Goal: Task Accomplishment & Management: Complete application form

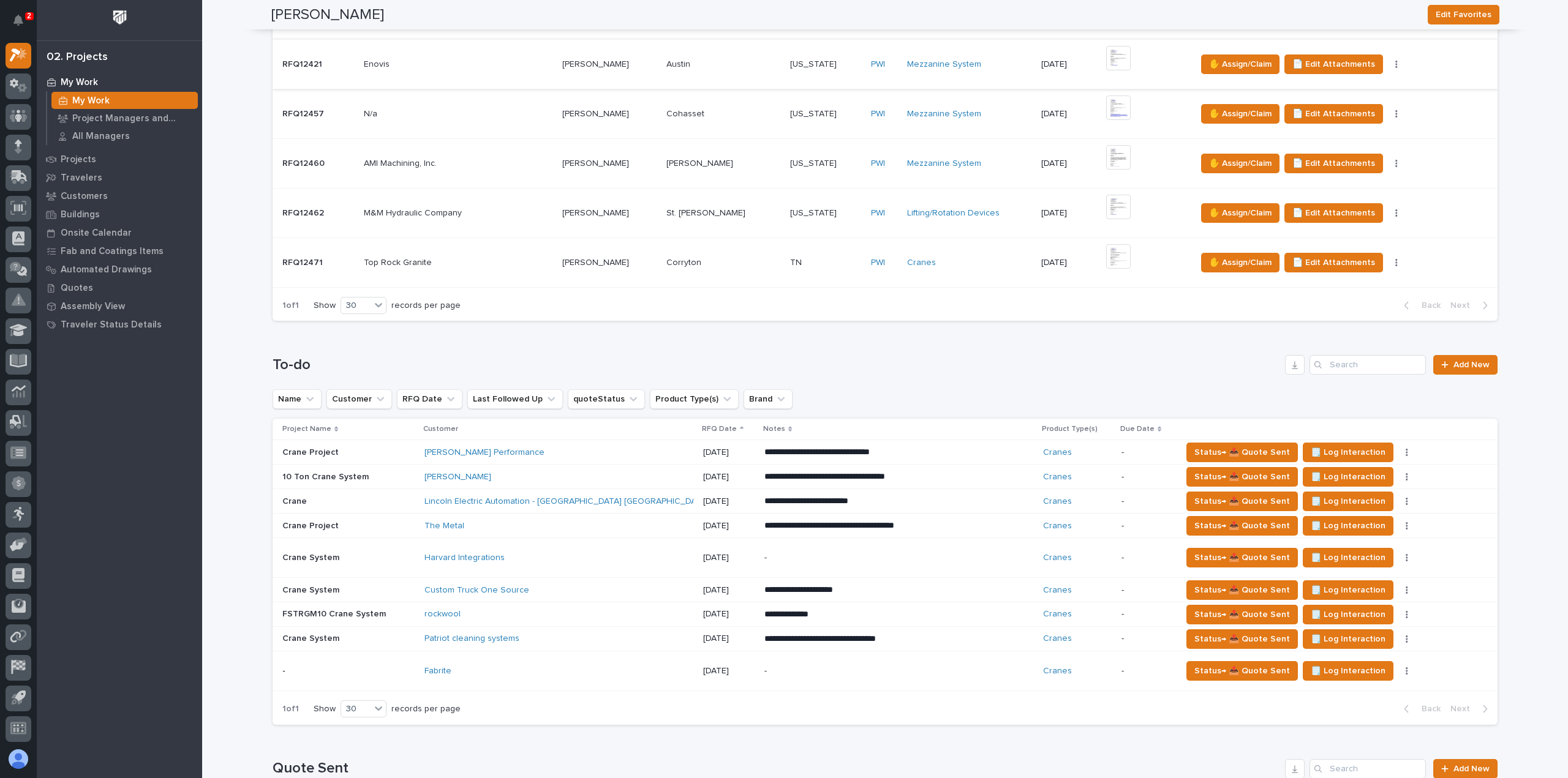
scroll to position [490, 0]
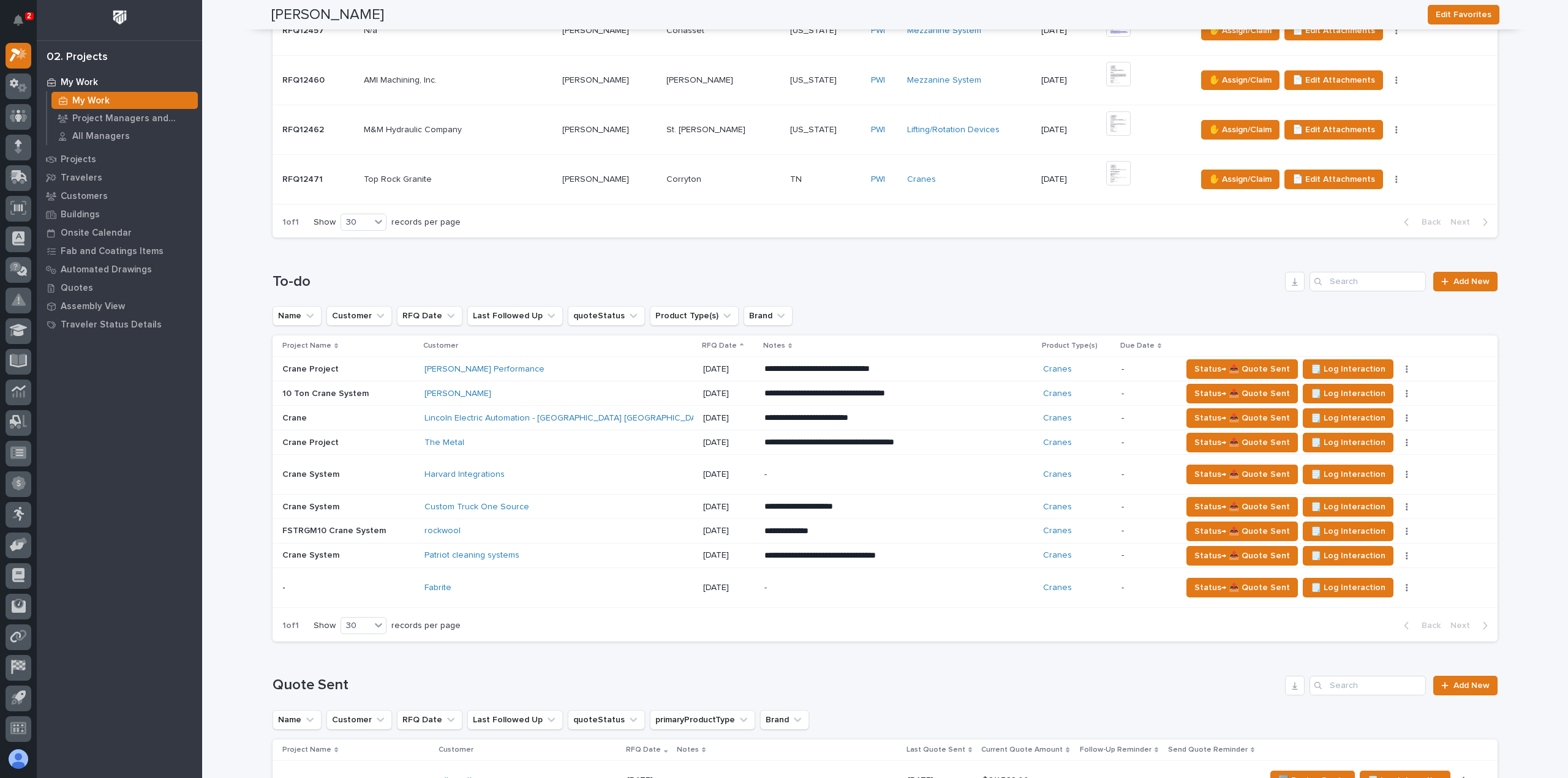
click at [568, 578] on div "Fabrite" at bounding box center [559, 588] width 269 height 20
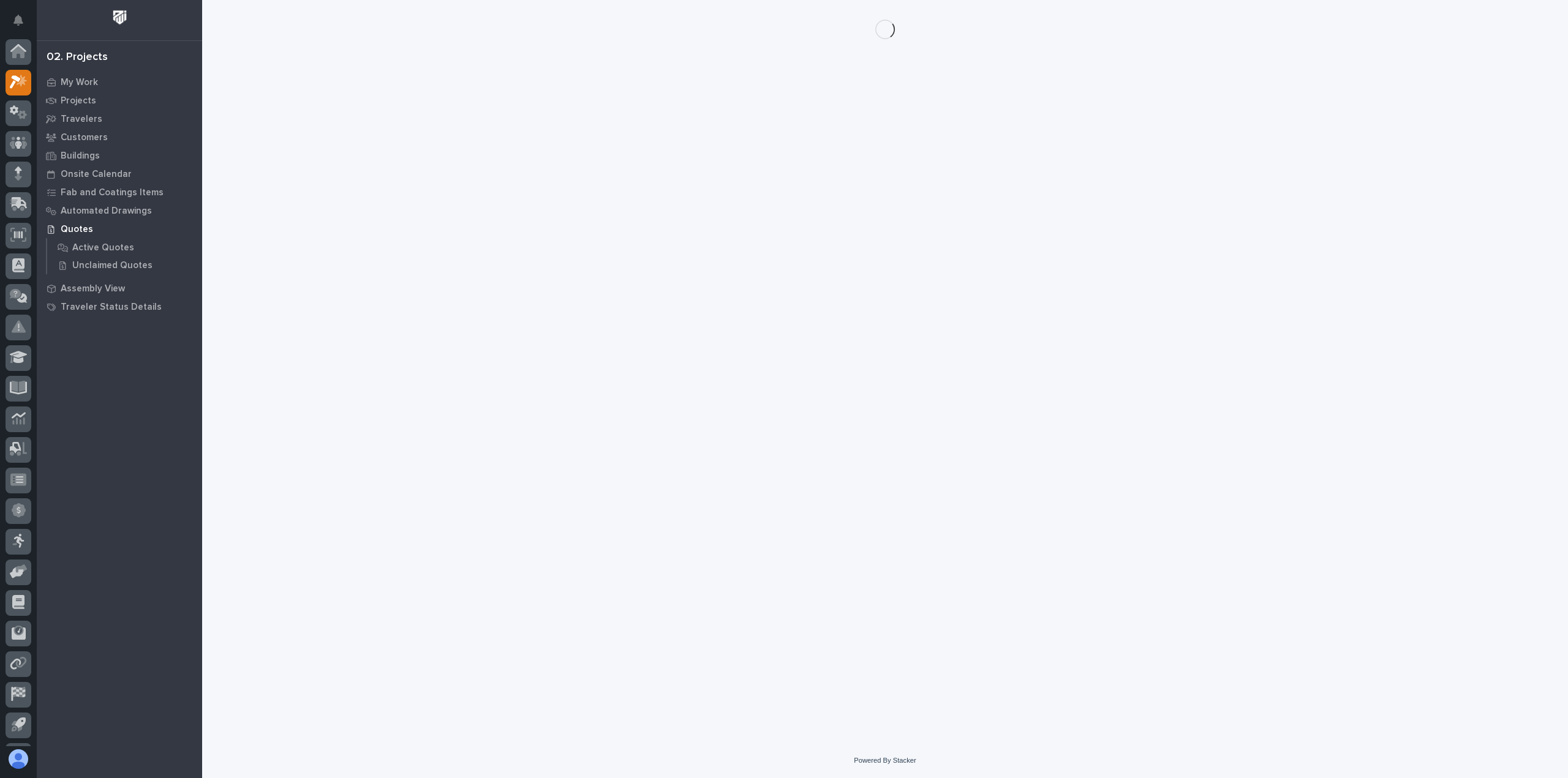
scroll to position [27, 0]
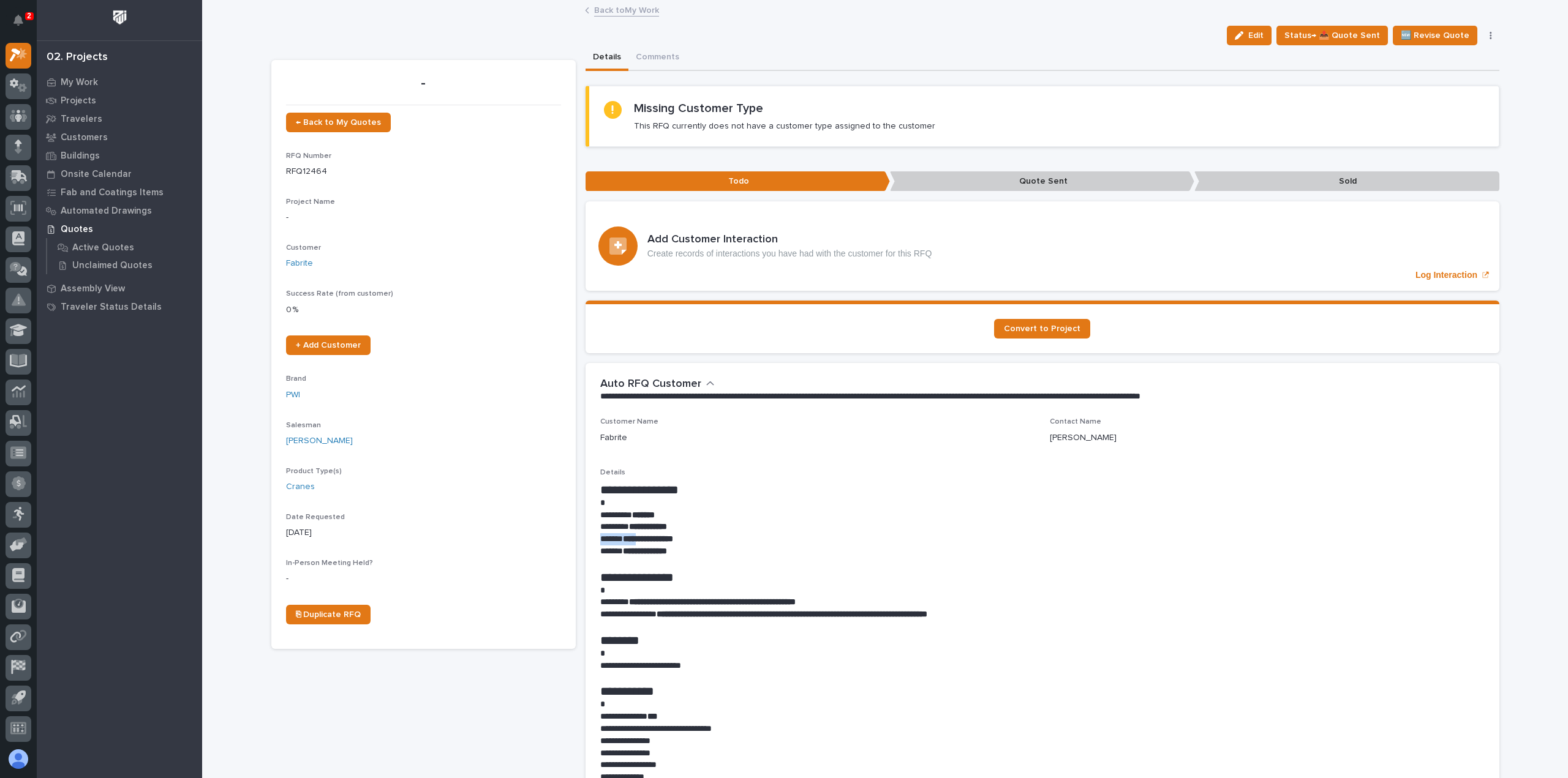
drag, startPoint x: 680, startPoint y: 525, endPoint x: 555, endPoint y: 531, distance: 125.1
click at [636, 534] on div "**********" at bounding box center [1042, 651] width 884 height 338
drag, startPoint x: 1180, startPoint y: 717, endPoint x: 932, endPoint y: 638, distance: 260.3
click at [1180, 717] on p "**********" at bounding box center [1042, 717] width 884 height 12
drag, startPoint x: 813, startPoint y: 602, endPoint x: 631, endPoint y: 606, distance: 182.0
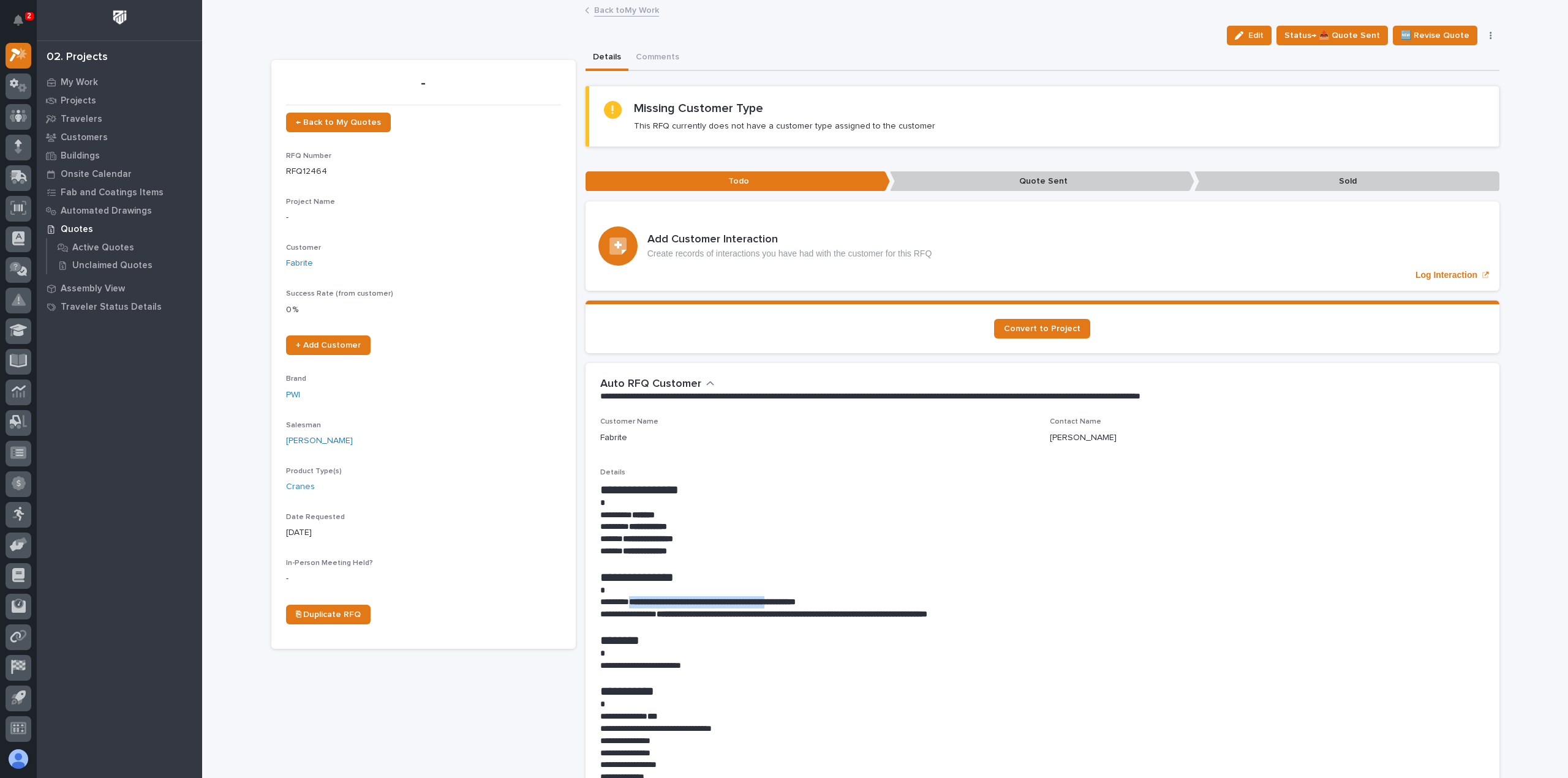
click at [631, 606] on strong "**********" at bounding box center [712, 602] width 167 height 9
copy strong "**********"
click at [666, 521] on p "**********" at bounding box center [1042, 527] width 884 height 12
drag, startPoint x: 684, startPoint y: 538, endPoint x: 621, endPoint y: 542, distance: 63.1
click at [621, 542] on p "**********" at bounding box center [1042, 540] width 884 height 12
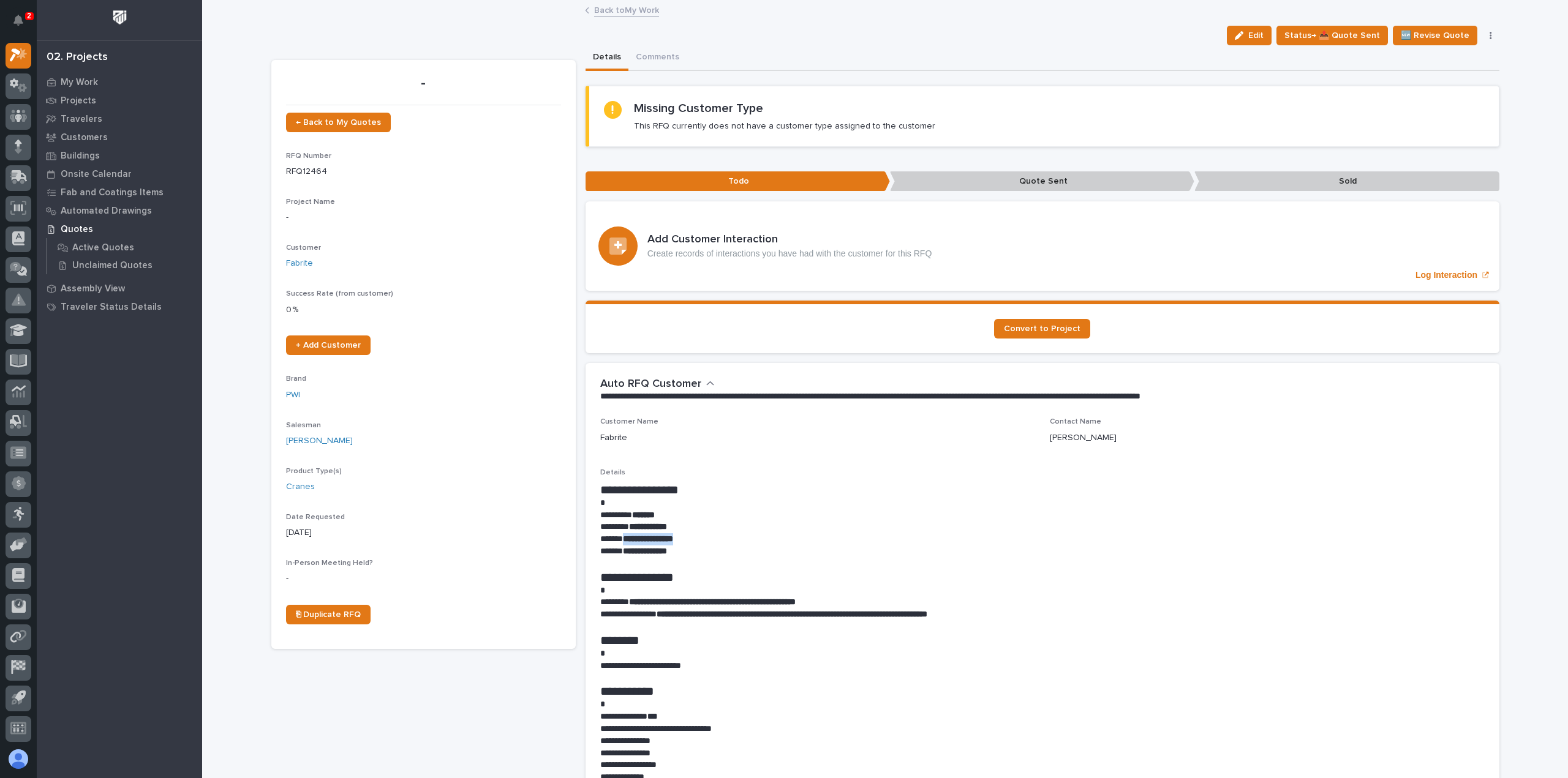
copy strong "**********"
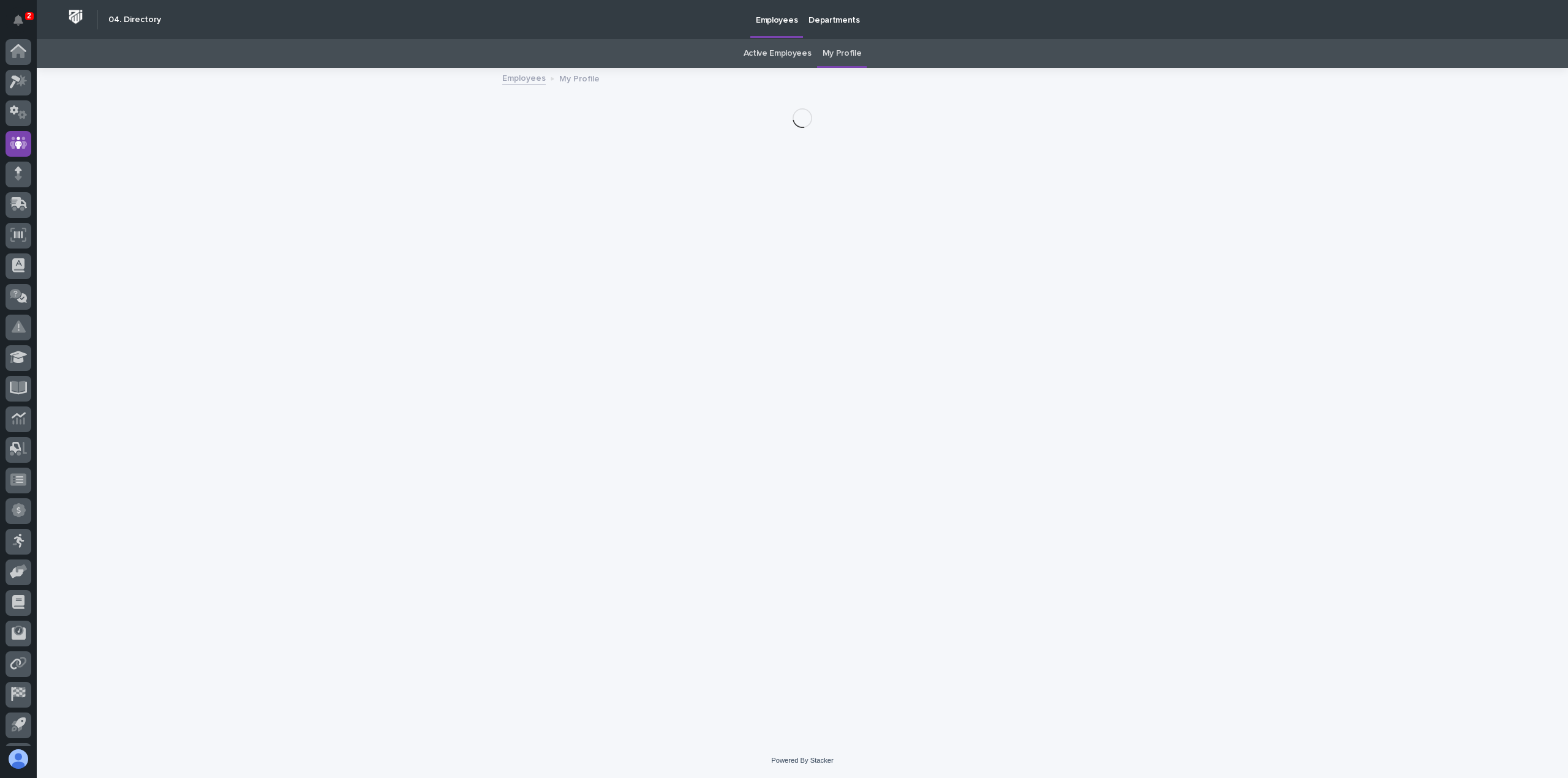
scroll to position [27, 0]
click at [20, 179] on icon at bounding box center [19, 178] width 18 height 14
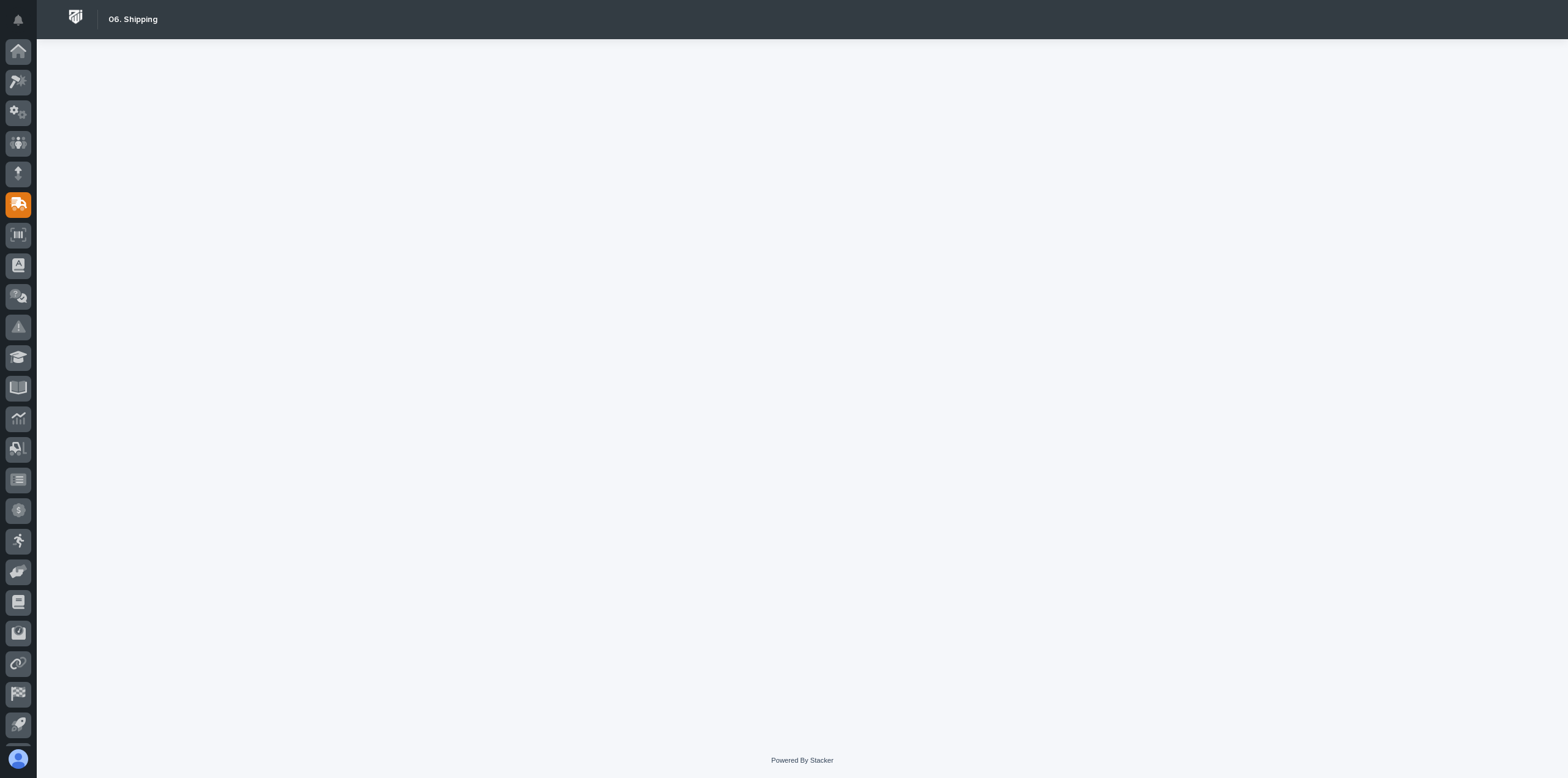
scroll to position [27, 0]
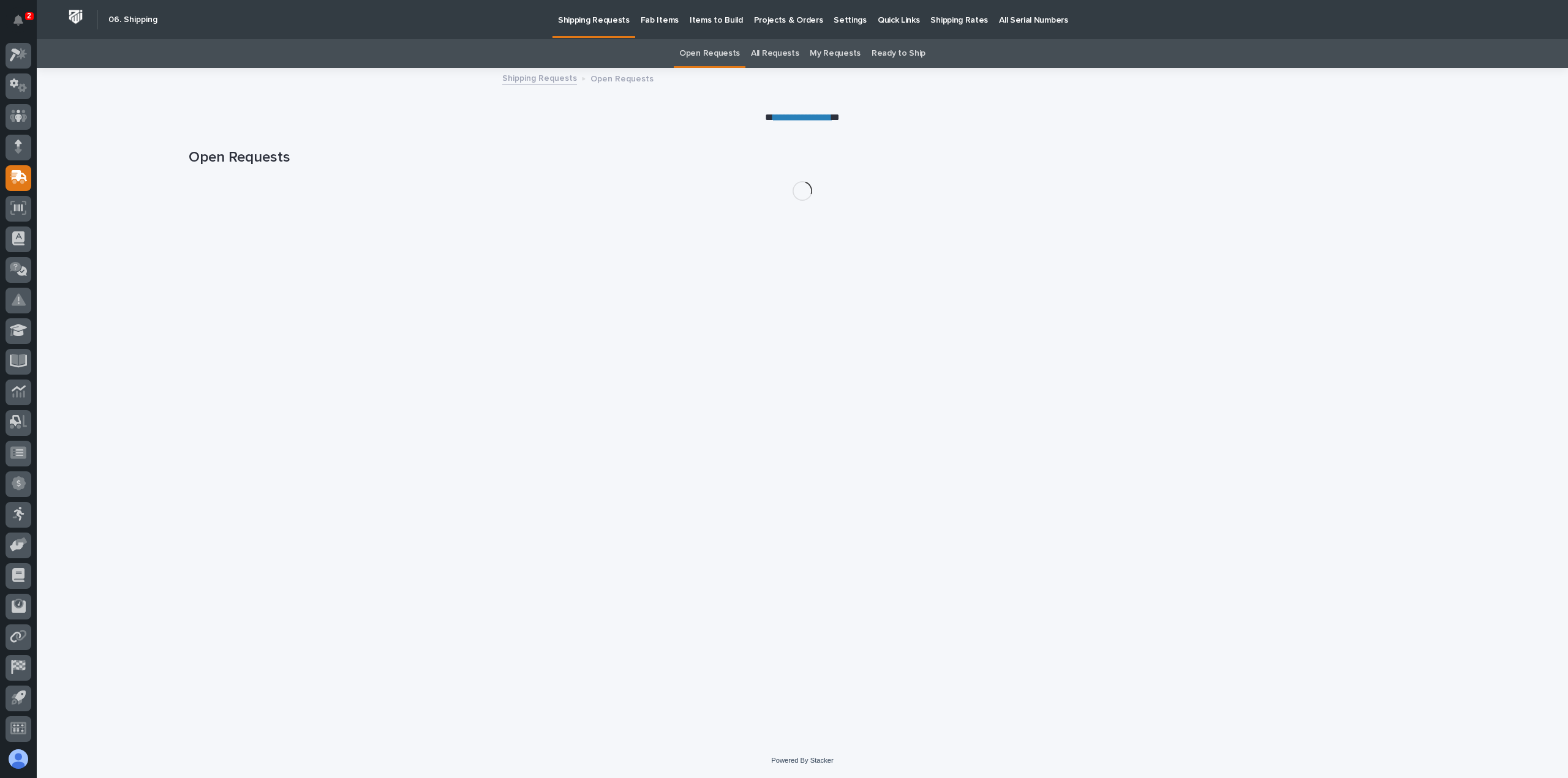
click at [943, 25] on p "Shipping Rates" at bounding box center [958, 12] width 57 height 26
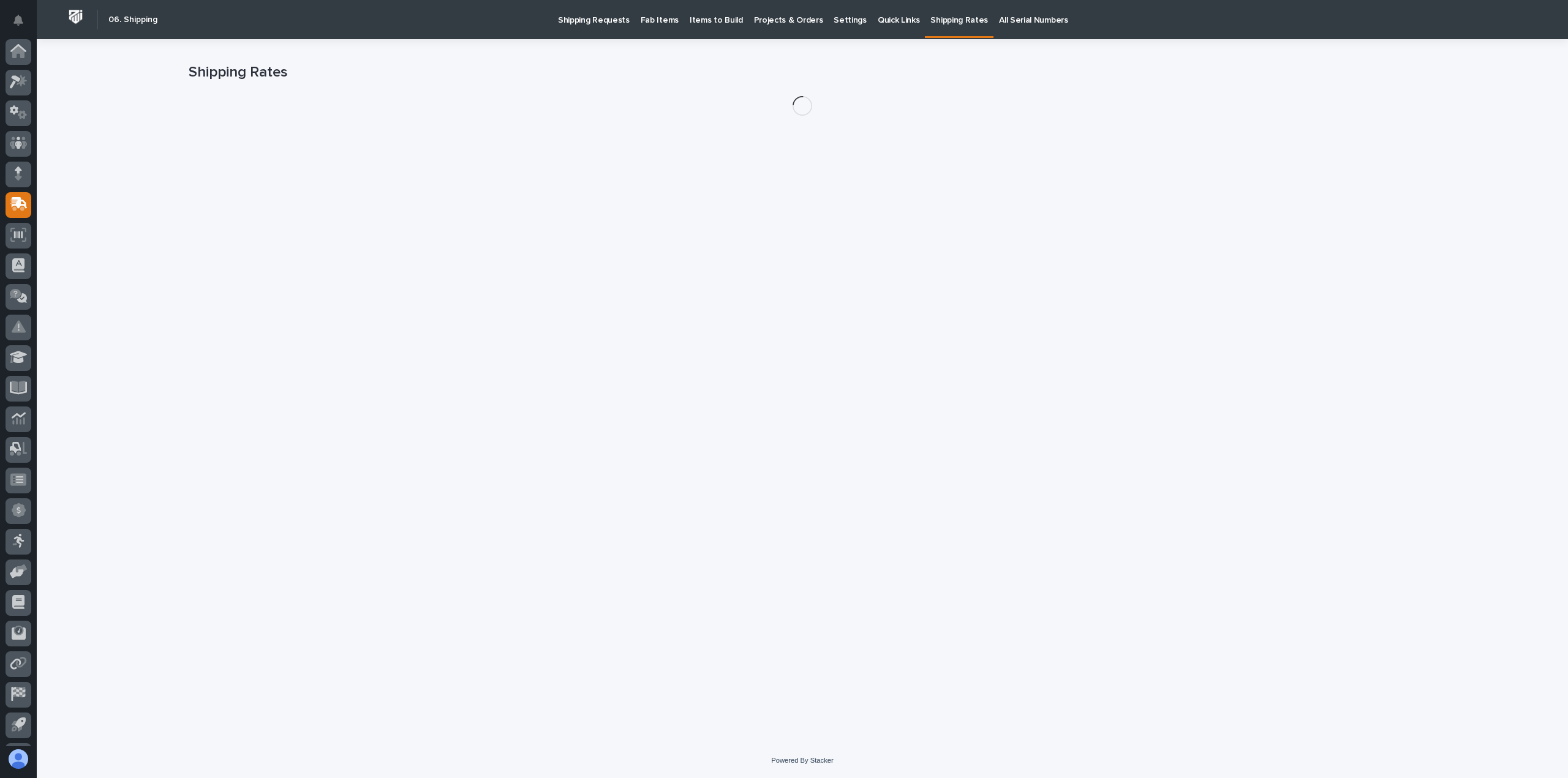
scroll to position [27, 0]
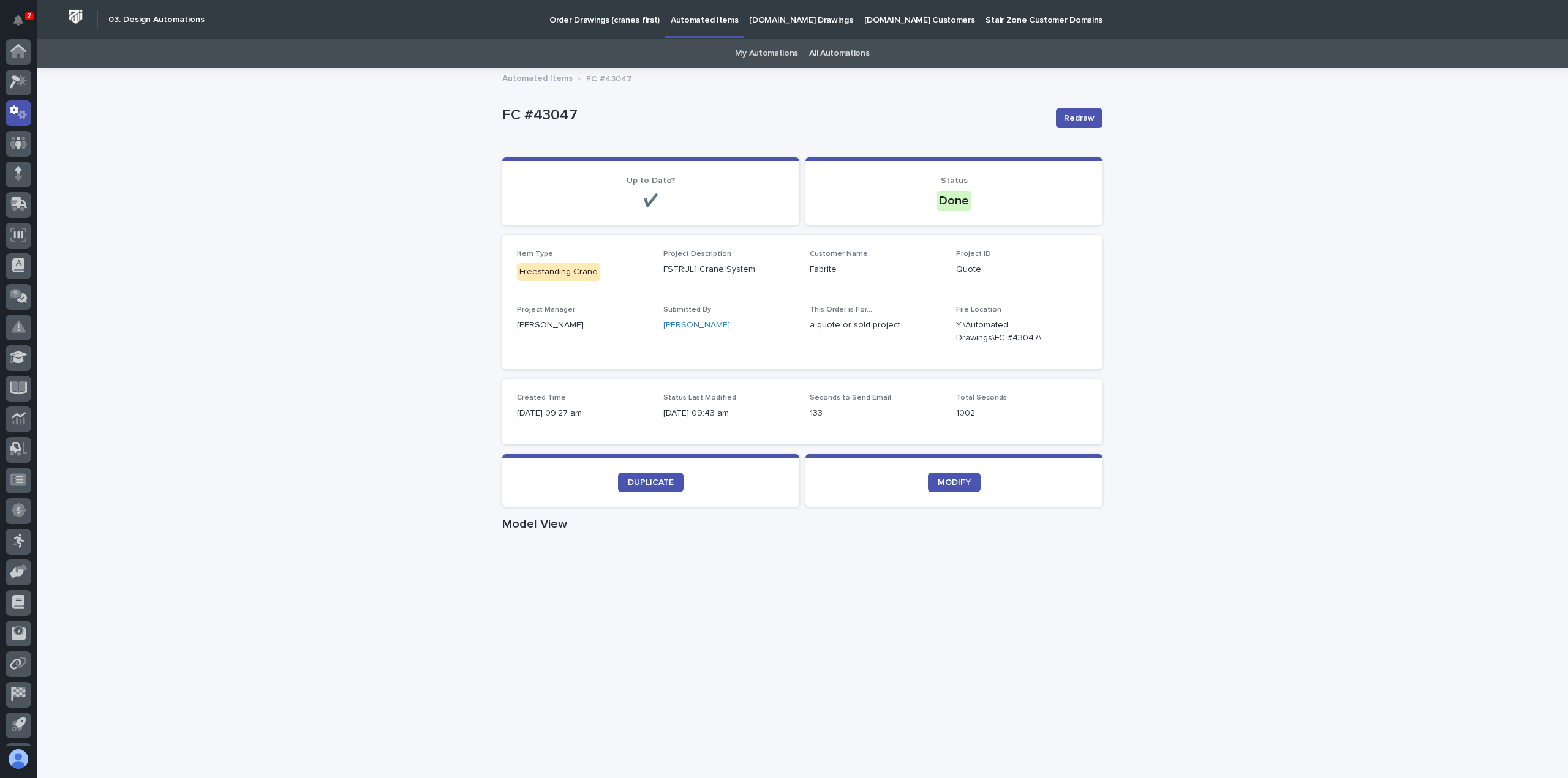
scroll to position [27, 0]
click at [1261, 150] on div "Loading... Saving… Loading... Saving… FC #43047 Redraw FC #43047 Redraw Sorry, …" at bounding box center [803, 708] width 1532 height 1280
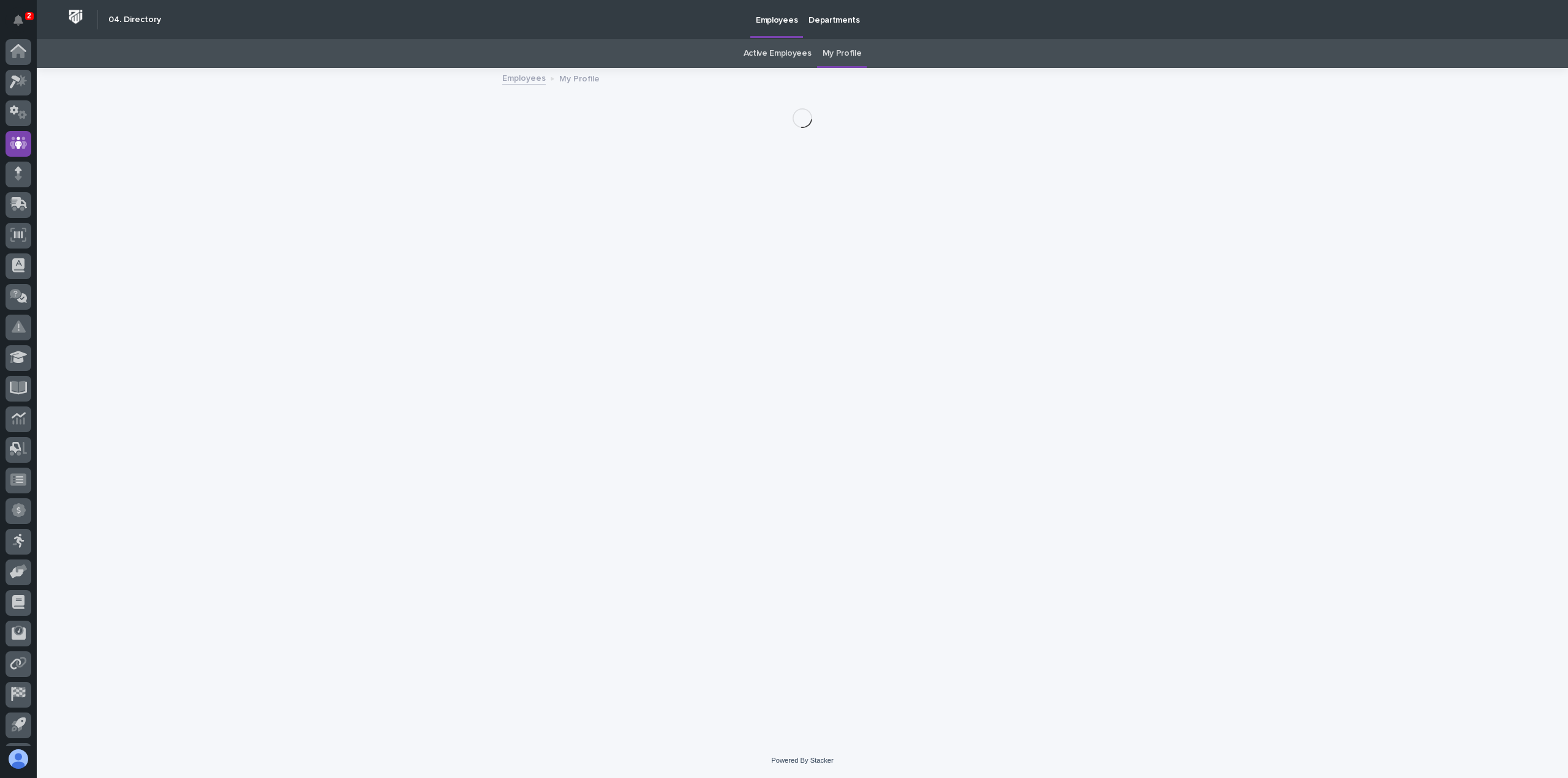
scroll to position [27, 0]
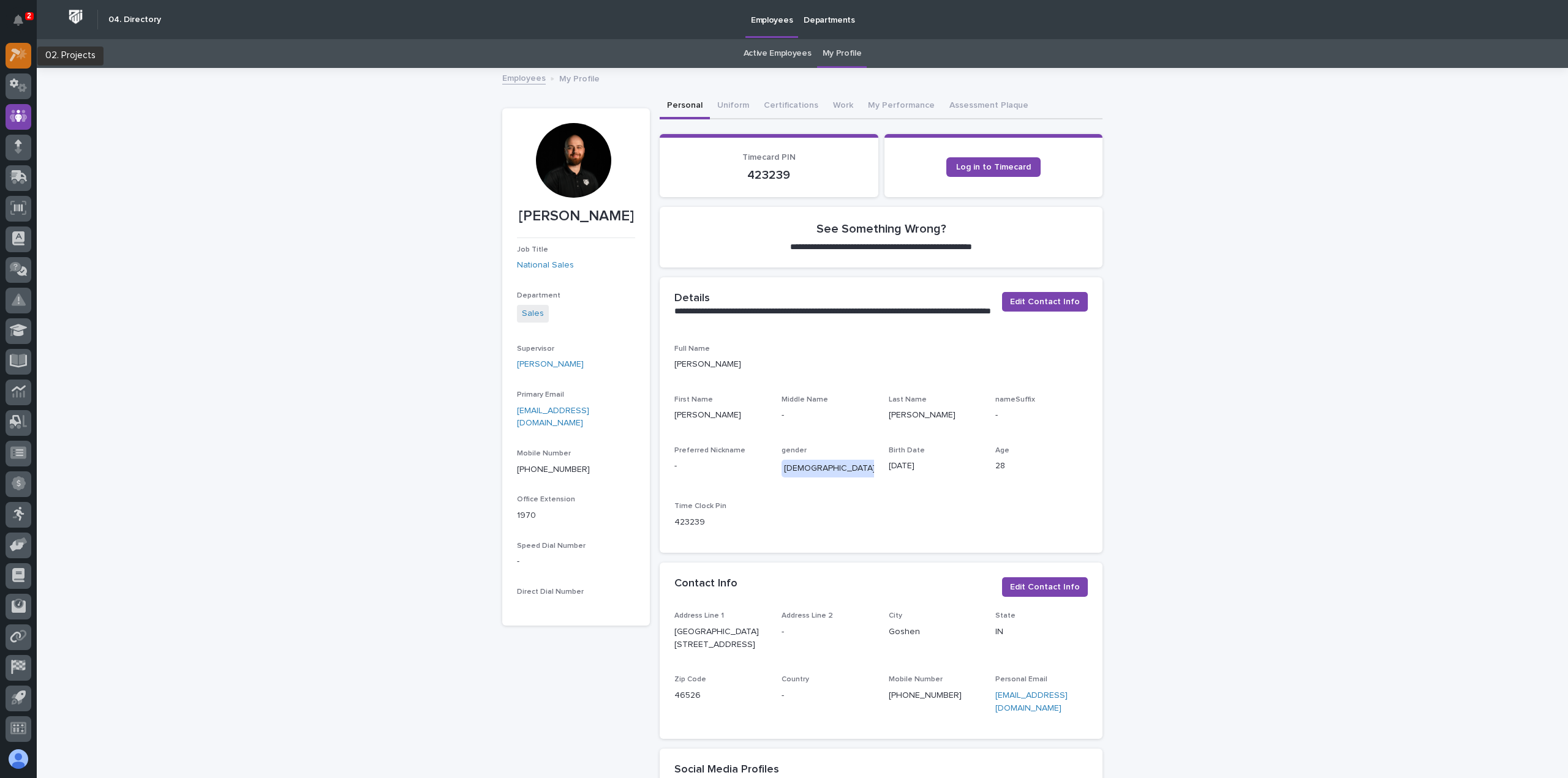
click at [22, 59] on icon at bounding box center [19, 55] width 18 height 14
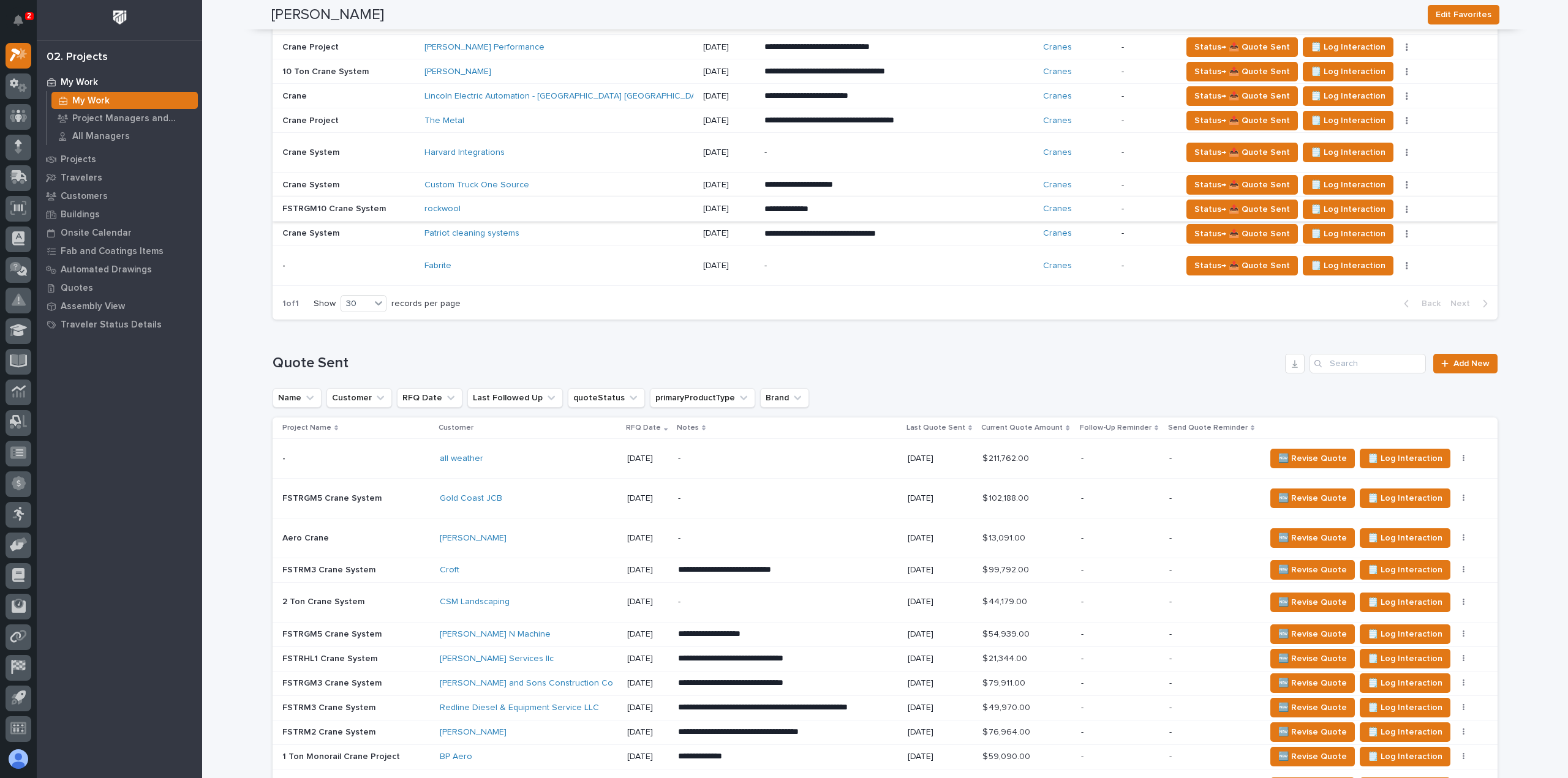
scroll to position [767, 0]
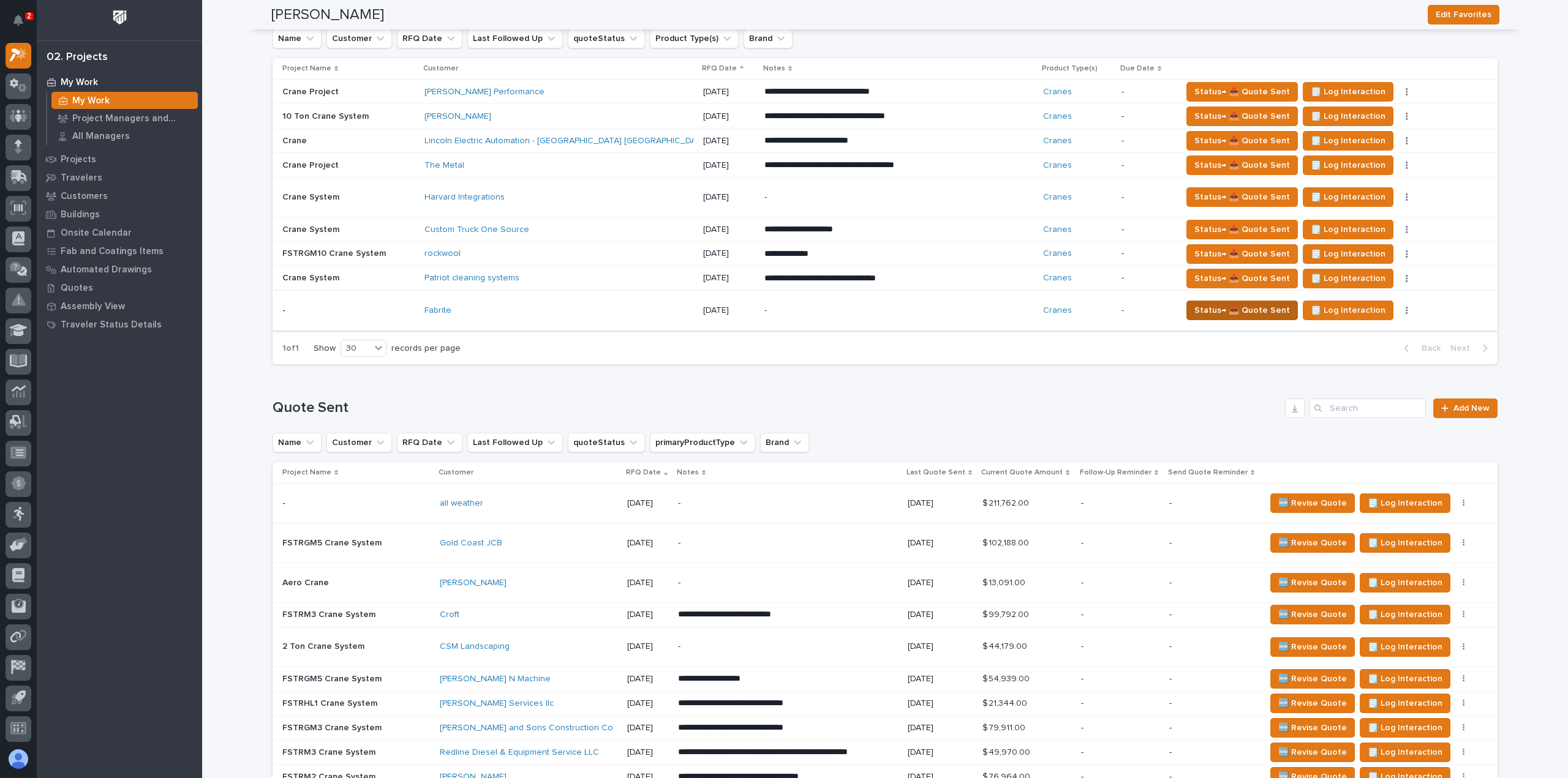
click at [1186, 302] on button "Status→ 📤 Quote Sent" at bounding box center [1242, 311] width 111 height 19
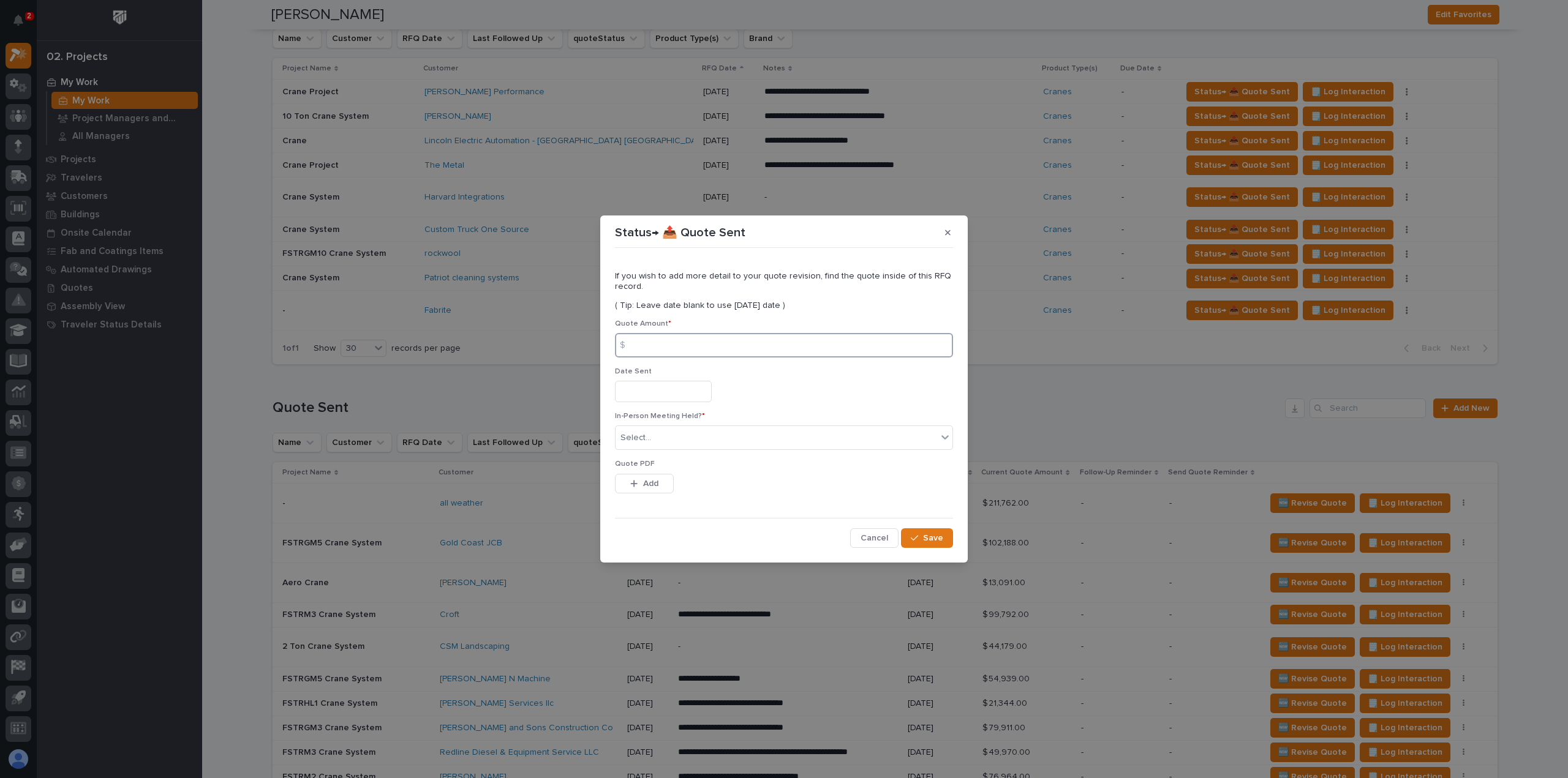
click at [681, 345] on input at bounding box center [784, 345] width 338 height 25
click at [669, 351] on input at bounding box center [784, 345] width 338 height 25
type input "14133"
click at [657, 444] on div "Select..." at bounding box center [776, 438] width 322 height 20
click at [646, 486] on div "No" at bounding box center [784, 483] width 337 height 21
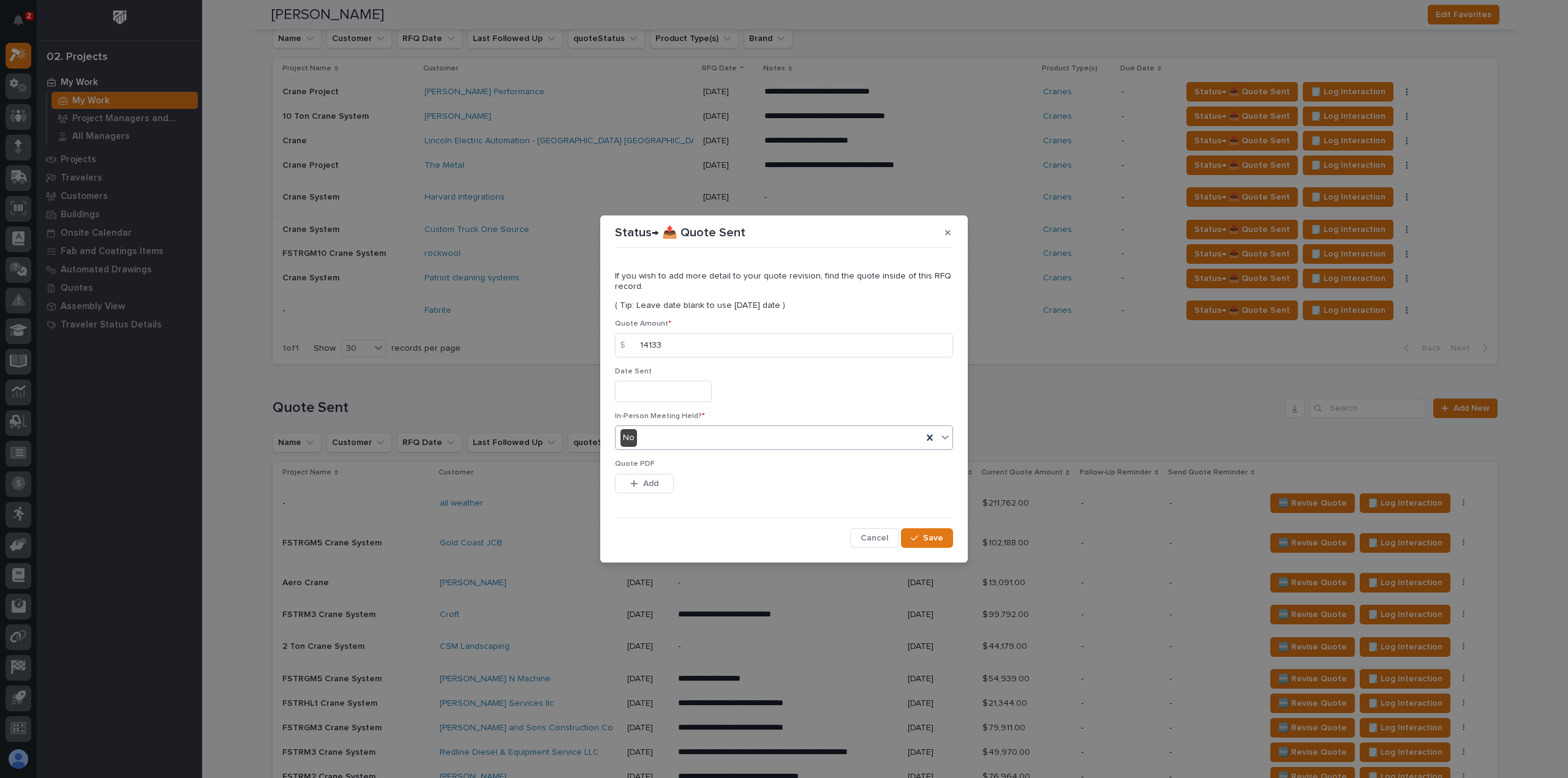
click at [646, 486] on span "Add" at bounding box center [650, 484] width 15 height 11
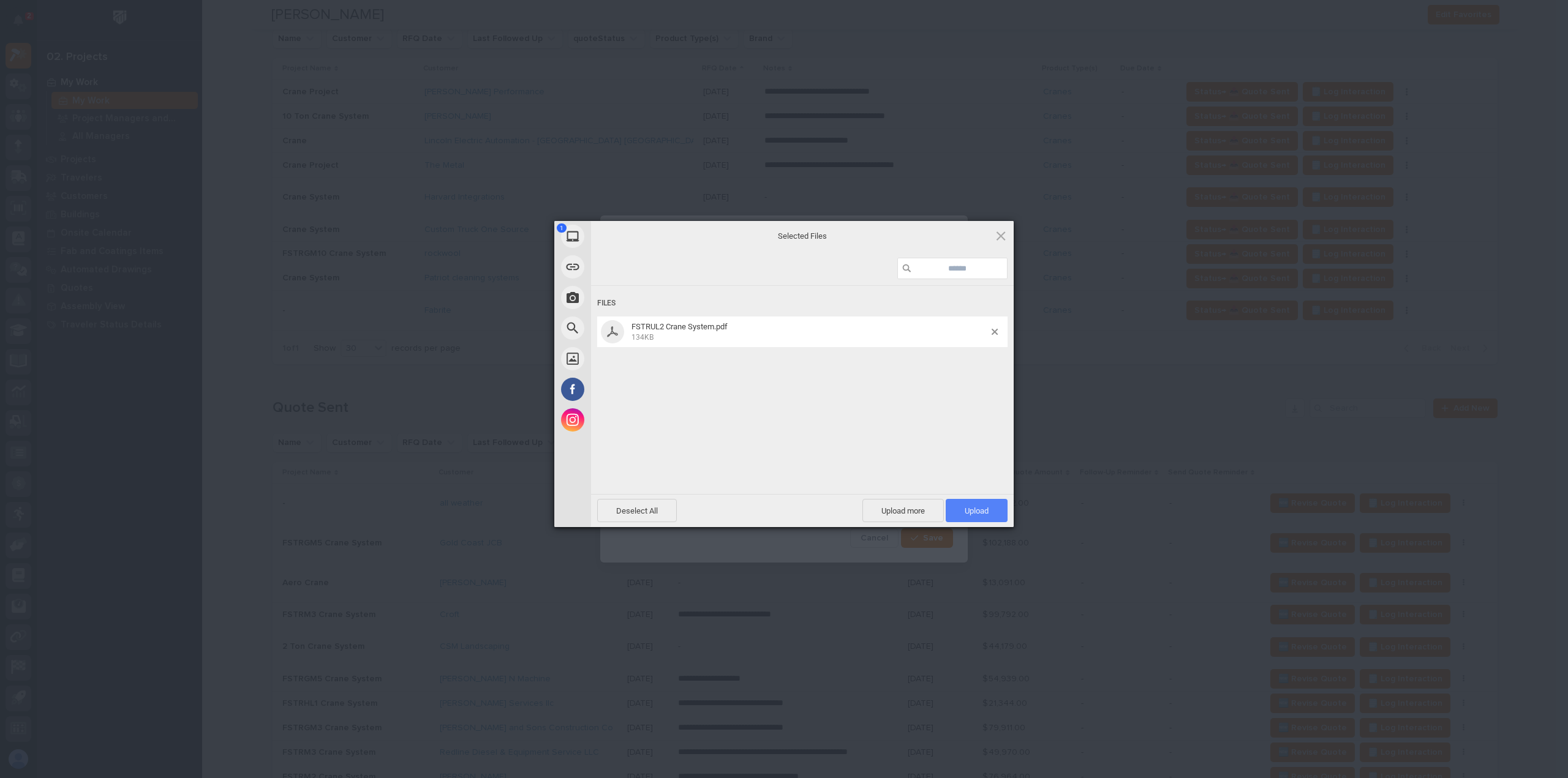
click at [962, 509] on span "Upload 1" at bounding box center [977, 510] width 62 height 23
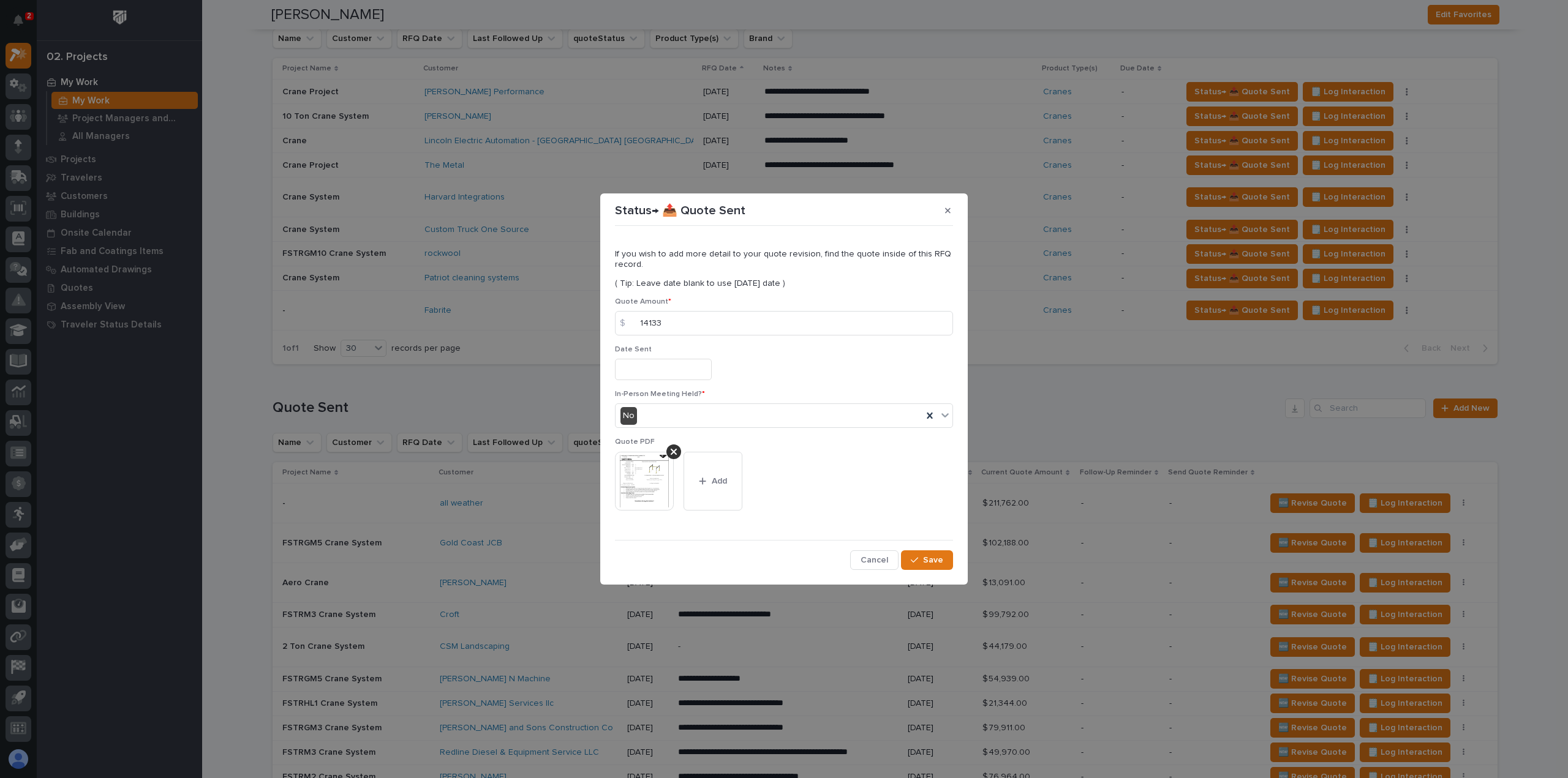
click at [935, 547] on div "If you wish to add more detail to your quote revision, find the quote inside of…" at bounding box center [784, 400] width 338 height 339
click at [934, 553] on button "Save" at bounding box center [927, 560] width 52 height 19
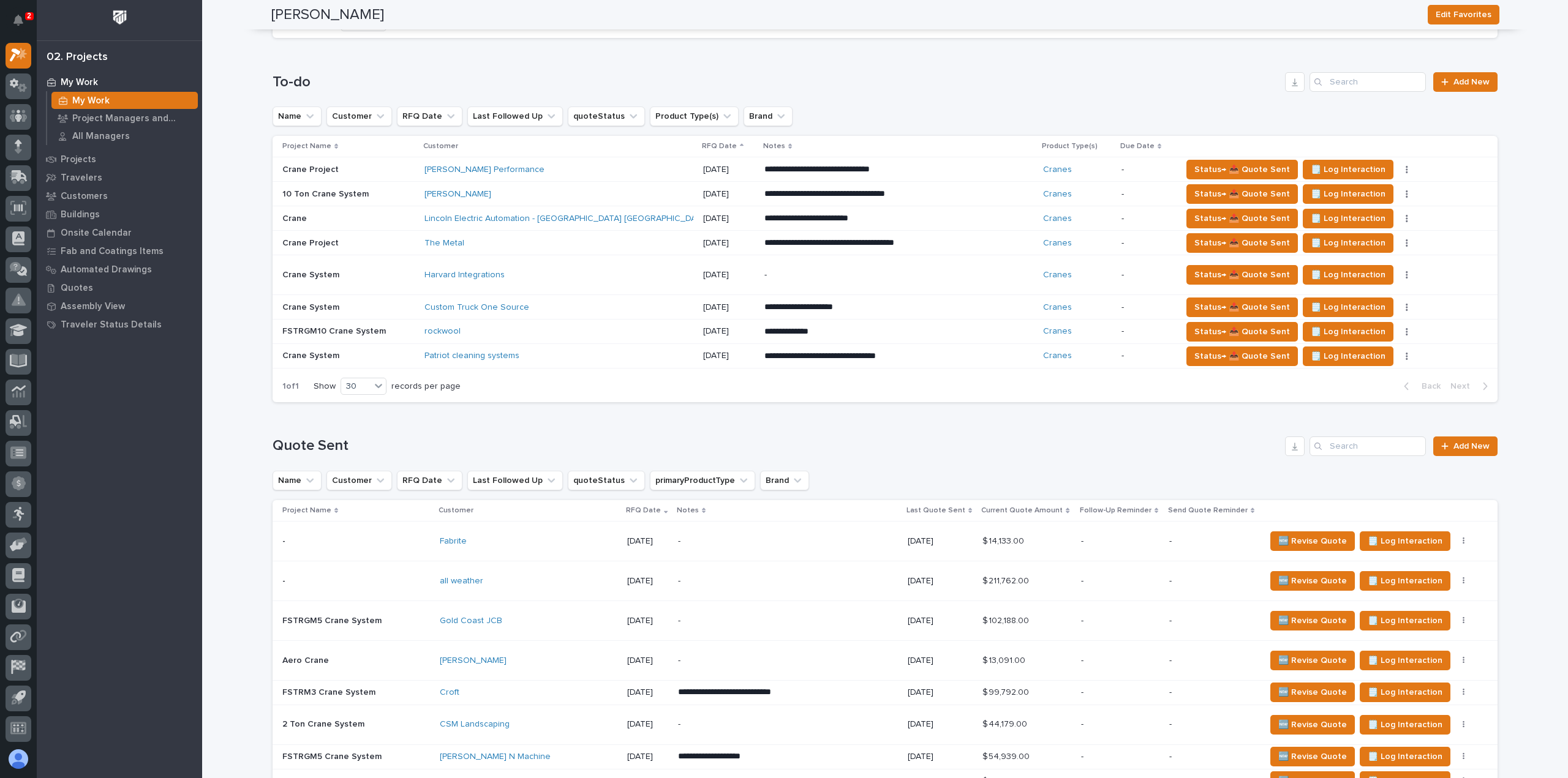
scroll to position [584, 0]
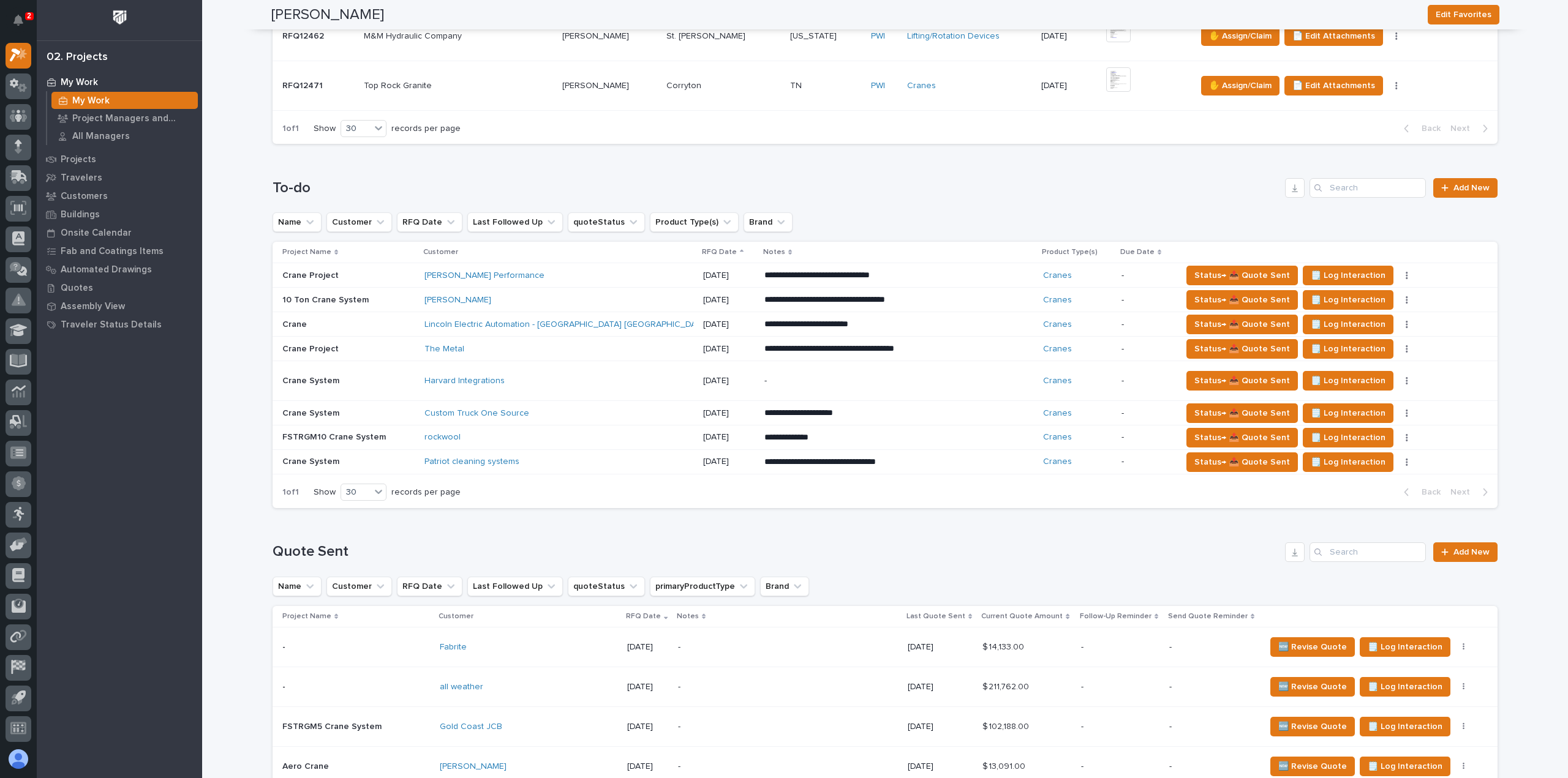
click at [588, 463] on div "Patriot cleaning systems" at bounding box center [532, 462] width 215 height 11
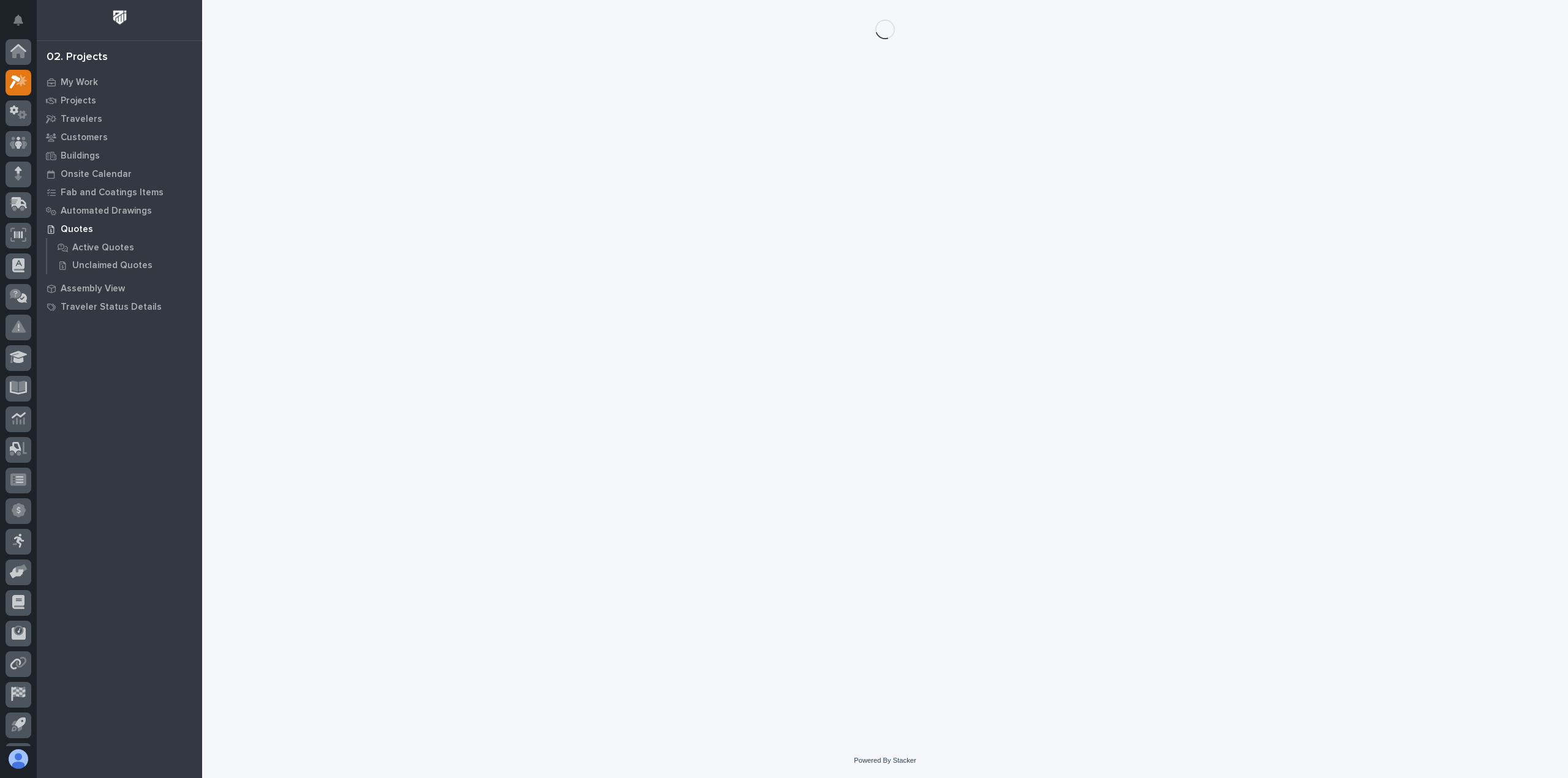
scroll to position [27, 0]
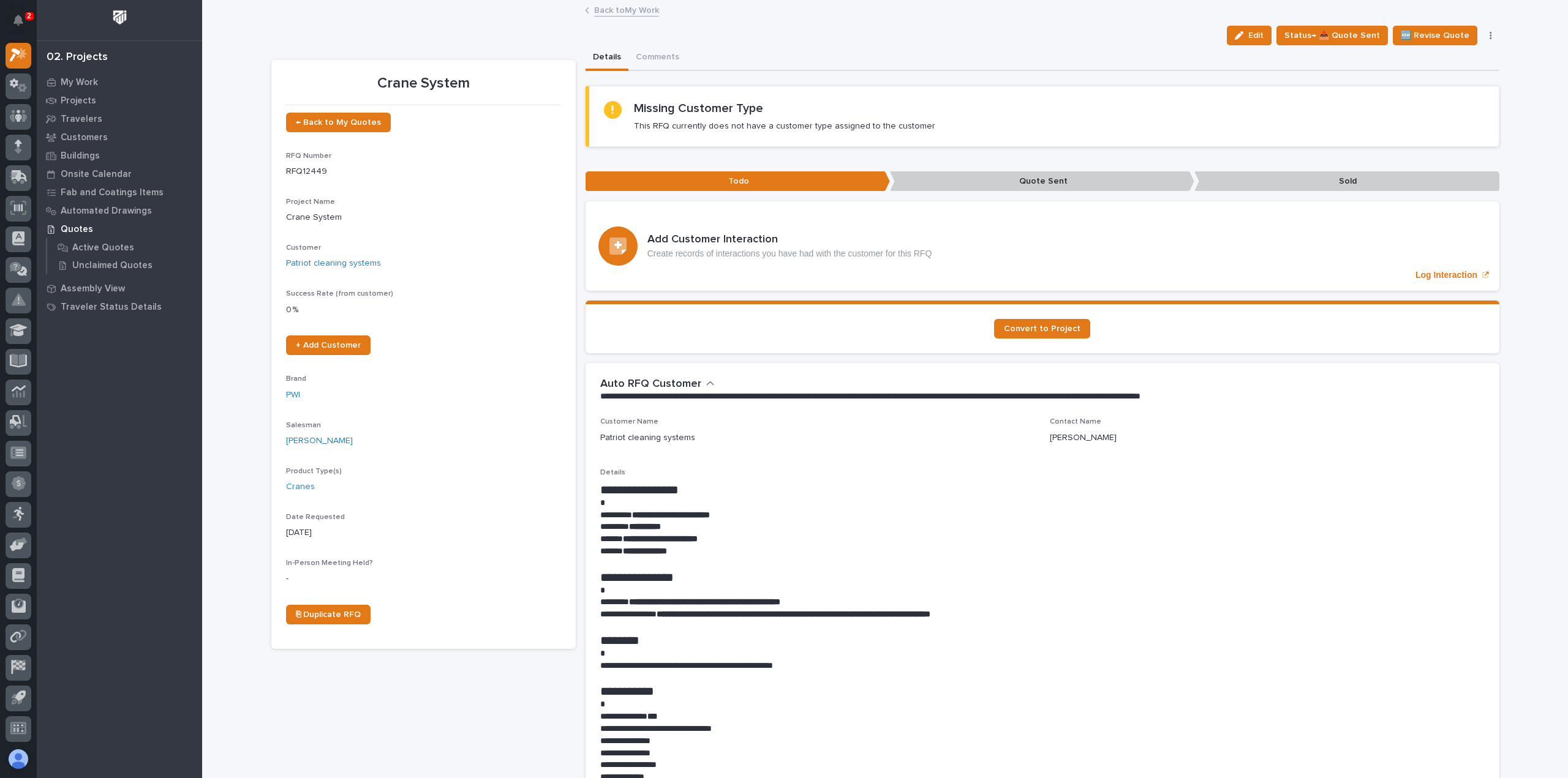
click at [624, 11] on link "Back to My Work" at bounding box center [627, 10] width 65 height 14
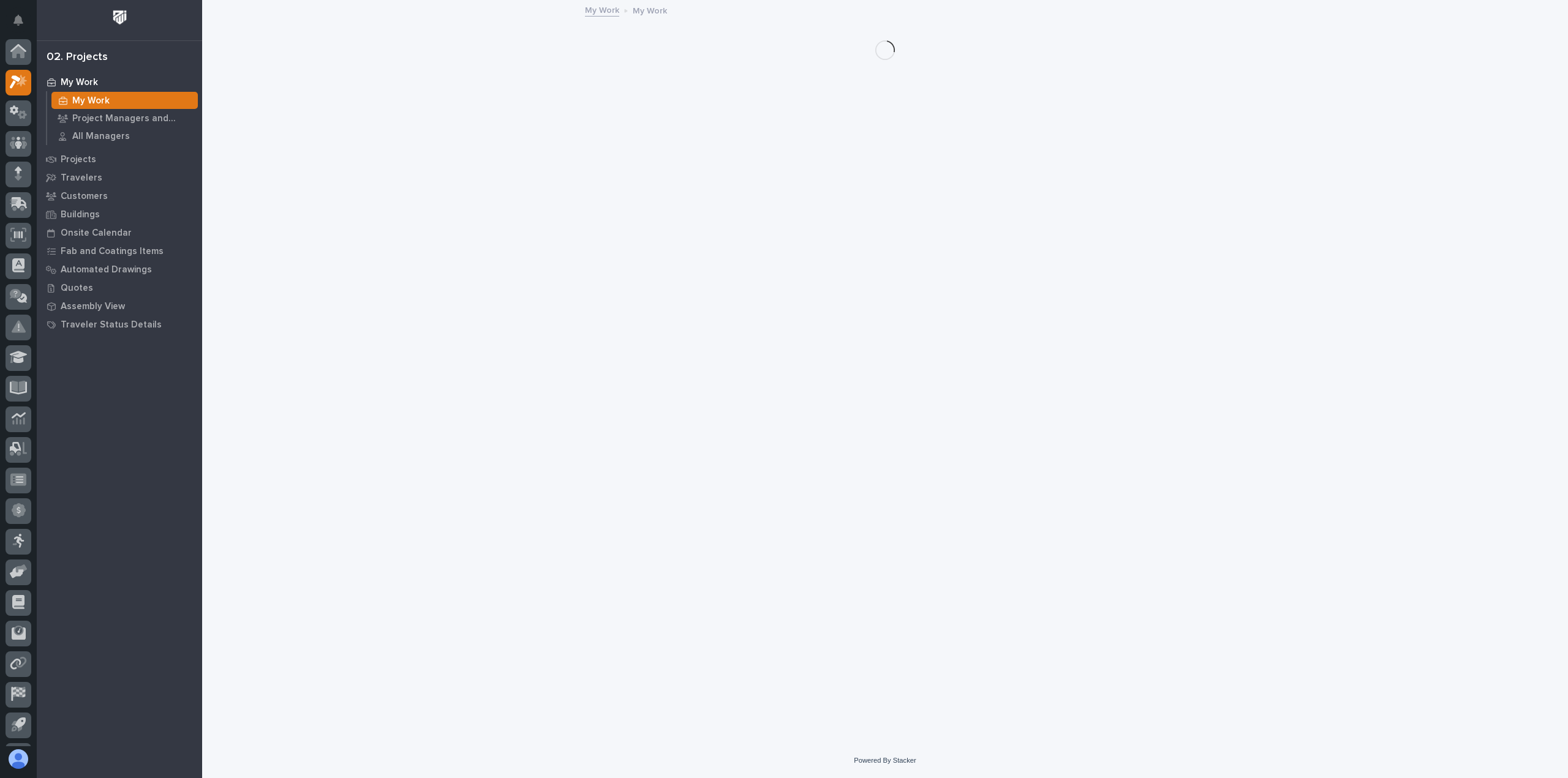
scroll to position [27, 0]
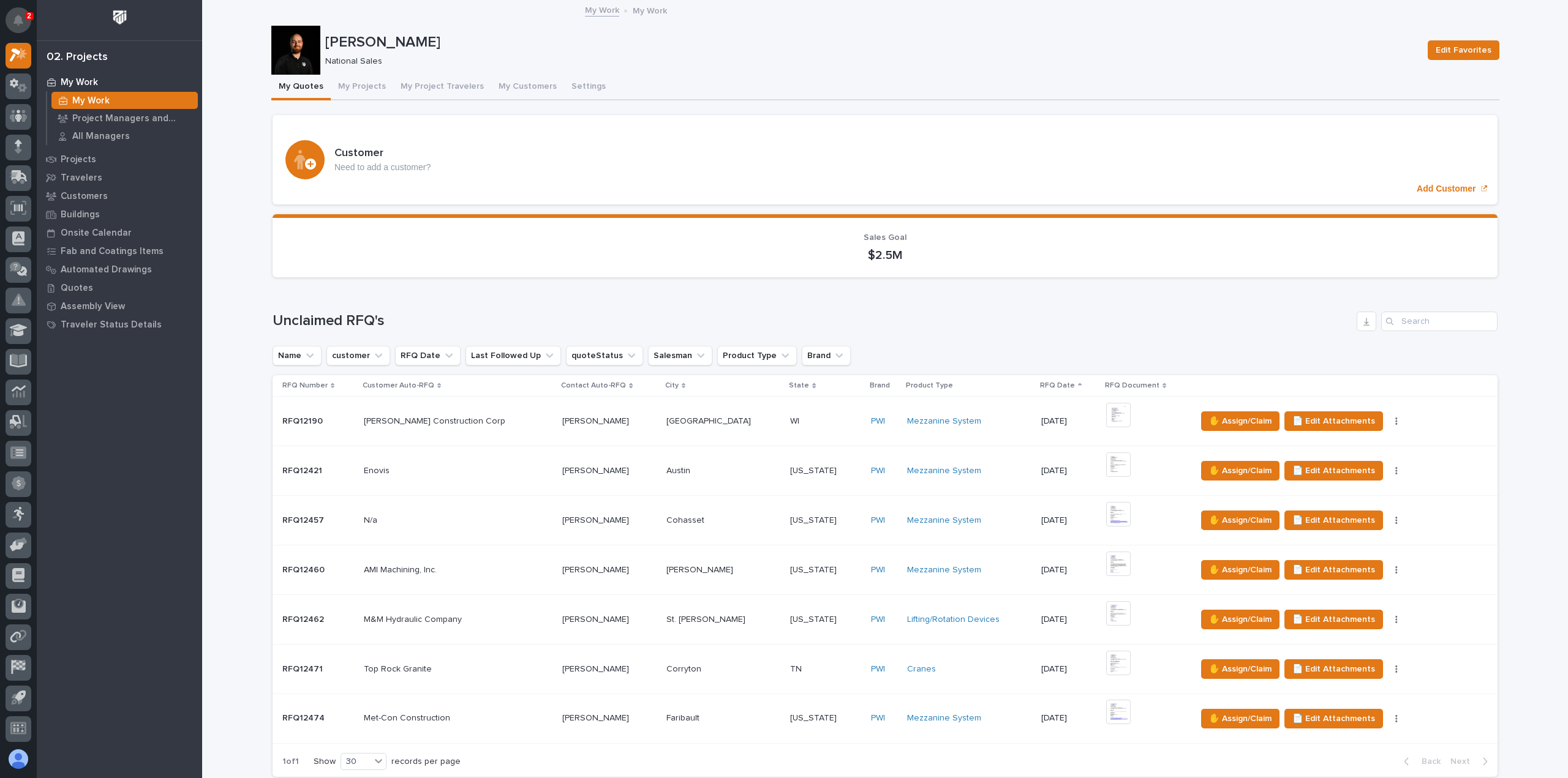
click at [19, 19] on icon "Notifications" at bounding box center [18, 20] width 10 height 11
click at [701, 67] on div "Trent Kautzmann National Sales Edit Favorites" at bounding box center [885, 49] width 1229 height 49
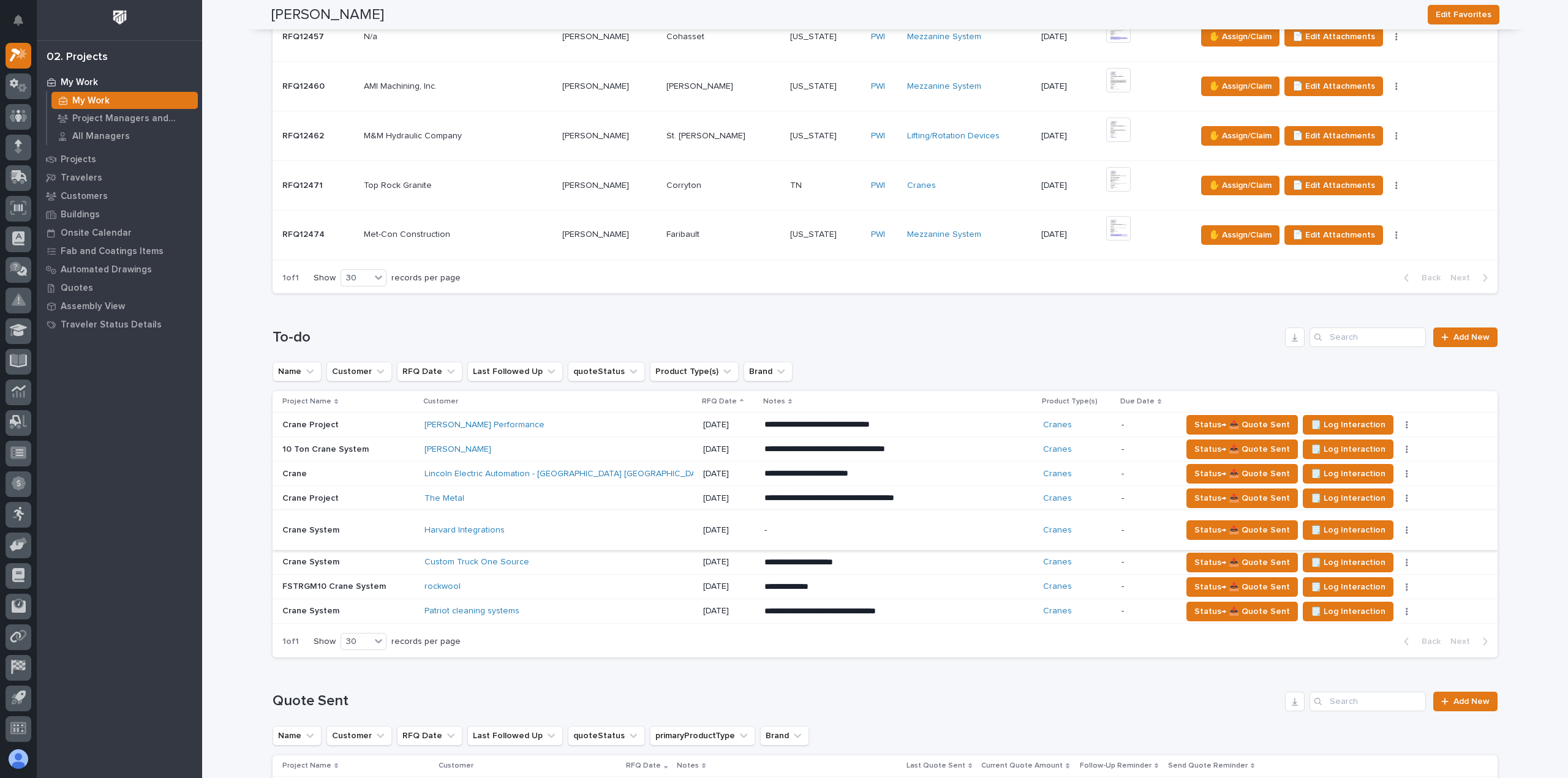
scroll to position [674, 0]
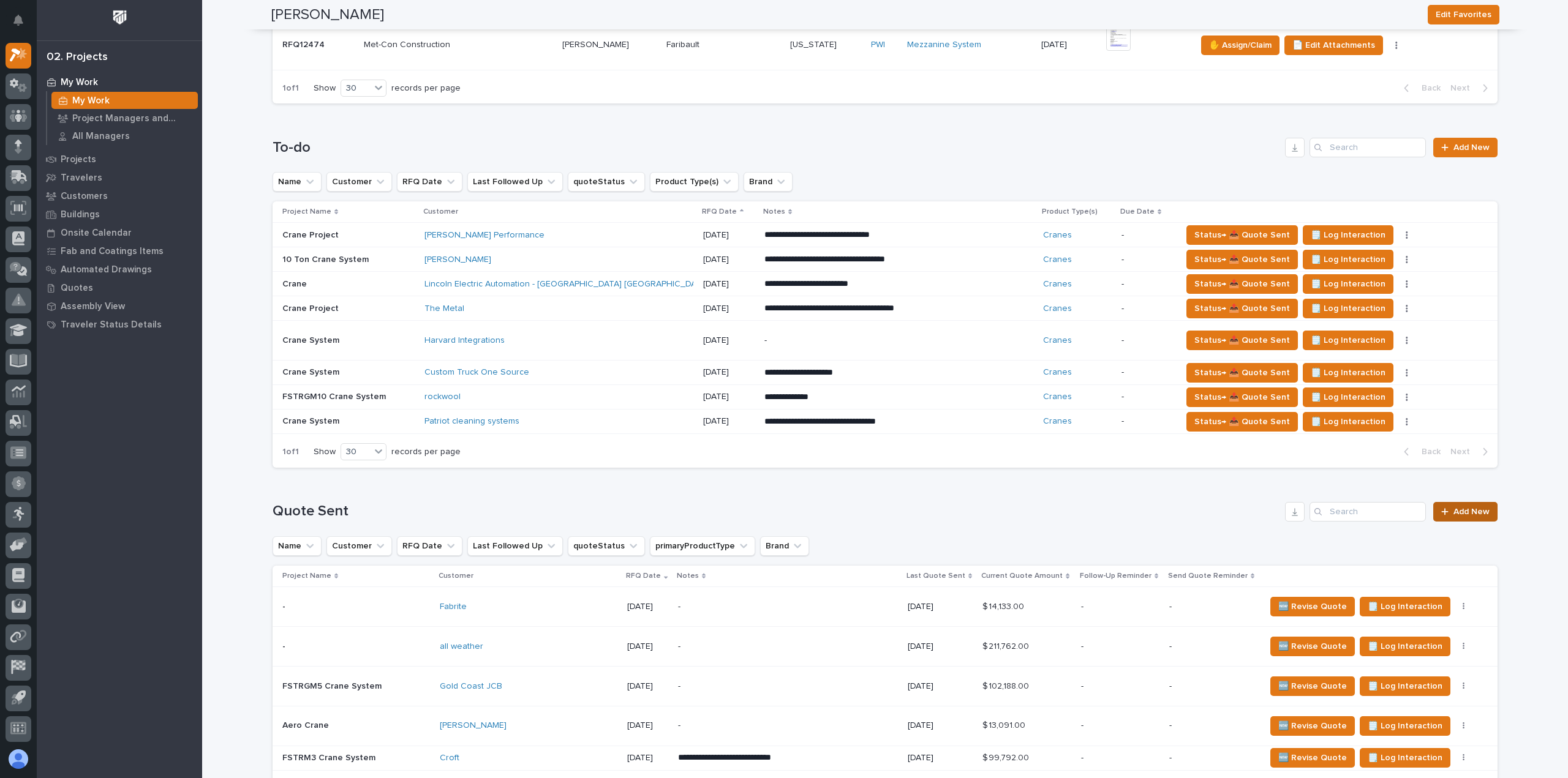
click at [1452, 502] on link "Add New" at bounding box center [1466, 512] width 64 height 19
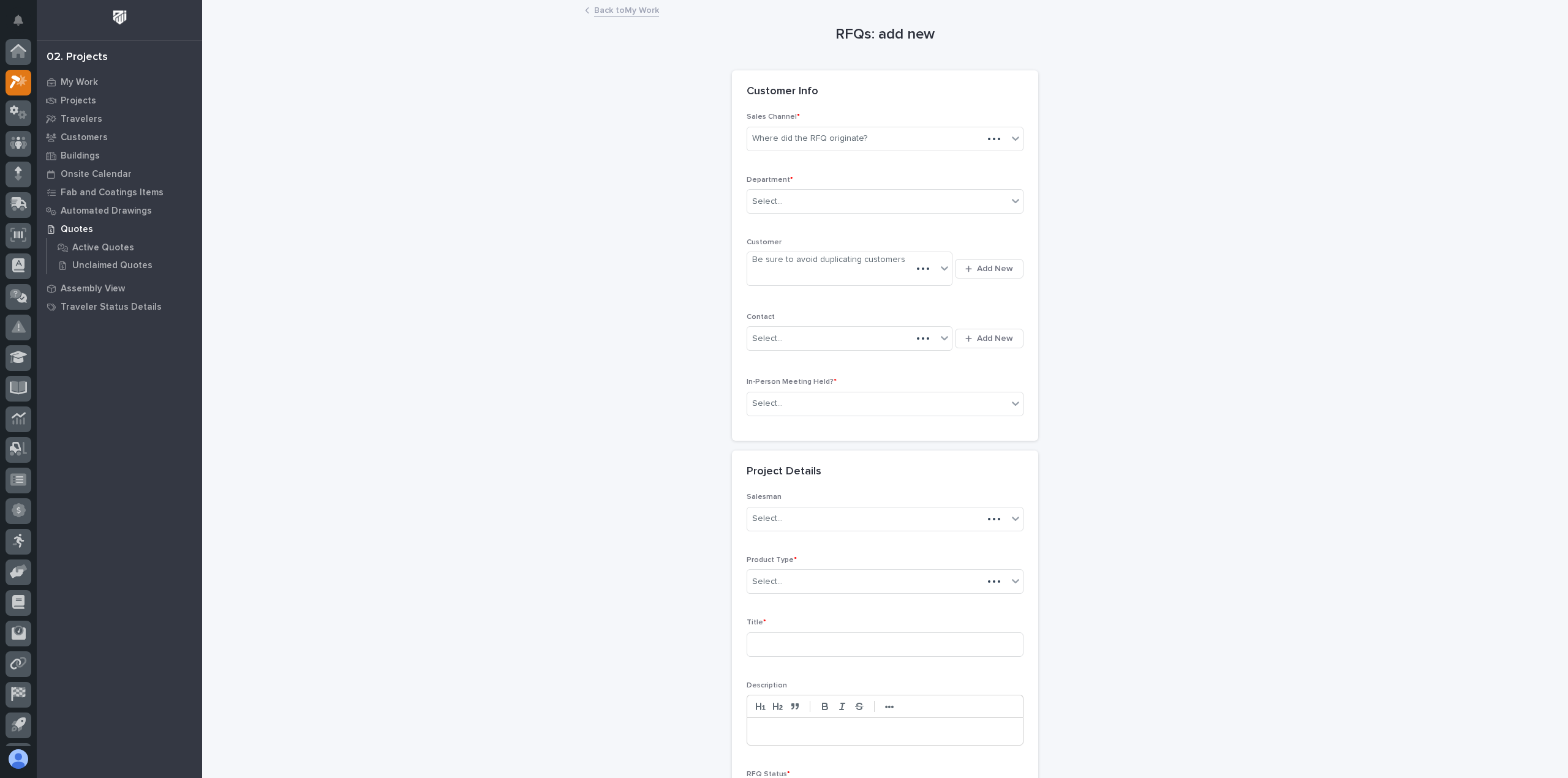
scroll to position [27, 0]
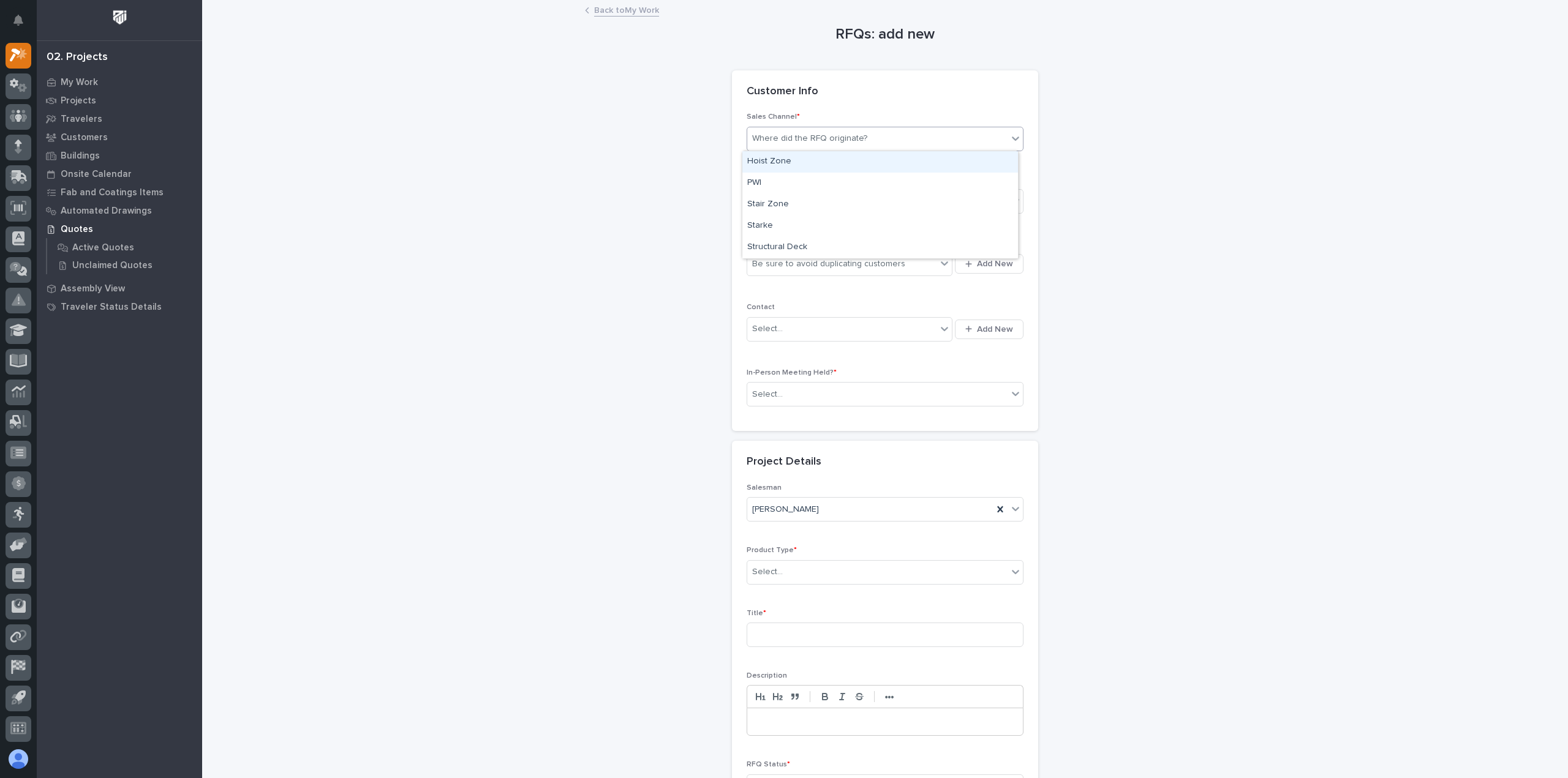
click at [827, 137] on div "Where did the RFQ originate?" at bounding box center [810, 139] width 115 height 13
click at [797, 181] on div "PWI" at bounding box center [881, 184] width 276 height 21
click at [795, 200] on div "Select..." at bounding box center [877, 201] width 261 height 20
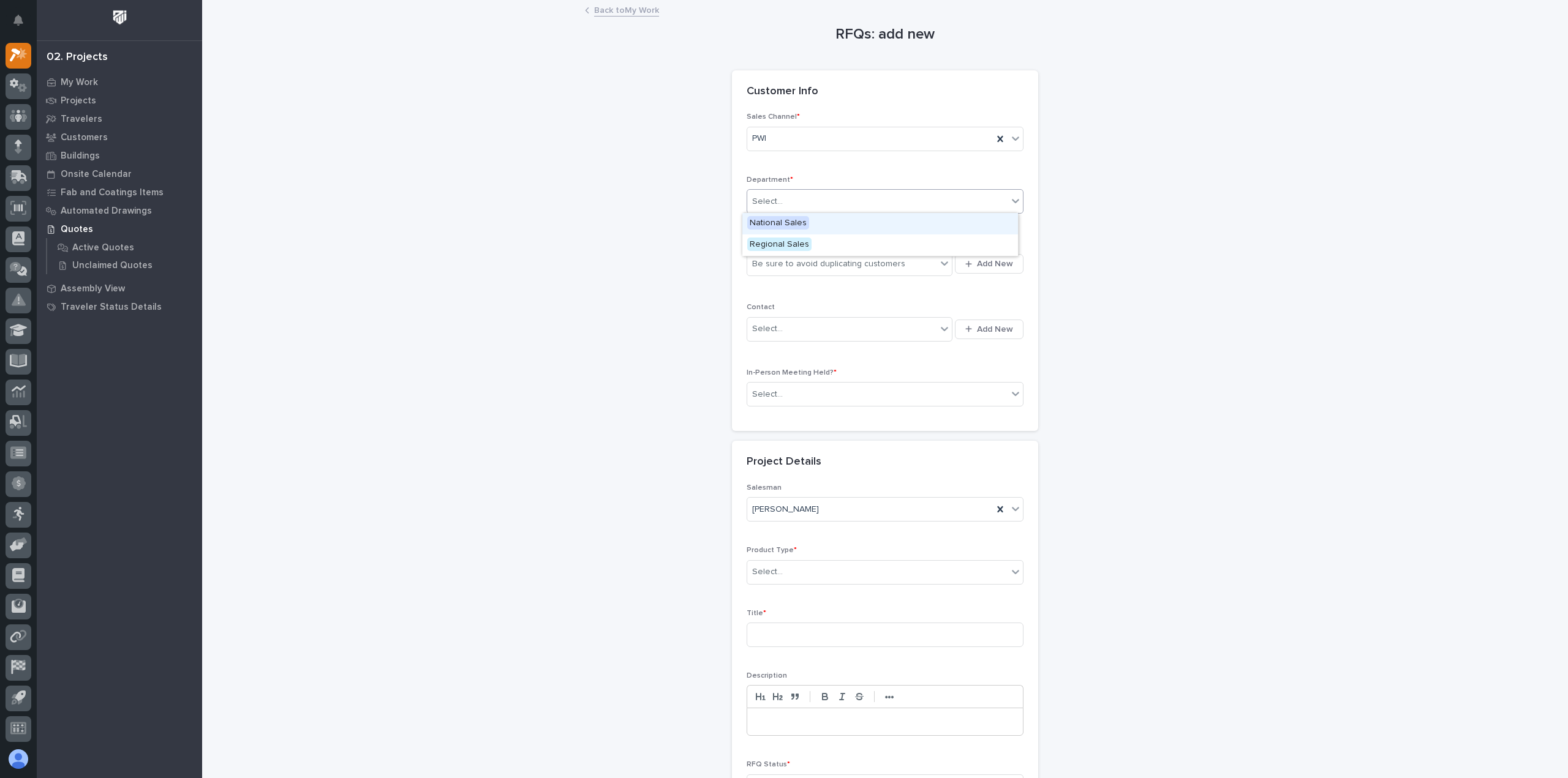
click at [810, 217] on div "National Sales" at bounding box center [881, 223] width 276 height 21
click at [809, 258] on div "Be sure to avoid duplicating customers" at bounding box center [829, 264] width 153 height 13
click at [782, 261] on div "Be sure to avoid duplicating customers" at bounding box center [829, 264] width 153 height 13
type input "*"
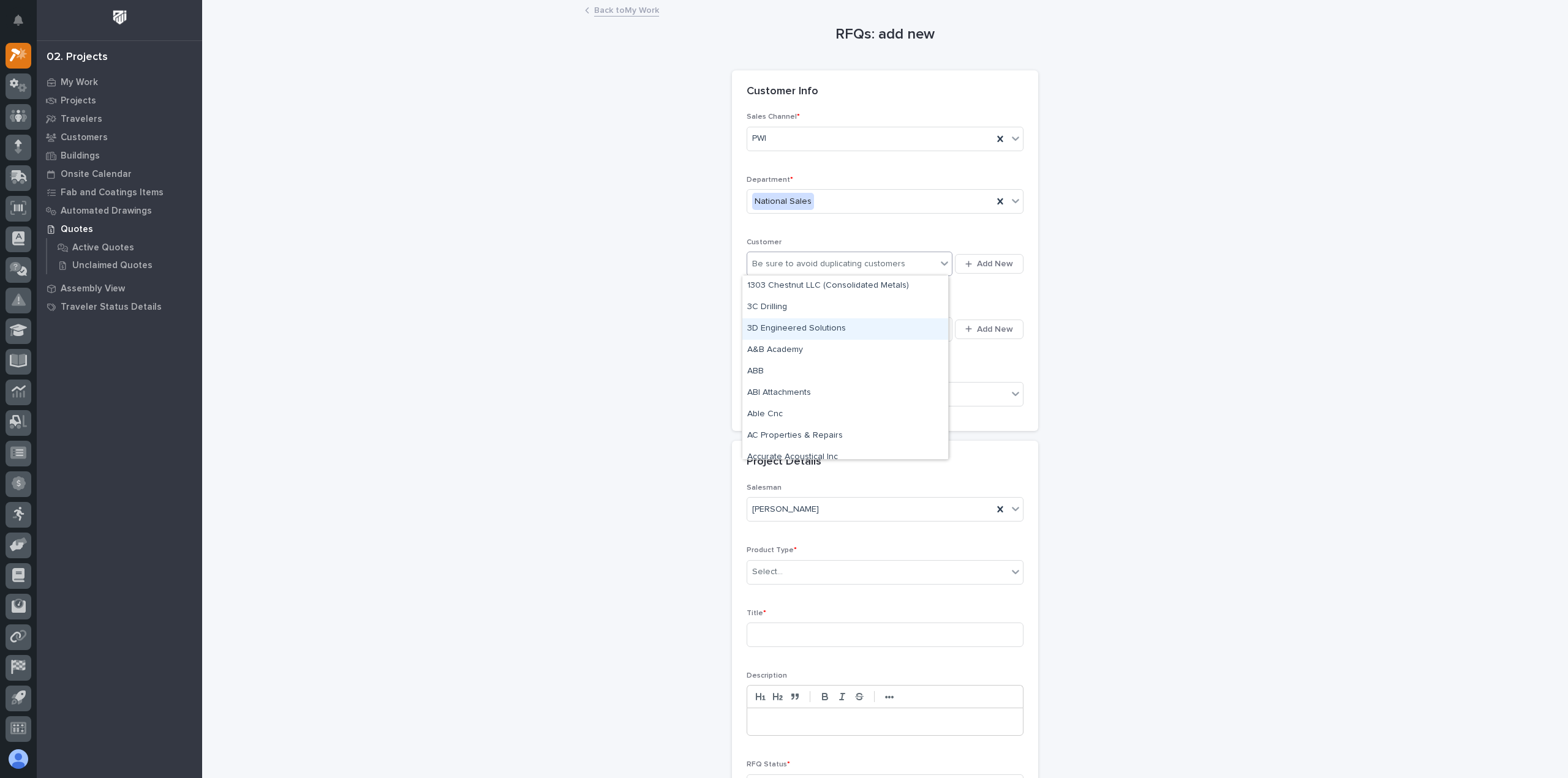
click at [1123, 366] on div "RFQs: add new Loading... Saving… Loading... Saving… Loading... Saving… Customer…" at bounding box center [885, 427] width 1229 height 852
click at [998, 261] on span "Add New" at bounding box center [995, 264] width 36 height 11
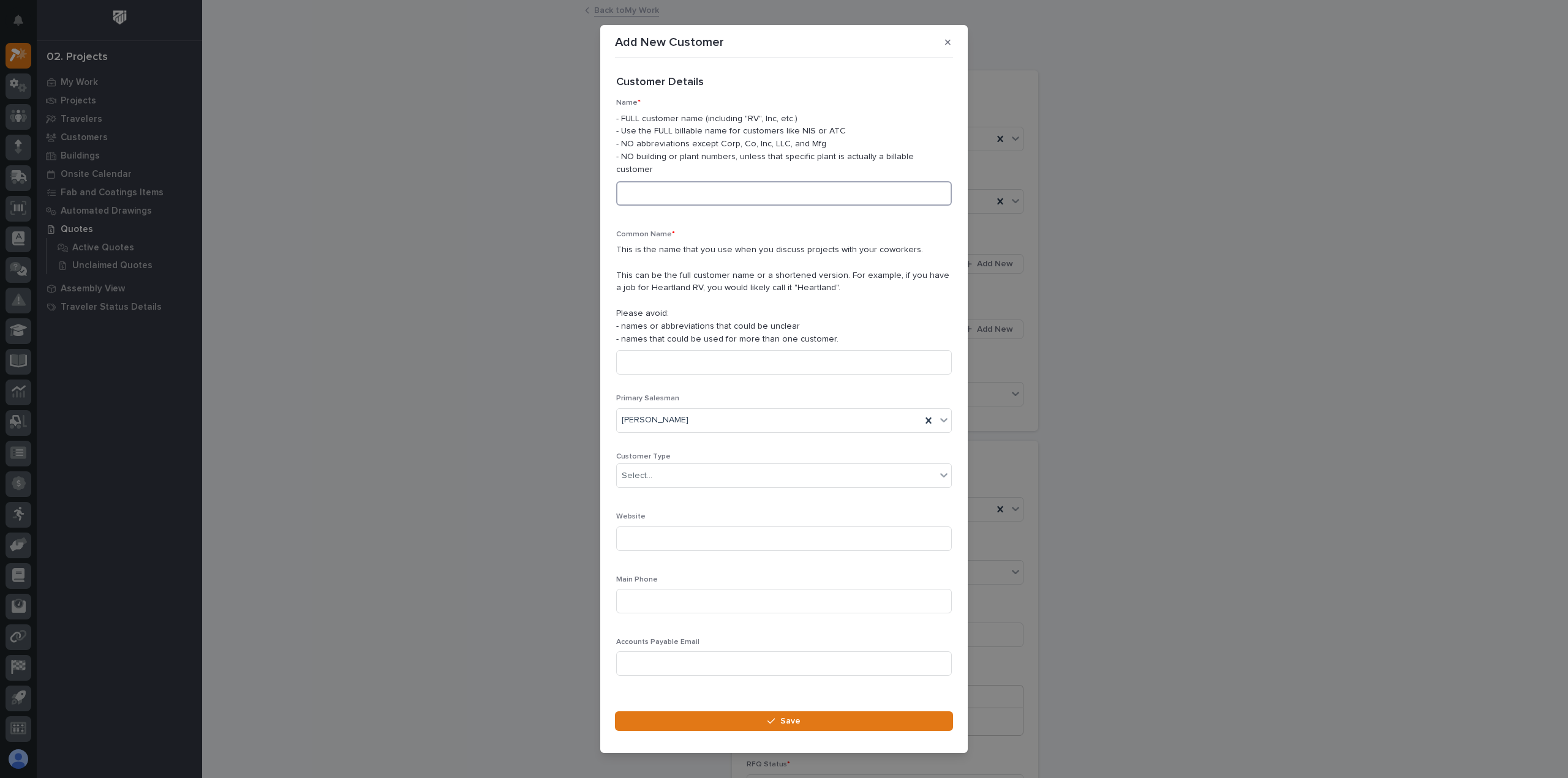
drag, startPoint x: 678, startPoint y: 189, endPoint x: 678, endPoint y: 199, distance: 10.0
click at [678, 189] on input at bounding box center [784, 193] width 336 height 25
click at [610, 183] on section "Add New Customer Loading... Saving… Loading... Saving… Loading... Saving… Custo…" at bounding box center [784, 389] width 367 height 729
type input "Baraboo Awning"
click at [671, 351] on input at bounding box center [784, 363] width 336 height 25
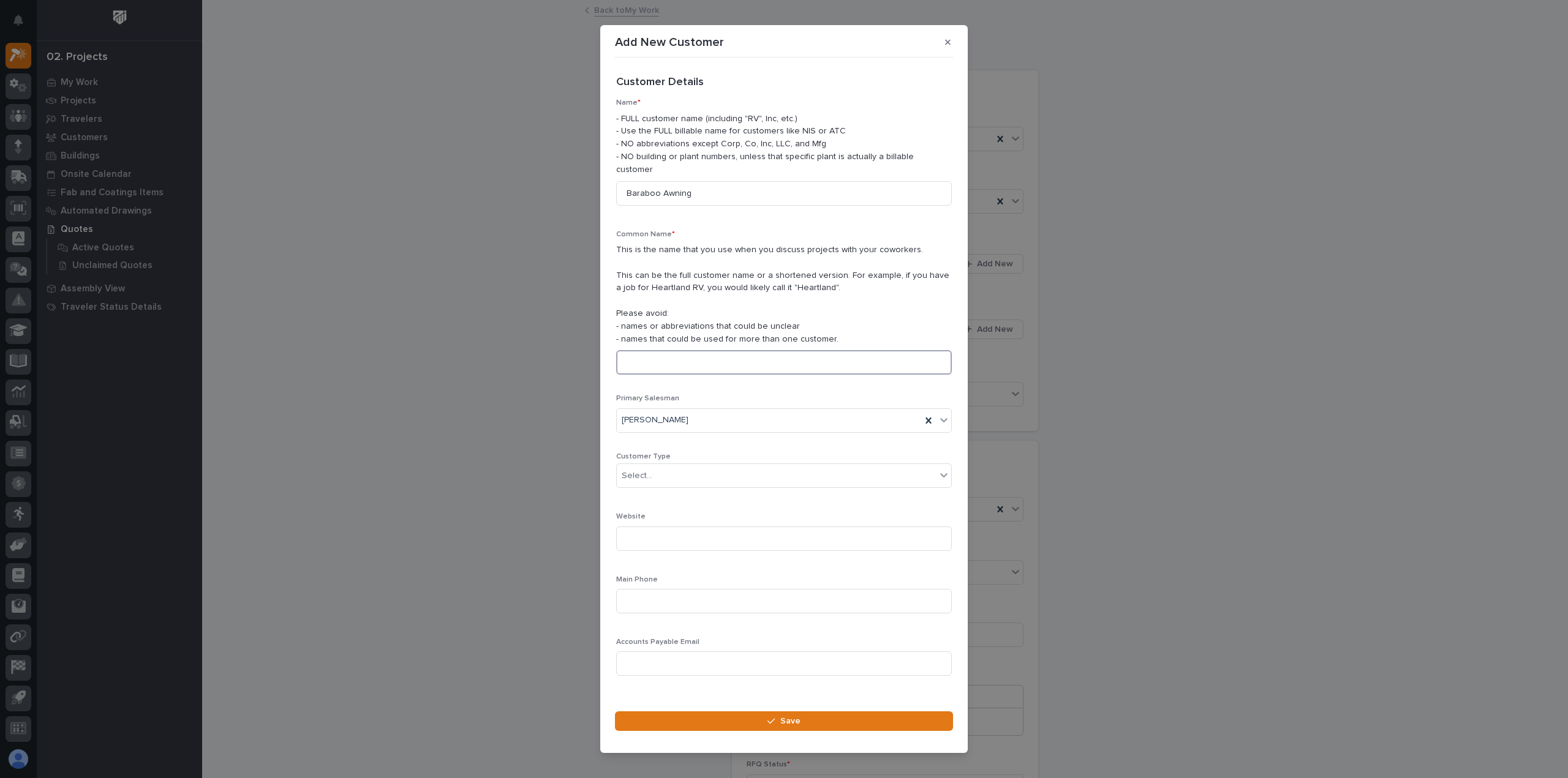
paste input "Baraboo Awning"
type input "Baraboo Awning"
click at [678, 467] on div "Select..." at bounding box center [776, 476] width 319 height 20
click at [644, 509] on div "End User" at bounding box center [779, 514] width 325 height 21
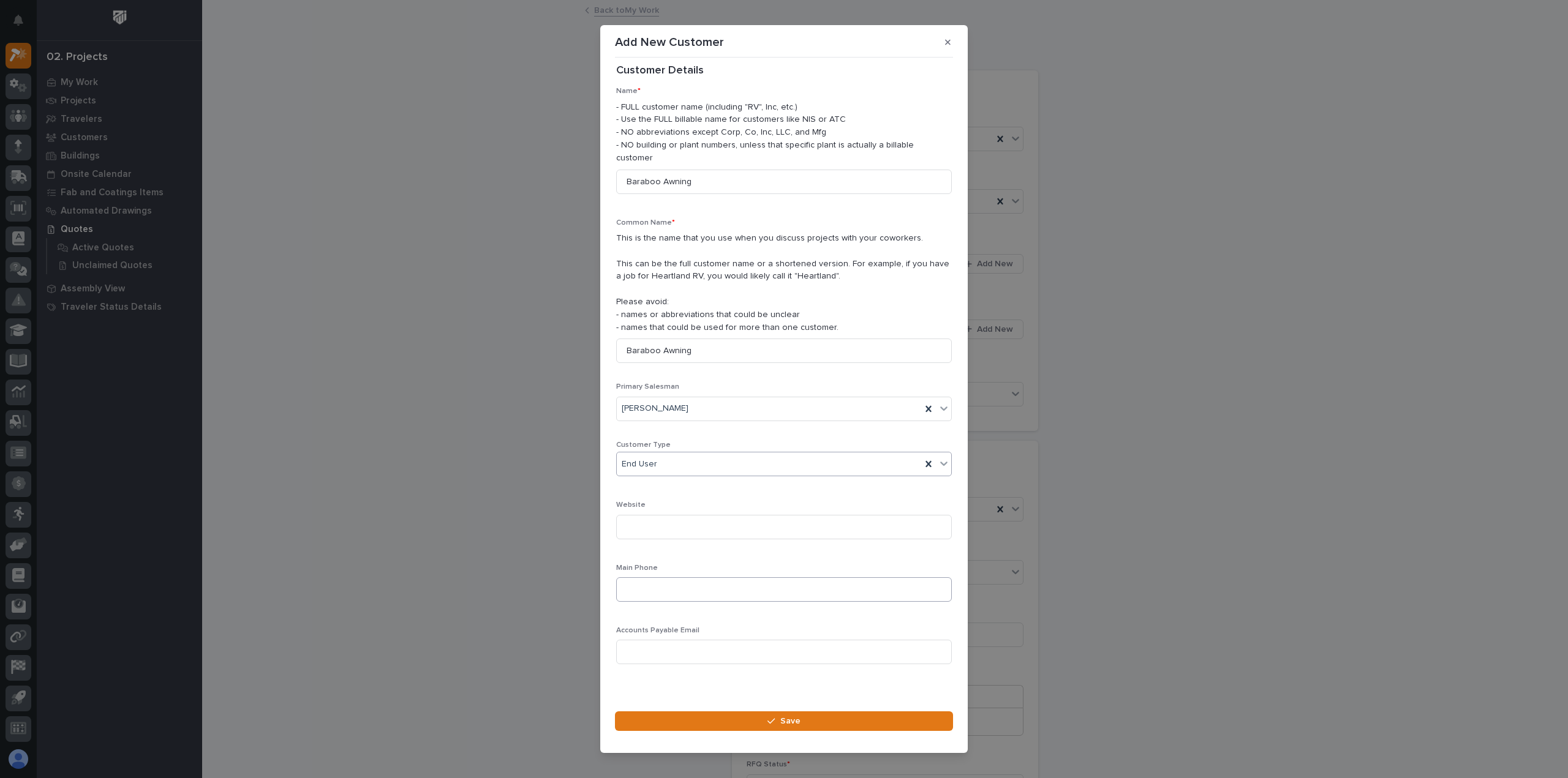
scroll to position [17, 0]
click at [702, 716] on button "Save" at bounding box center [784, 721] width 338 height 19
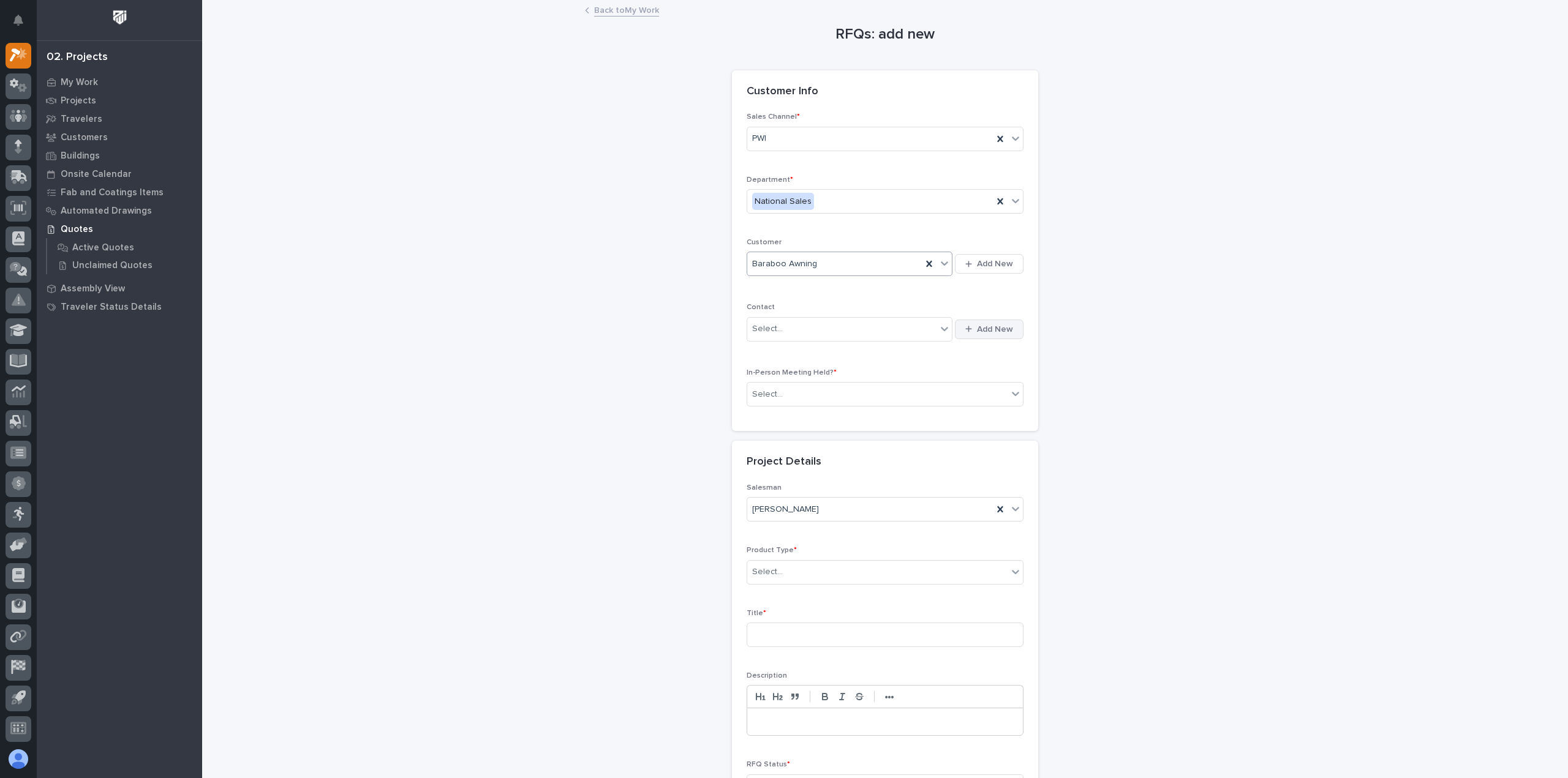
click at [981, 327] on span "Add New" at bounding box center [995, 329] width 36 height 11
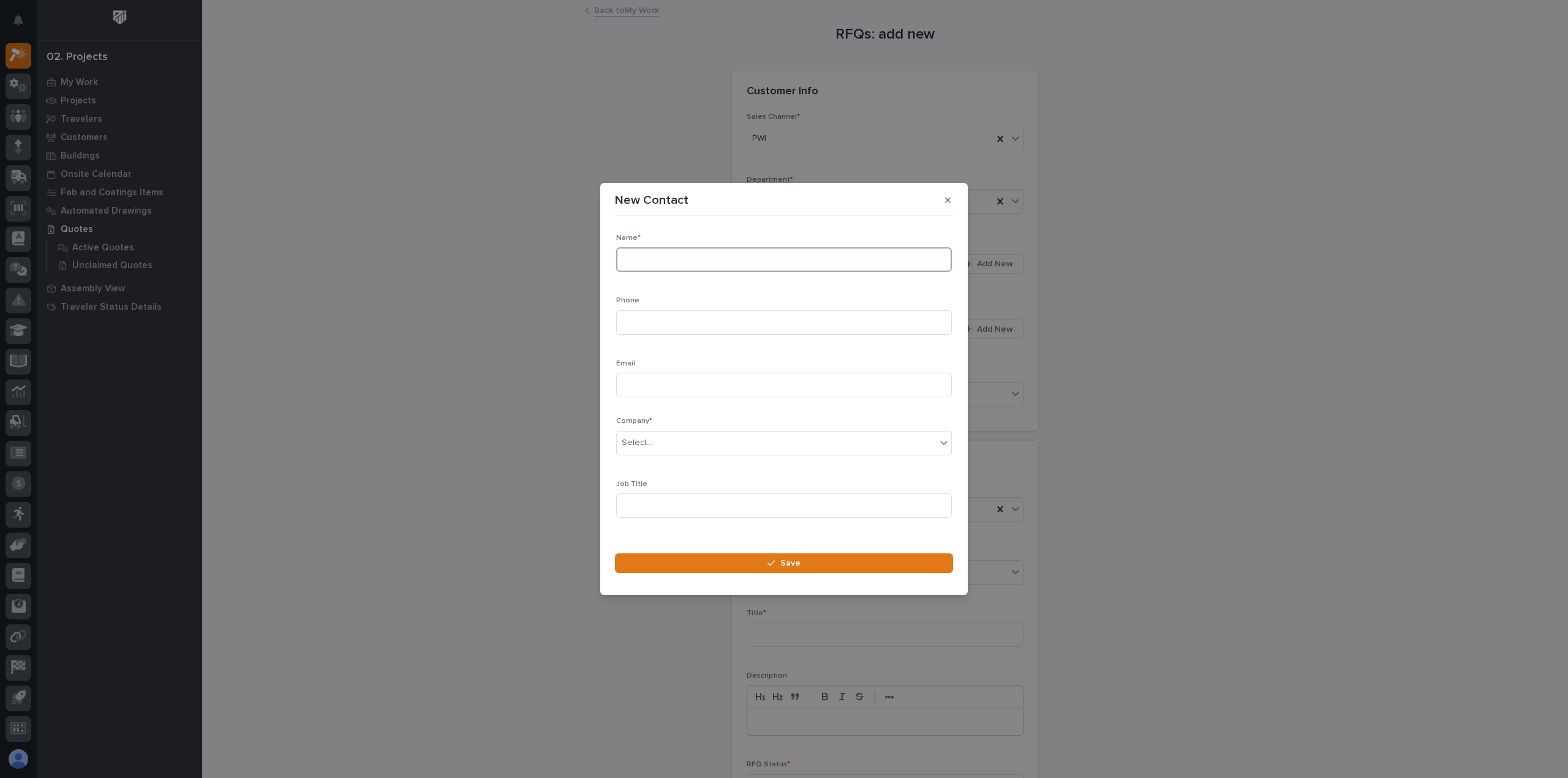
click at [645, 261] on input at bounding box center [784, 260] width 336 height 25
type input "Andy Moon"
click at [646, 319] on input at bounding box center [784, 323] width 336 height 25
click at [716, 319] on input at bounding box center [784, 323] width 336 height 25
paste input "[PHONE_NUMBER]"
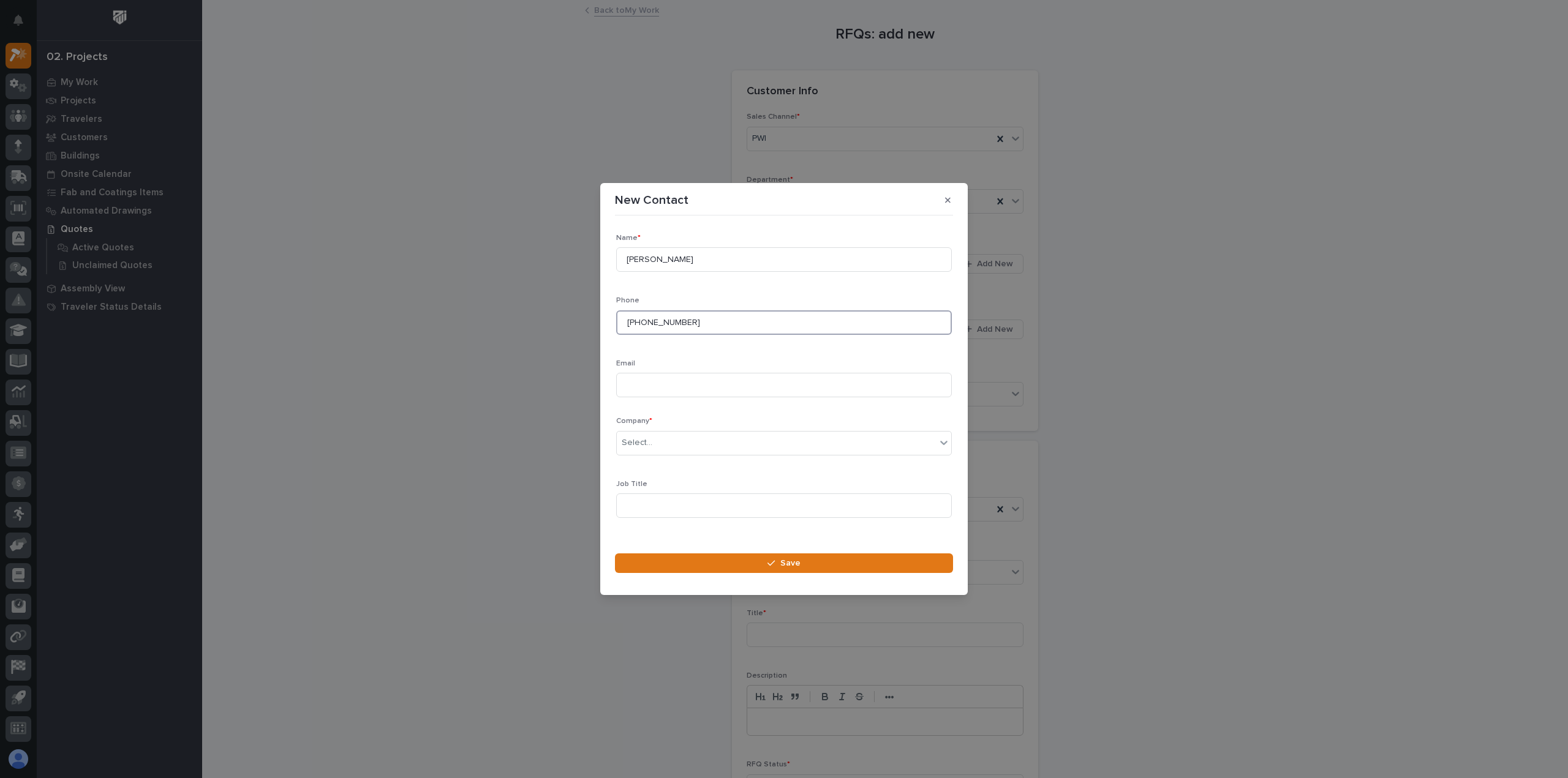
type input "[PHONE_NUMBER]"
click at [682, 384] on input at bounding box center [784, 385] width 336 height 25
paste input "[PERSON_NAME][EMAIL_ADDRESS][DOMAIN_NAME]"
type input "[PERSON_NAME][EMAIL_ADDRESS][DOMAIN_NAME]"
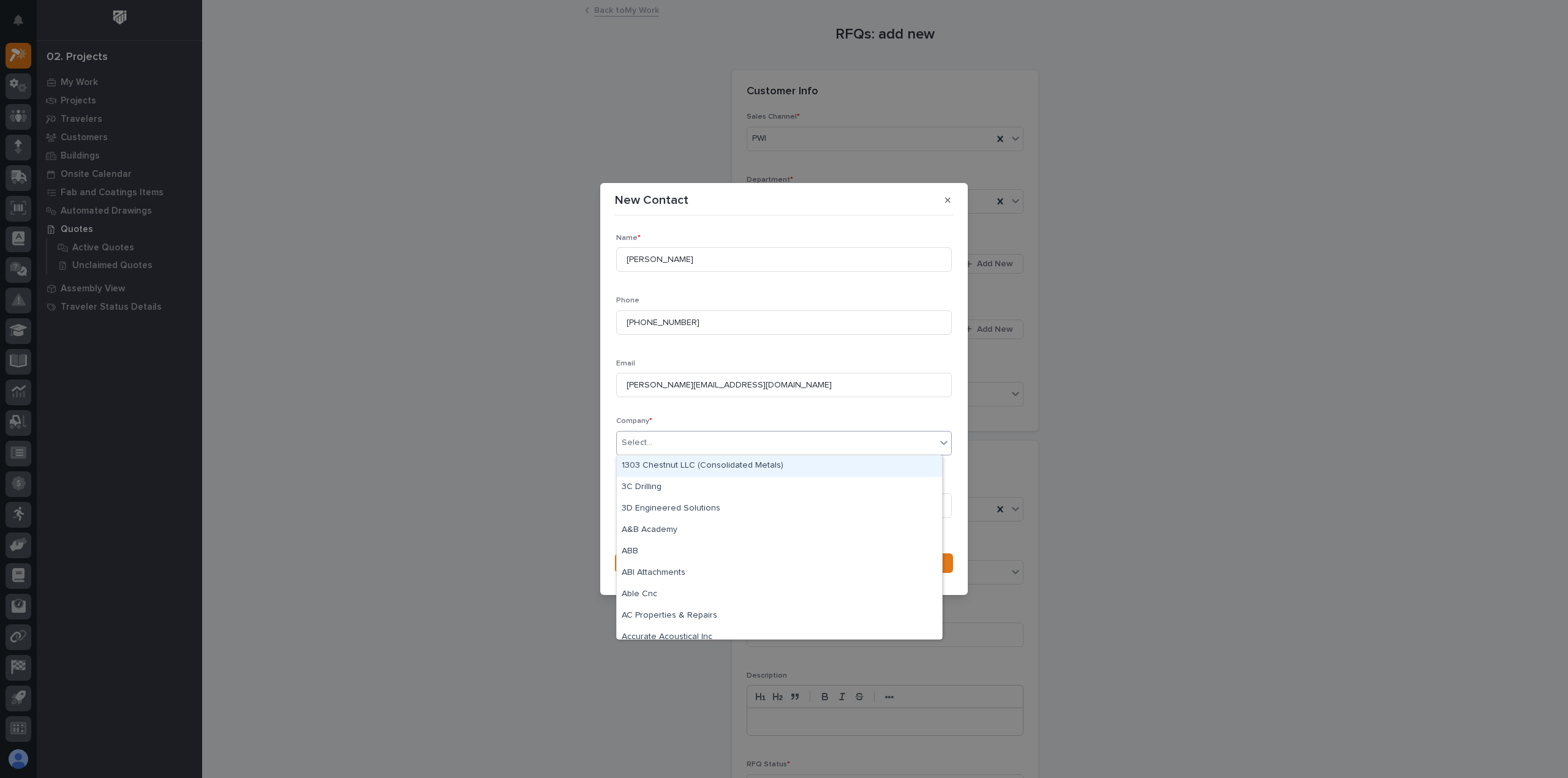
click at [663, 442] on div "Select..." at bounding box center [776, 442] width 319 height 20
type input "*****"
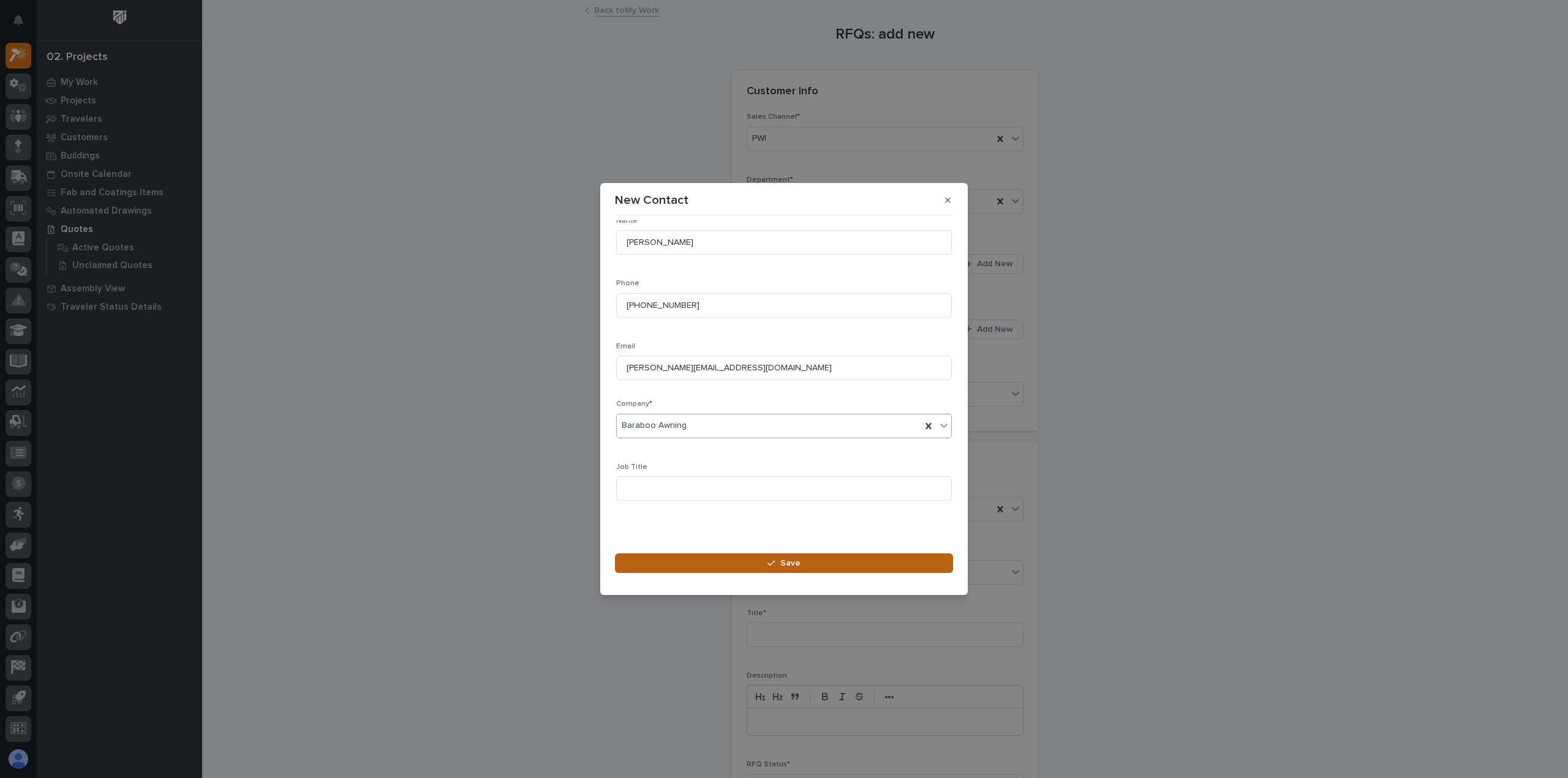
click at [724, 569] on button "Save" at bounding box center [784, 563] width 338 height 19
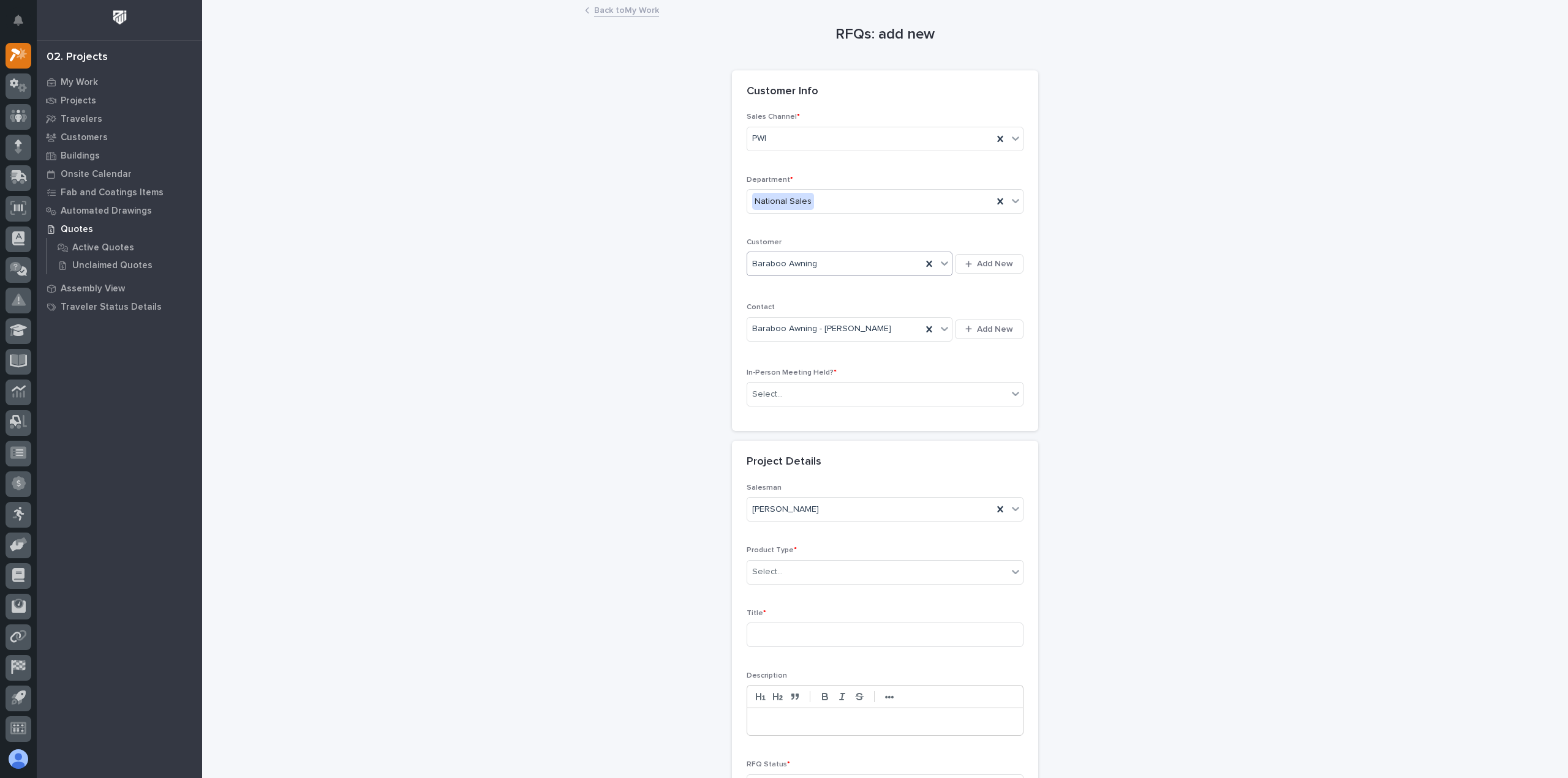
click at [831, 379] on div "In-Person Meeting Held? * Select..." at bounding box center [884, 392] width 276 height 48
click at [824, 392] on div "Select..." at bounding box center [877, 395] width 261 height 20
click at [776, 444] on div "No" at bounding box center [881, 437] width 276 height 21
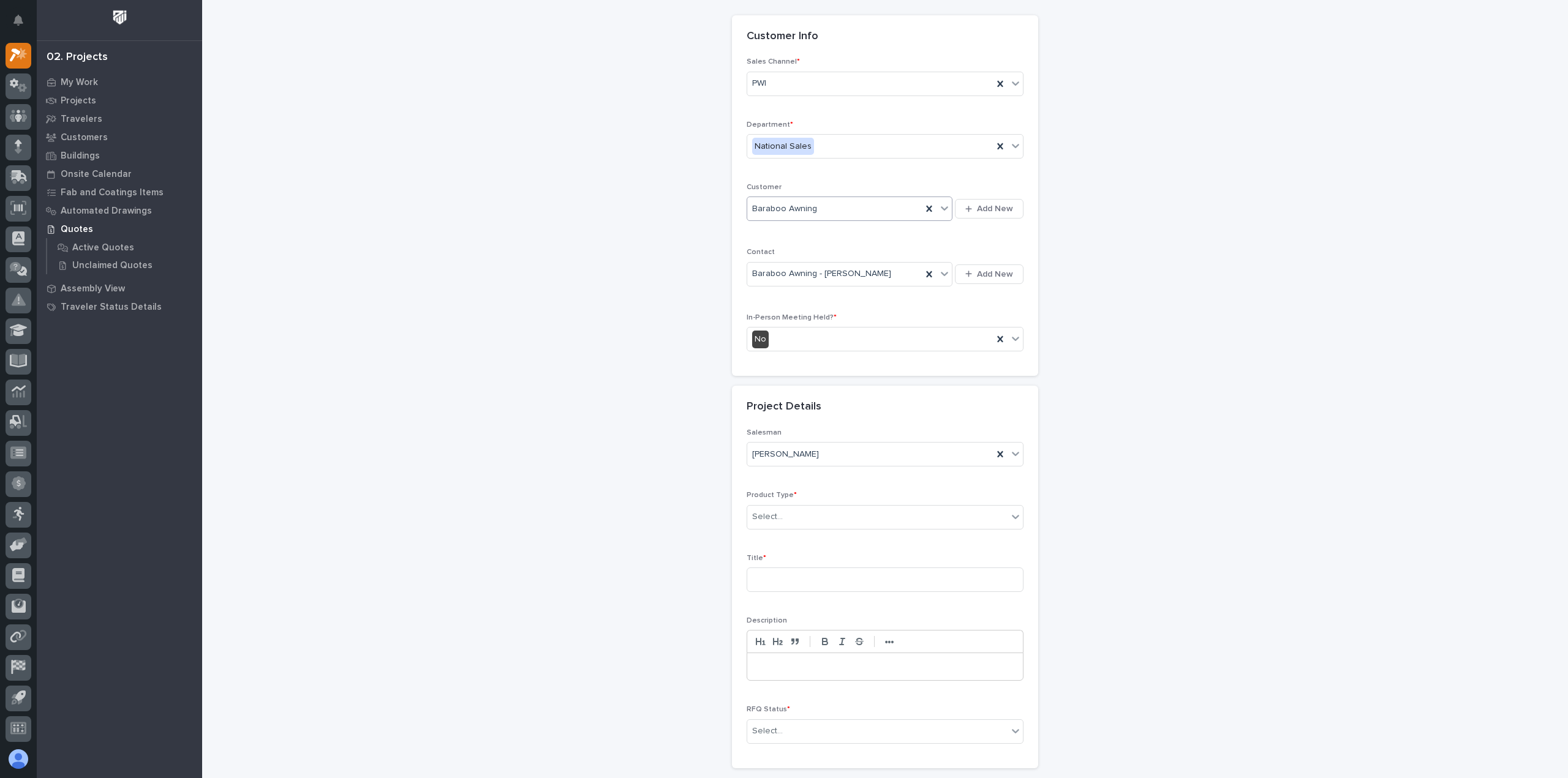
scroll to position [123, 0]
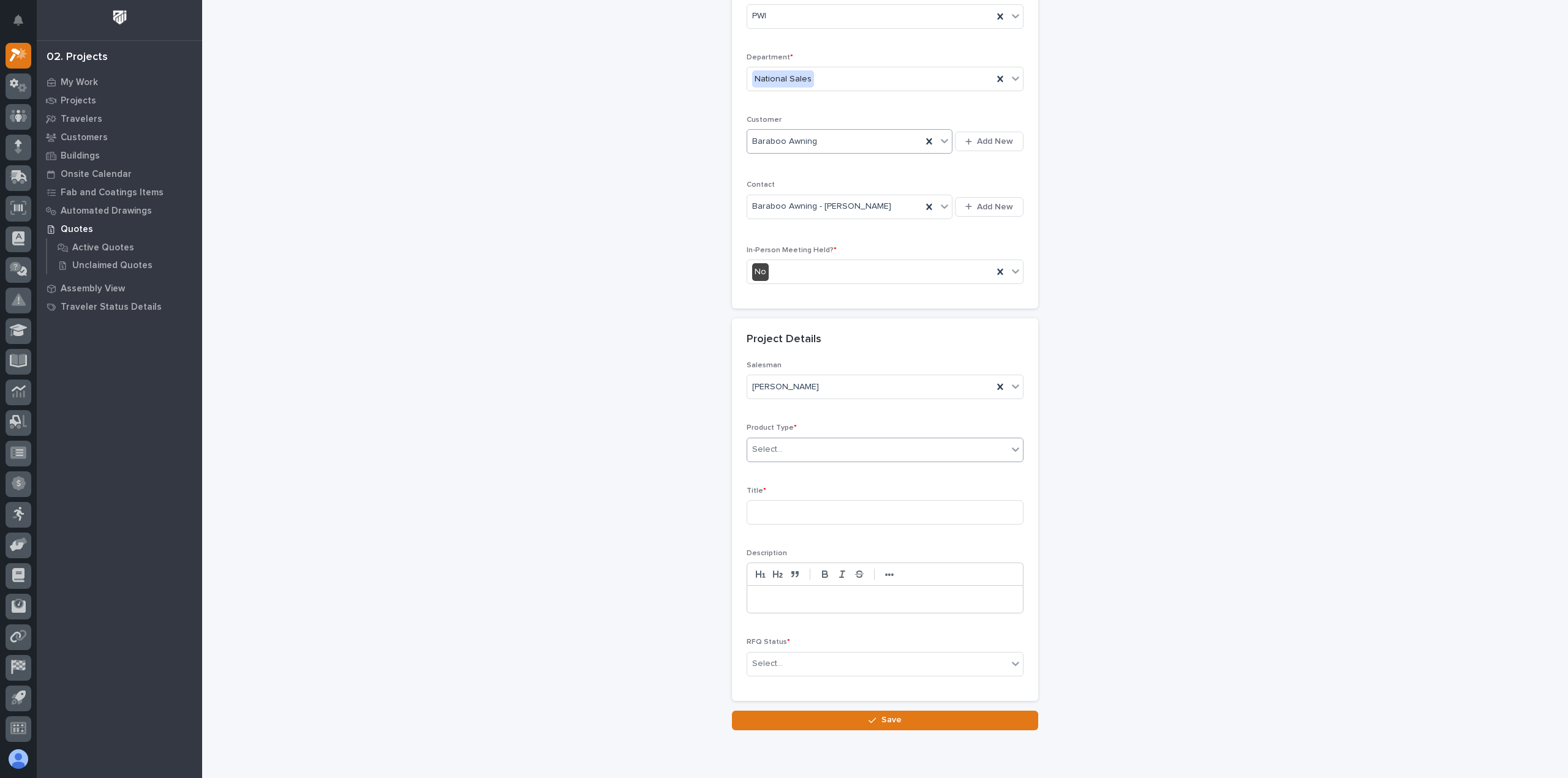
click at [800, 457] on div "Select..." at bounding box center [877, 449] width 261 height 20
click at [782, 488] on div "Cranes" at bounding box center [881, 492] width 276 height 21
click at [774, 502] on input at bounding box center [884, 513] width 276 height 25
type input "Ceiling Mounted Ultralite Crane System"
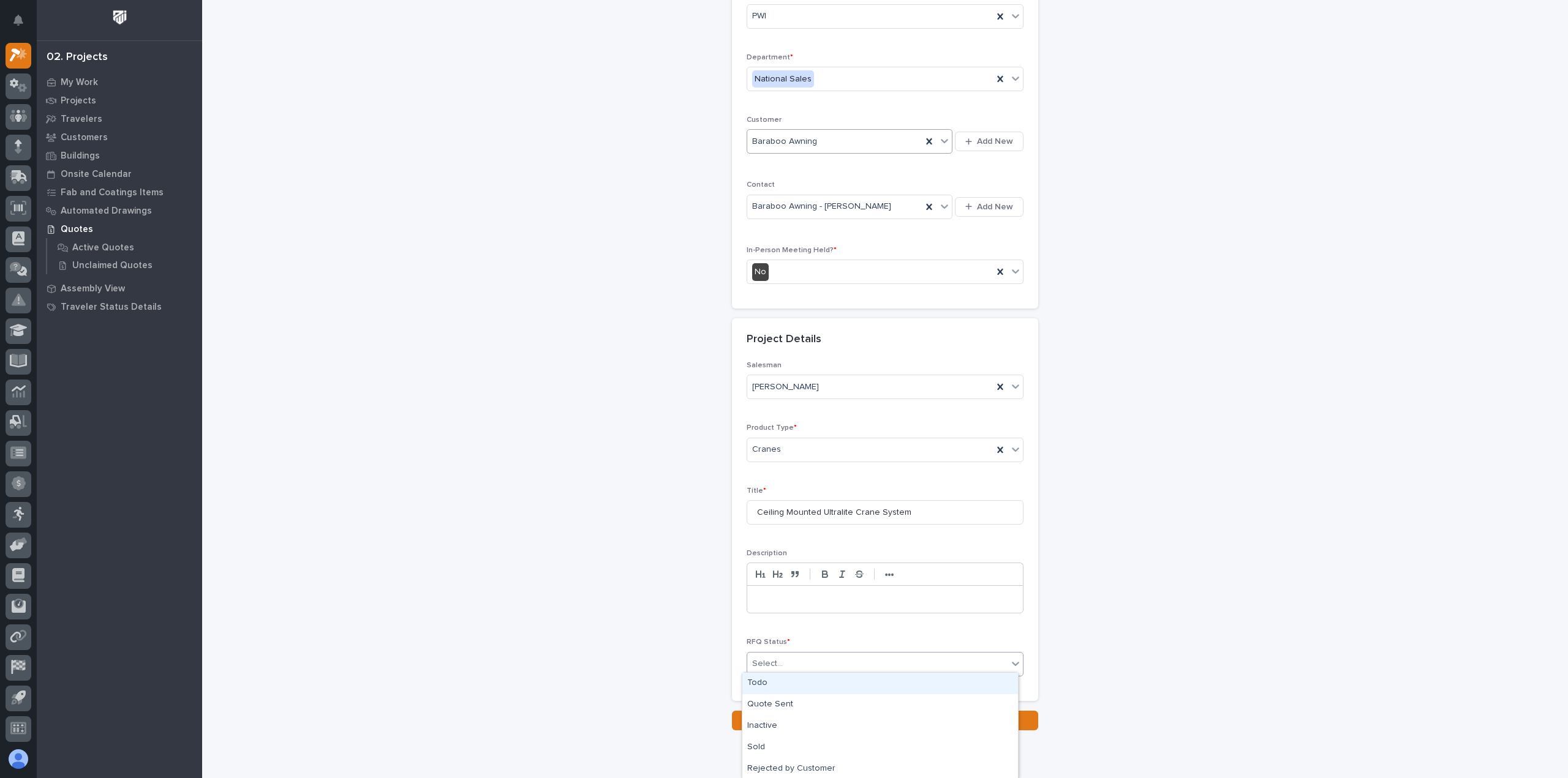
click at [767, 658] on div "Select..." at bounding box center [768, 664] width 31 height 13
click at [773, 706] on div "Quote Sent" at bounding box center [881, 705] width 276 height 21
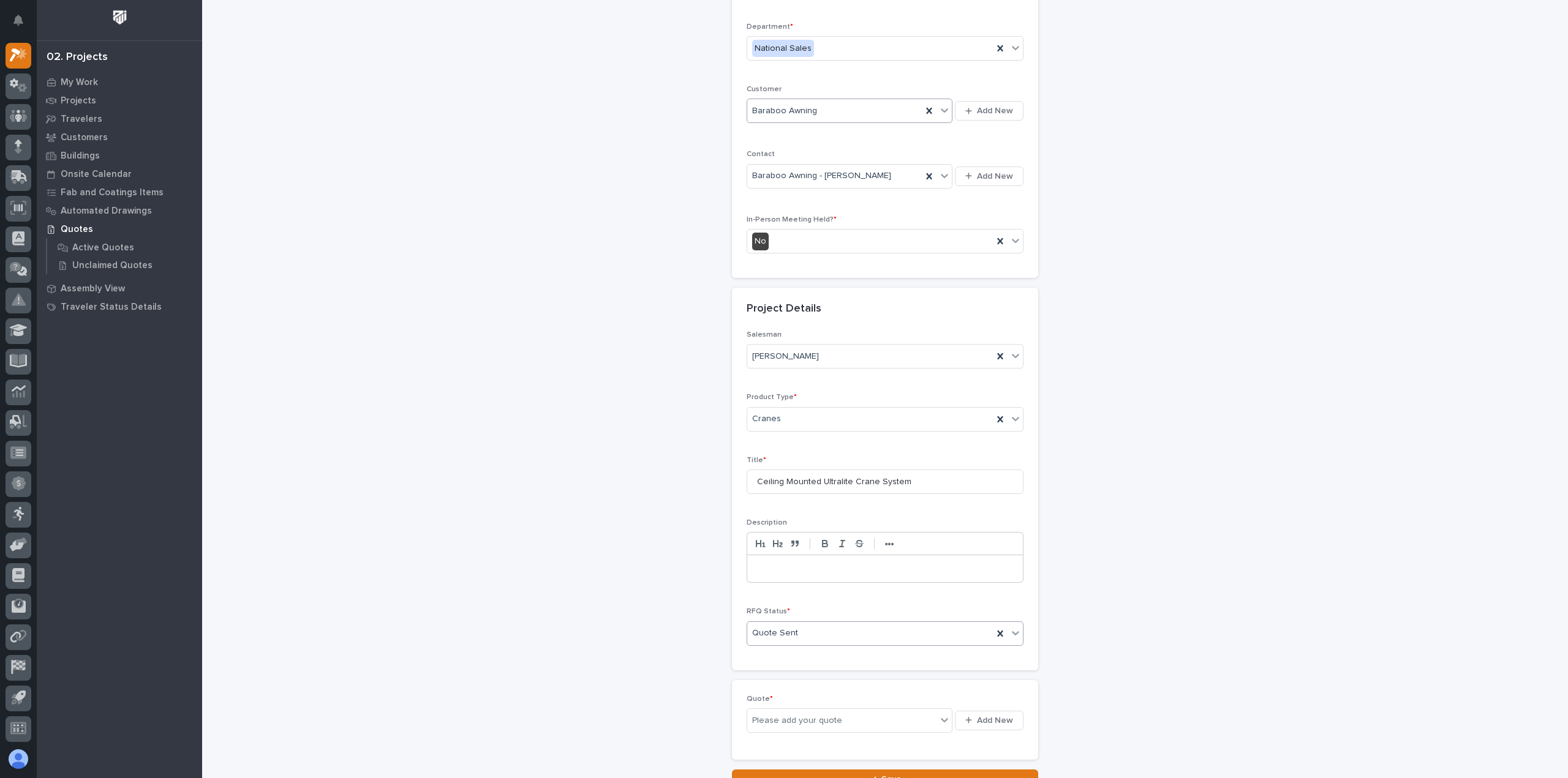
scroll to position [167, 0]
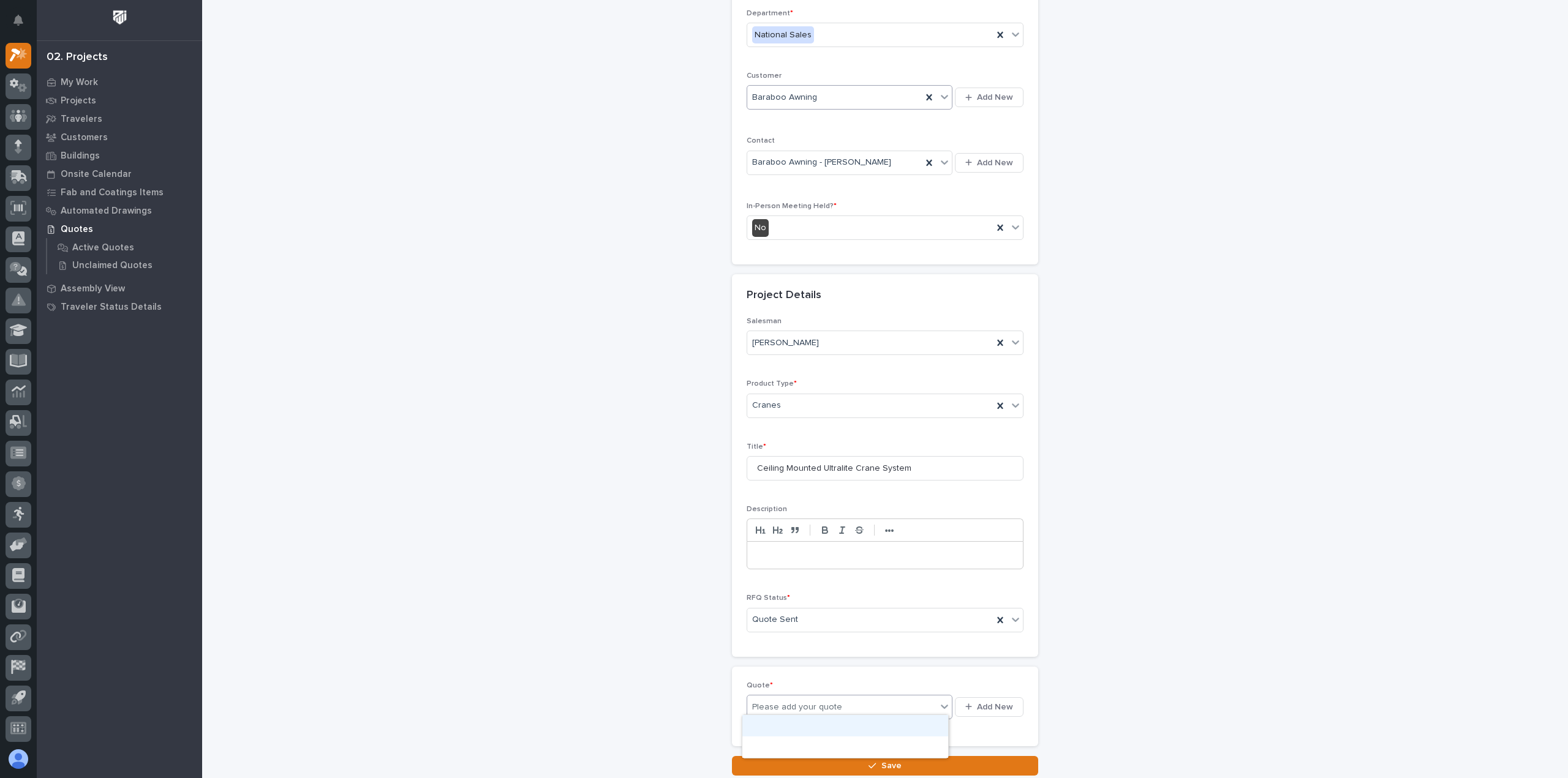
click at [777, 700] on div "Please add your quote" at bounding box center [842, 707] width 189 height 15
drag, startPoint x: 655, startPoint y: 591, endPoint x: 693, endPoint y: 606, distance: 40.9
click at [655, 591] on div "RFQs: add new Loading... Saving… Loading... Saving… Loading... Saving… Customer…" at bounding box center [885, 306] width 1229 height 941
click at [795, 701] on div "Please add your quote" at bounding box center [798, 707] width 90 height 13
click at [977, 702] on span "Add New" at bounding box center [995, 707] width 36 height 11
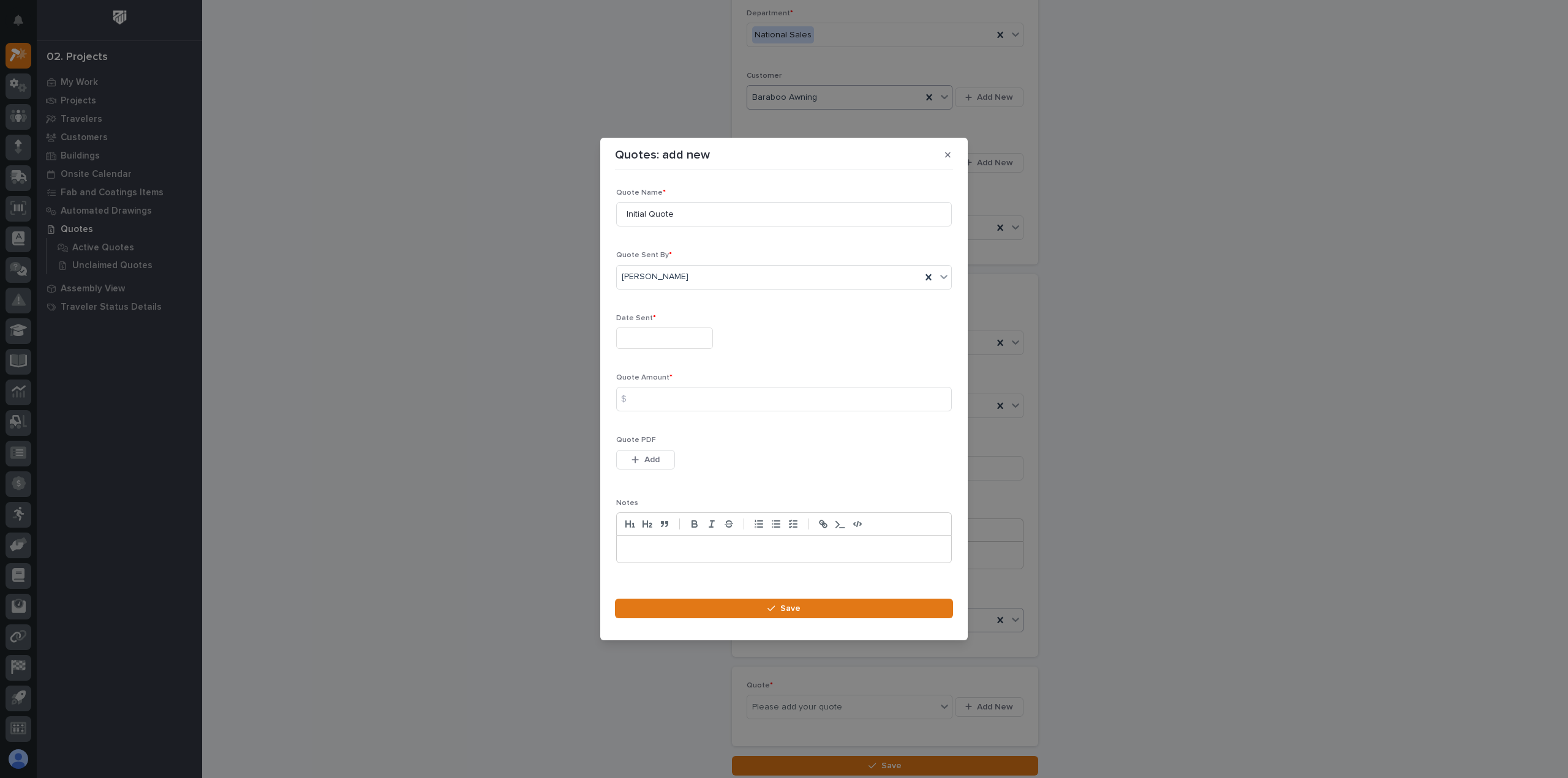
click at [678, 335] on input "text" at bounding box center [665, 338] width 97 height 21
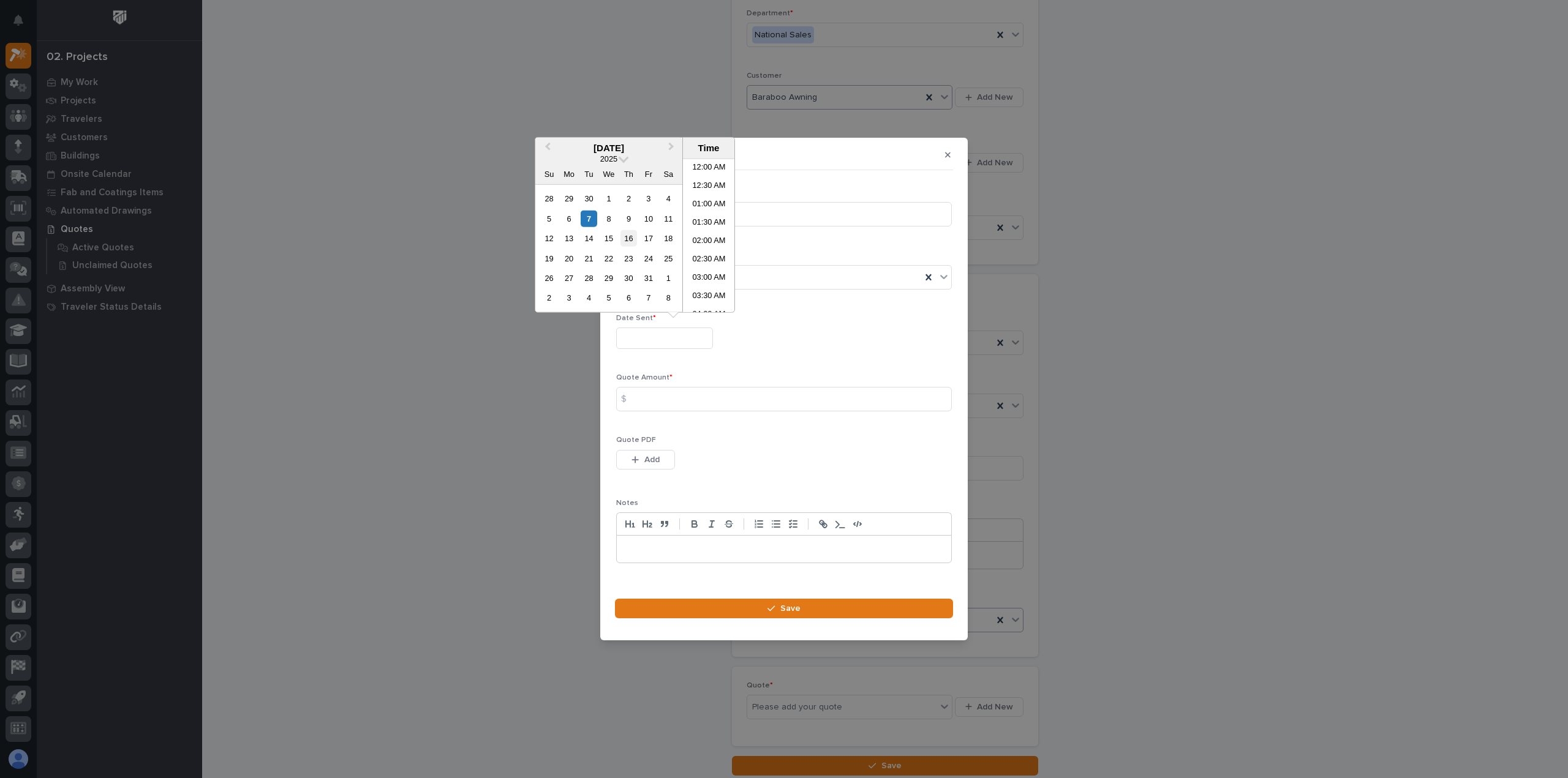
scroll to position [336, 0]
click at [548, 147] on span "Previous Month" at bounding box center [548, 148] width 0 height 16
click at [569, 281] on div "29" at bounding box center [569, 278] width 17 height 17
type input "**********"
click at [558, 335] on div "**********" at bounding box center [784, 389] width 1568 height 778
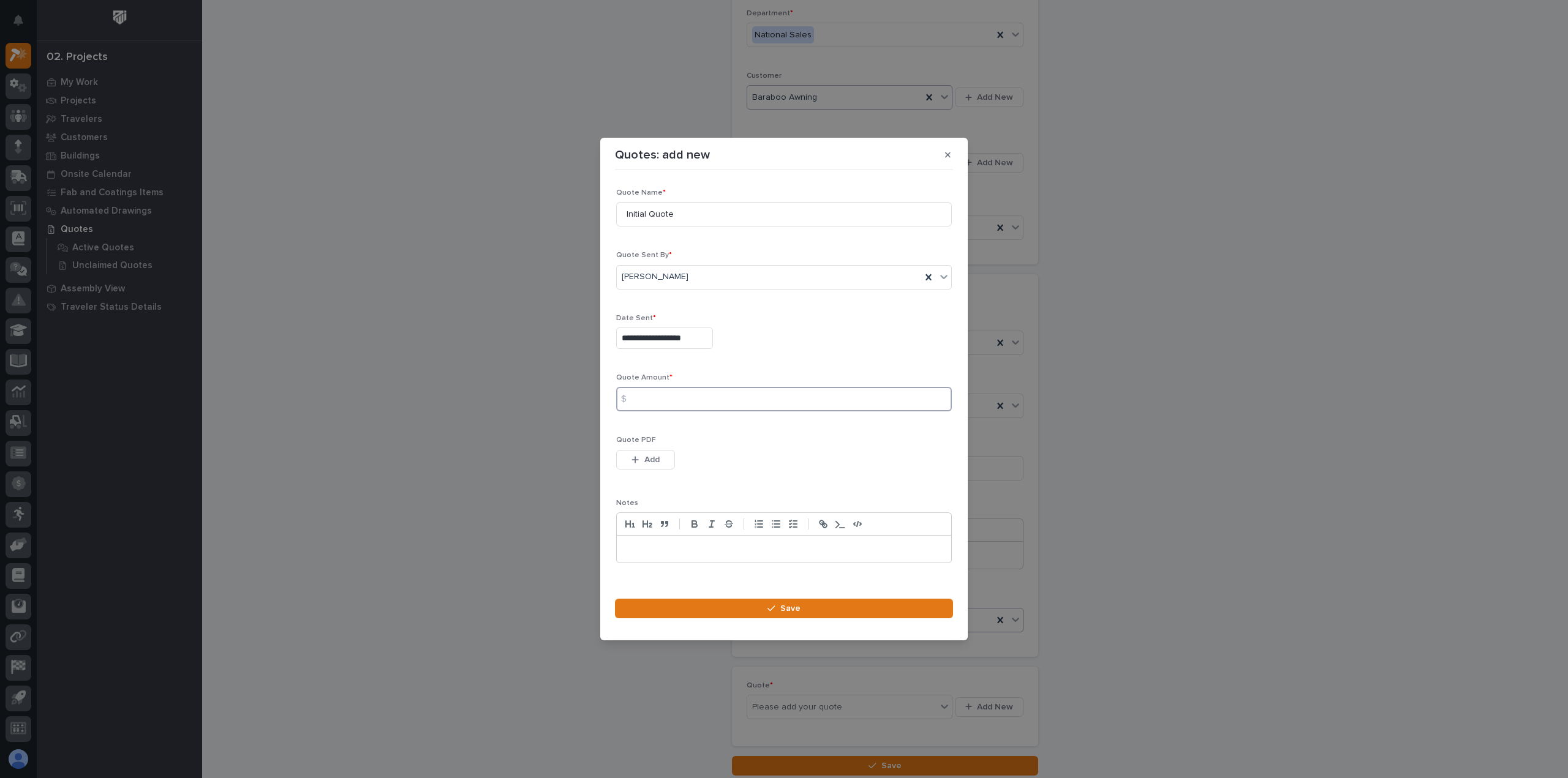
click at [655, 391] on input at bounding box center [784, 399] width 336 height 25
type input "24639"
click at [652, 458] on span "Add" at bounding box center [652, 460] width 15 height 11
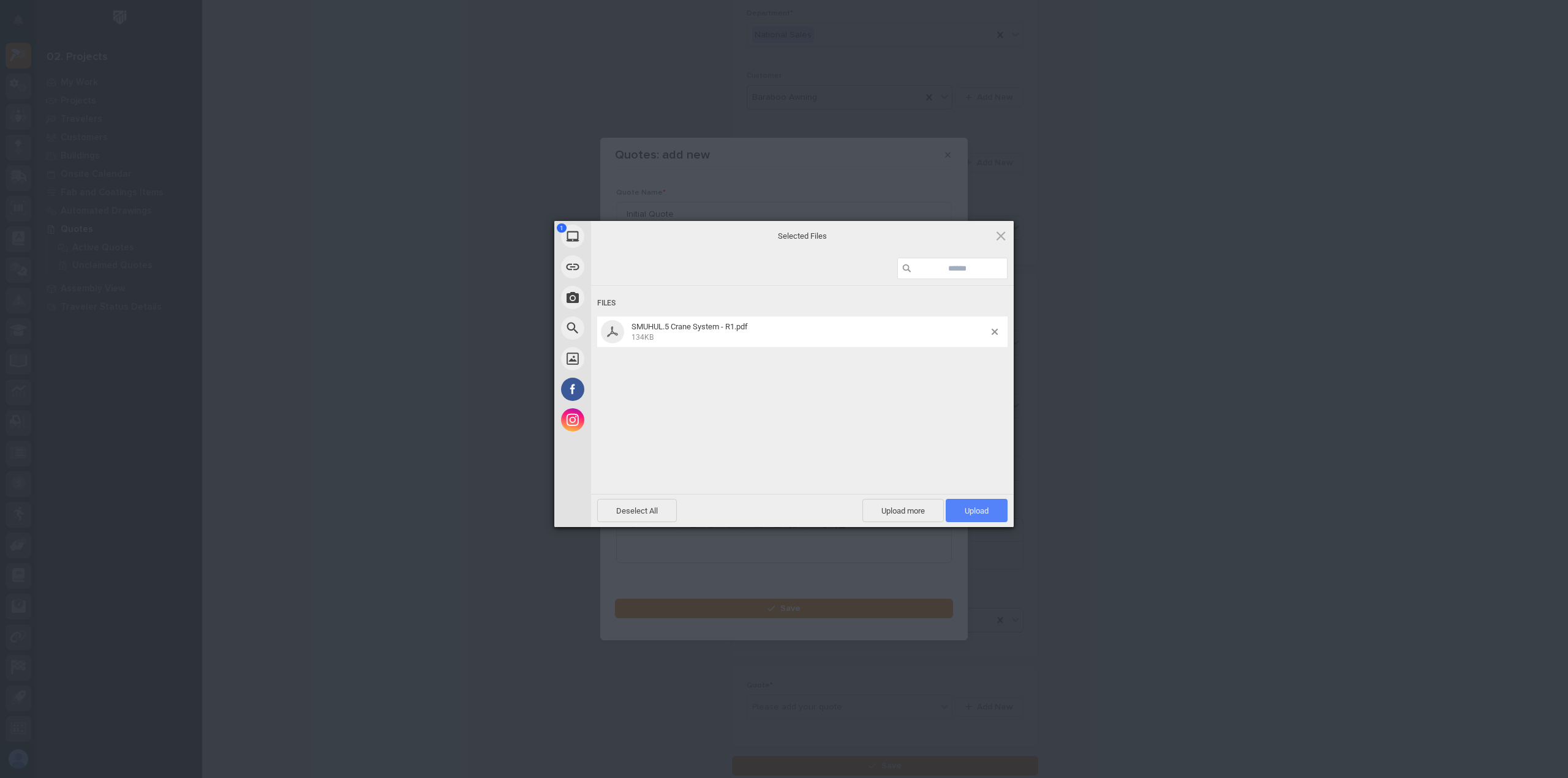
click at [979, 508] on span "Upload 1" at bounding box center [976, 511] width 24 height 9
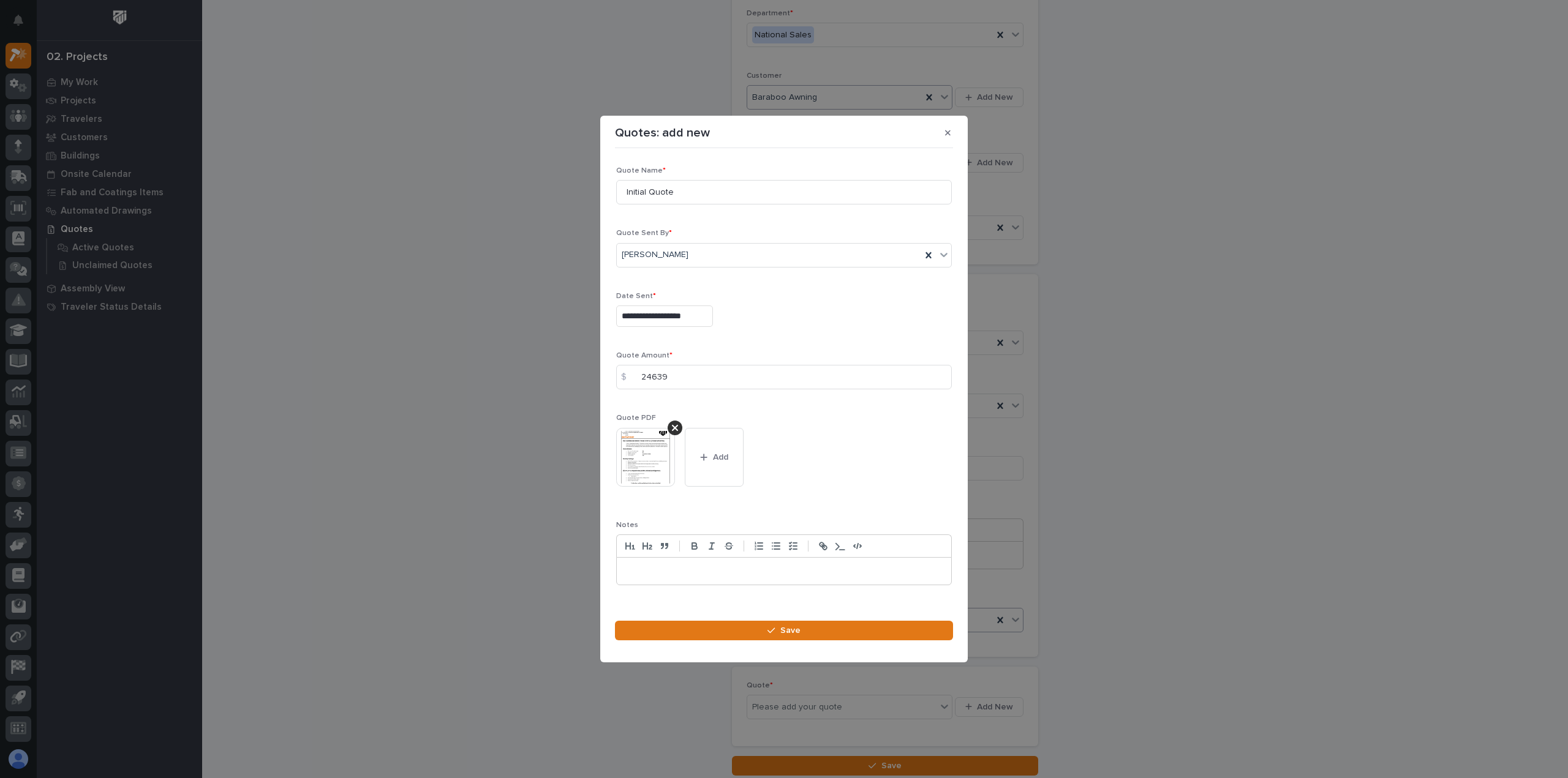
click at [889, 643] on footer "Save" at bounding box center [784, 634] width 338 height 27
click at [890, 630] on button "Save" at bounding box center [784, 631] width 338 height 19
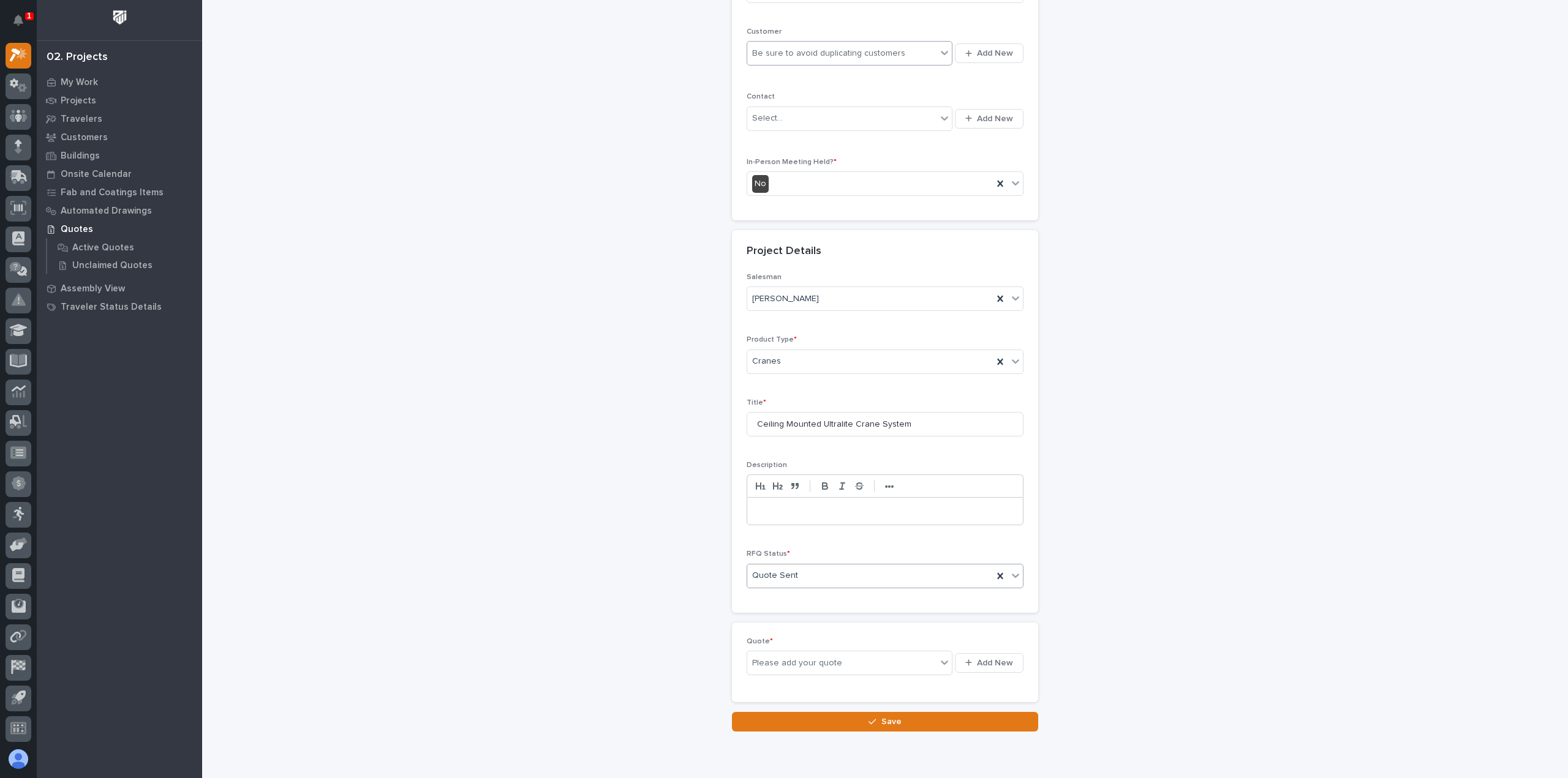
scroll to position [255, 0]
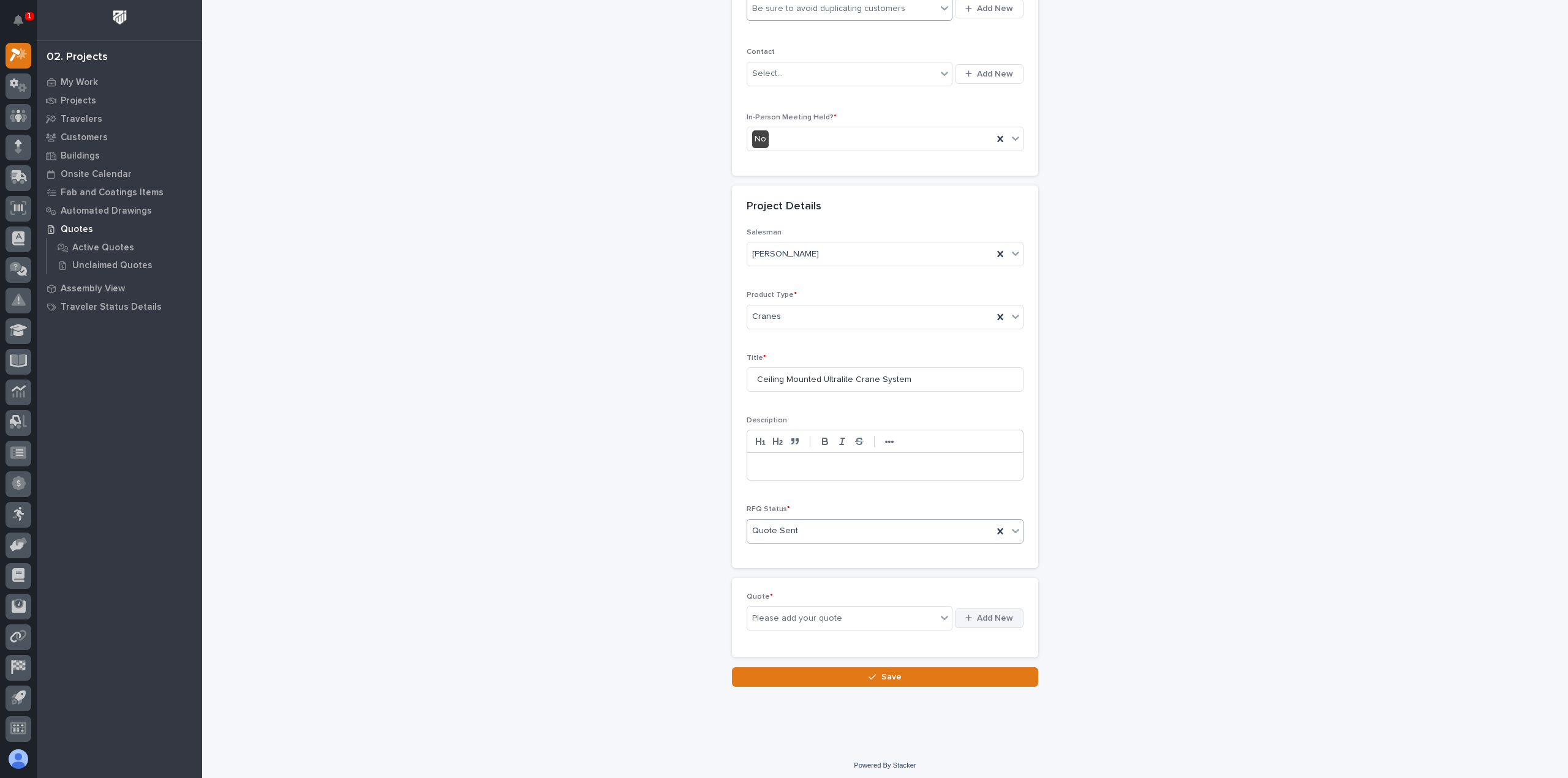
click at [973, 615] on div "button" at bounding box center [971, 618] width 11 height 8
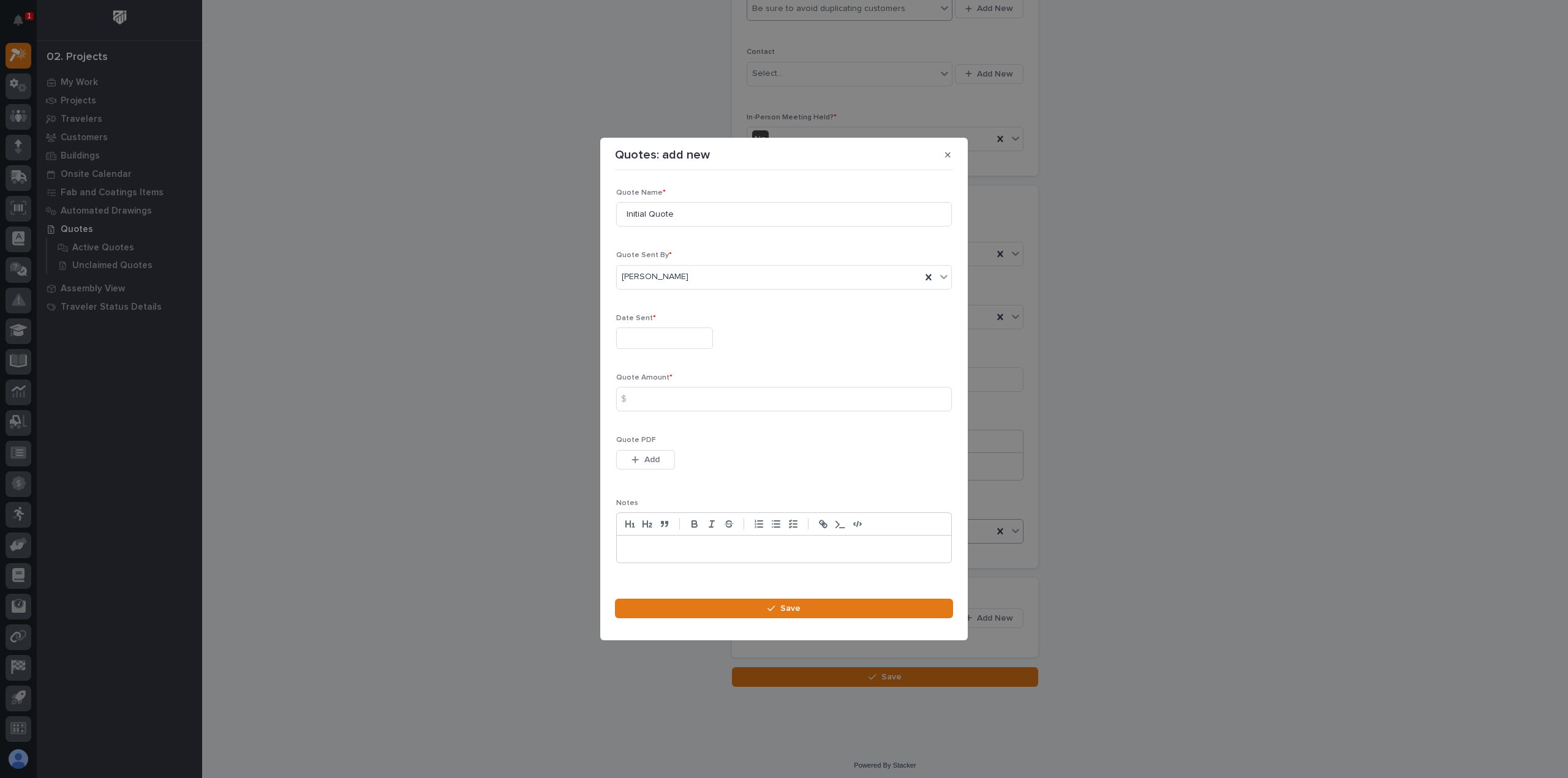
click at [665, 368] on div "Quote Name * Initial Quote Quote Sent By * Trent Kautzmann Date Sent * Quote Am…" at bounding box center [784, 381] width 336 height 385
click at [655, 344] on input "text" at bounding box center [665, 338] width 97 height 21
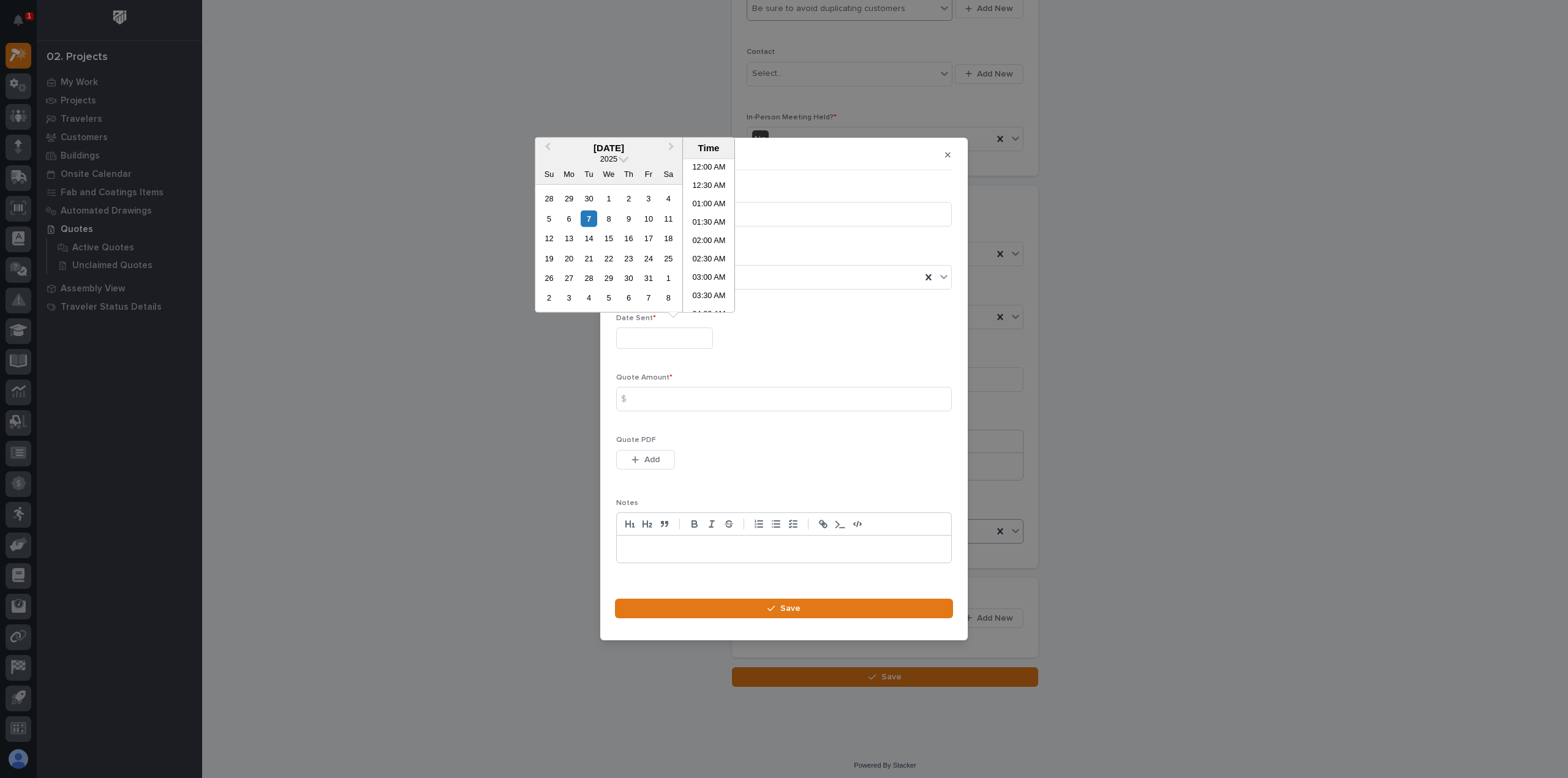
scroll to position [355, 0]
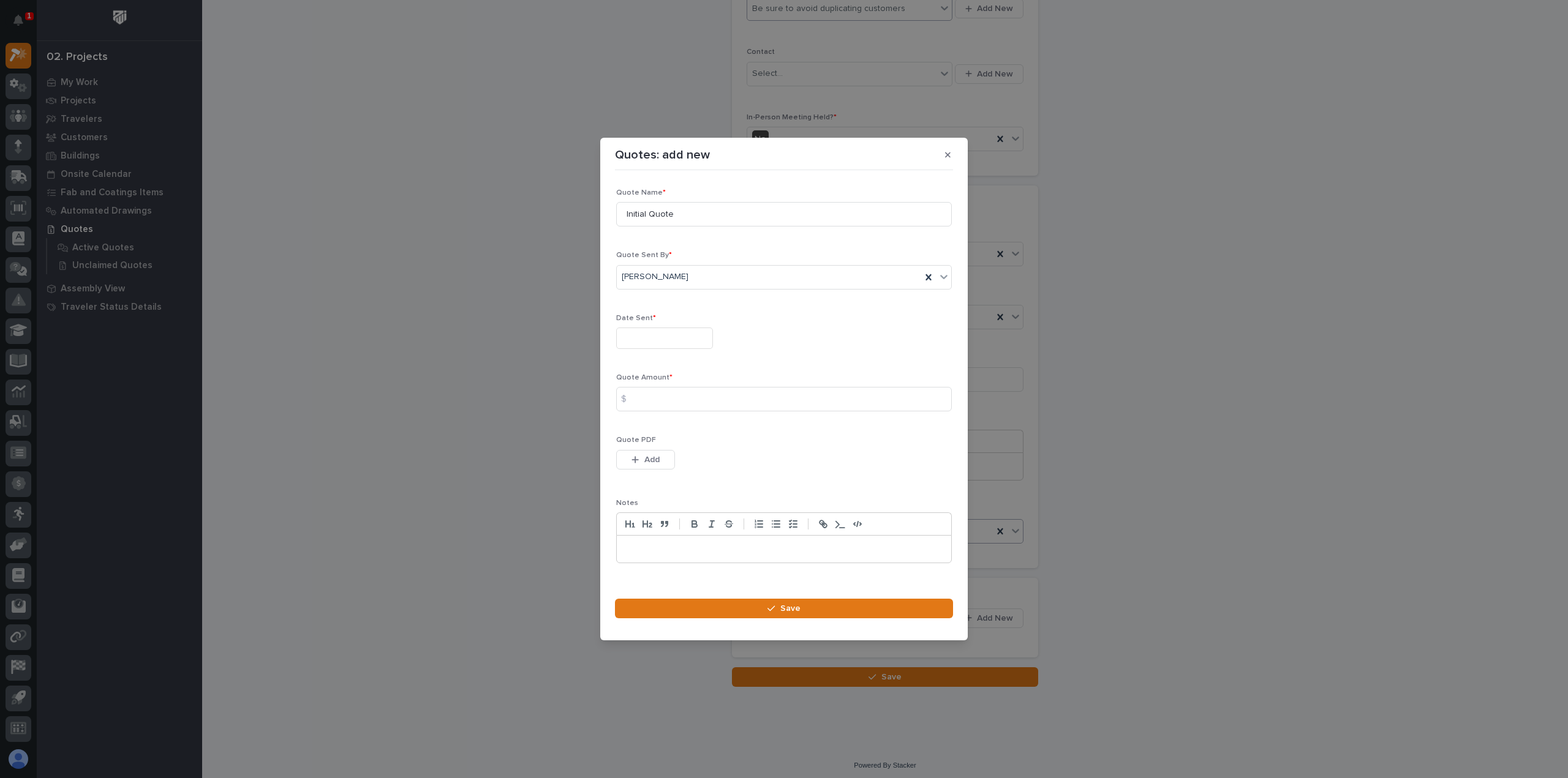
click at [473, 357] on div "Quotes: add new Loading... Saving… Loading... Saving… Loading... Saving… Quote …" at bounding box center [784, 389] width 1568 height 778
click at [616, 344] on div "Loading... Saving… Loading... Saving… Loading... Saving… Quote Name * Initial Q…" at bounding box center [784, 379] width 338 height 409
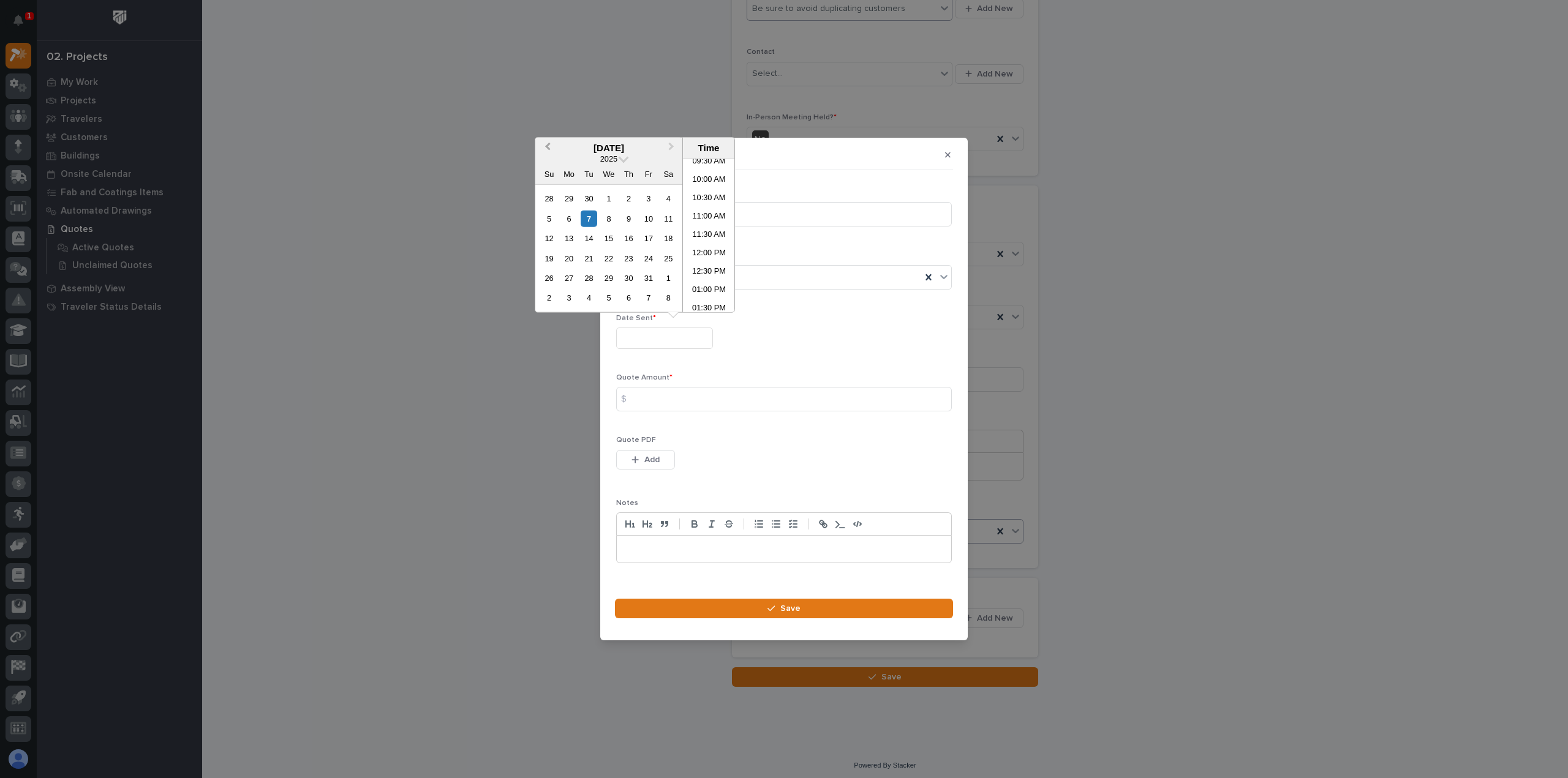
click at [556, 148] on button "Previous Month" at bounding box center [547, 148] width 19 height 19
click at [569, 276] on div "29" at bounding box center [569, 278] width 17 height 17
type input "**********"
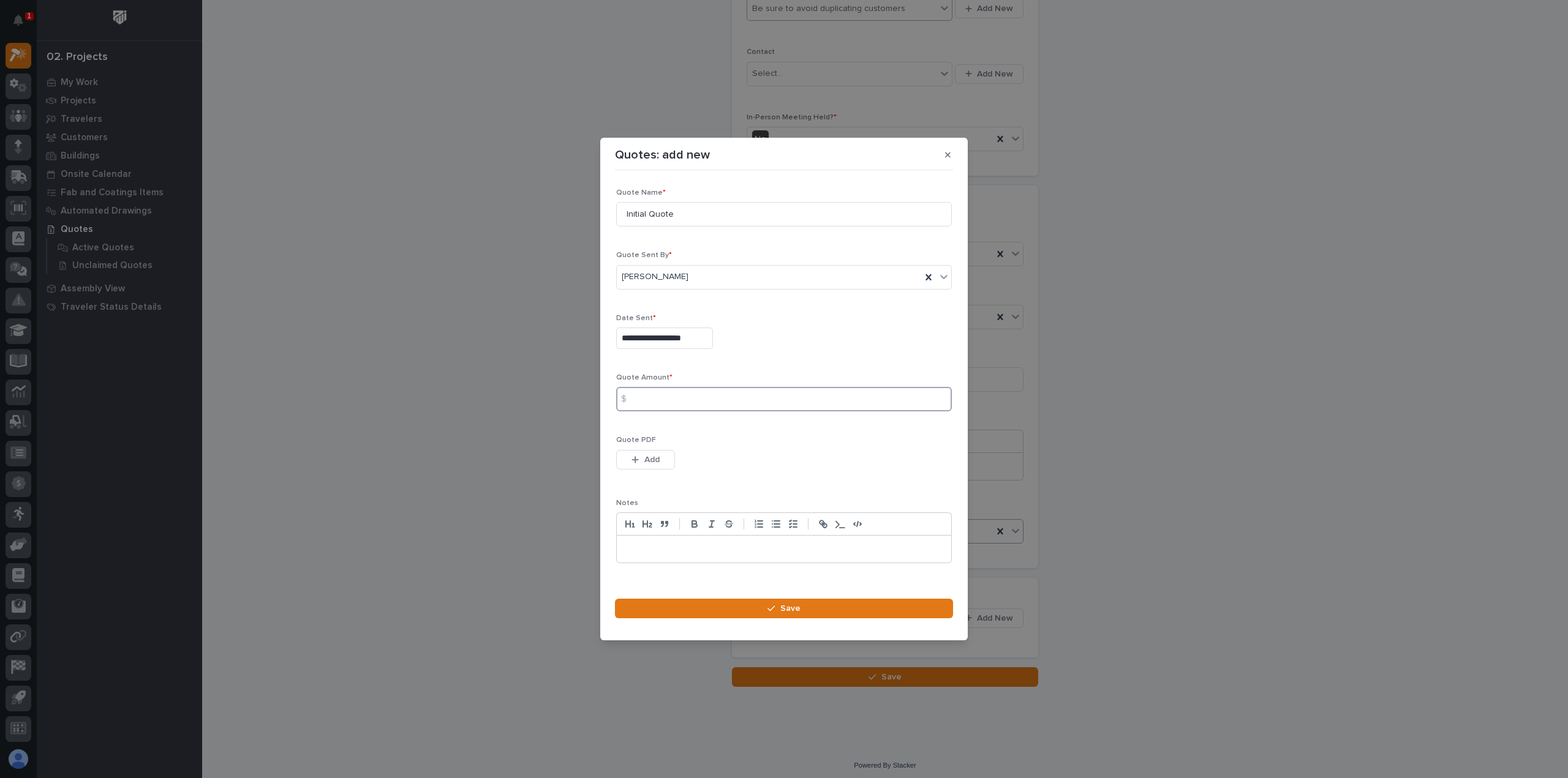
click at [672, 411] on input at bounding box center [784, 399] width 336 height 25
click at [655, 405] on input at bounding box center [784, 399] width 336 height 25
type input "24639"
click at [645, 465] on span "Add" at bounding box center [652, 460] width 15 height 11
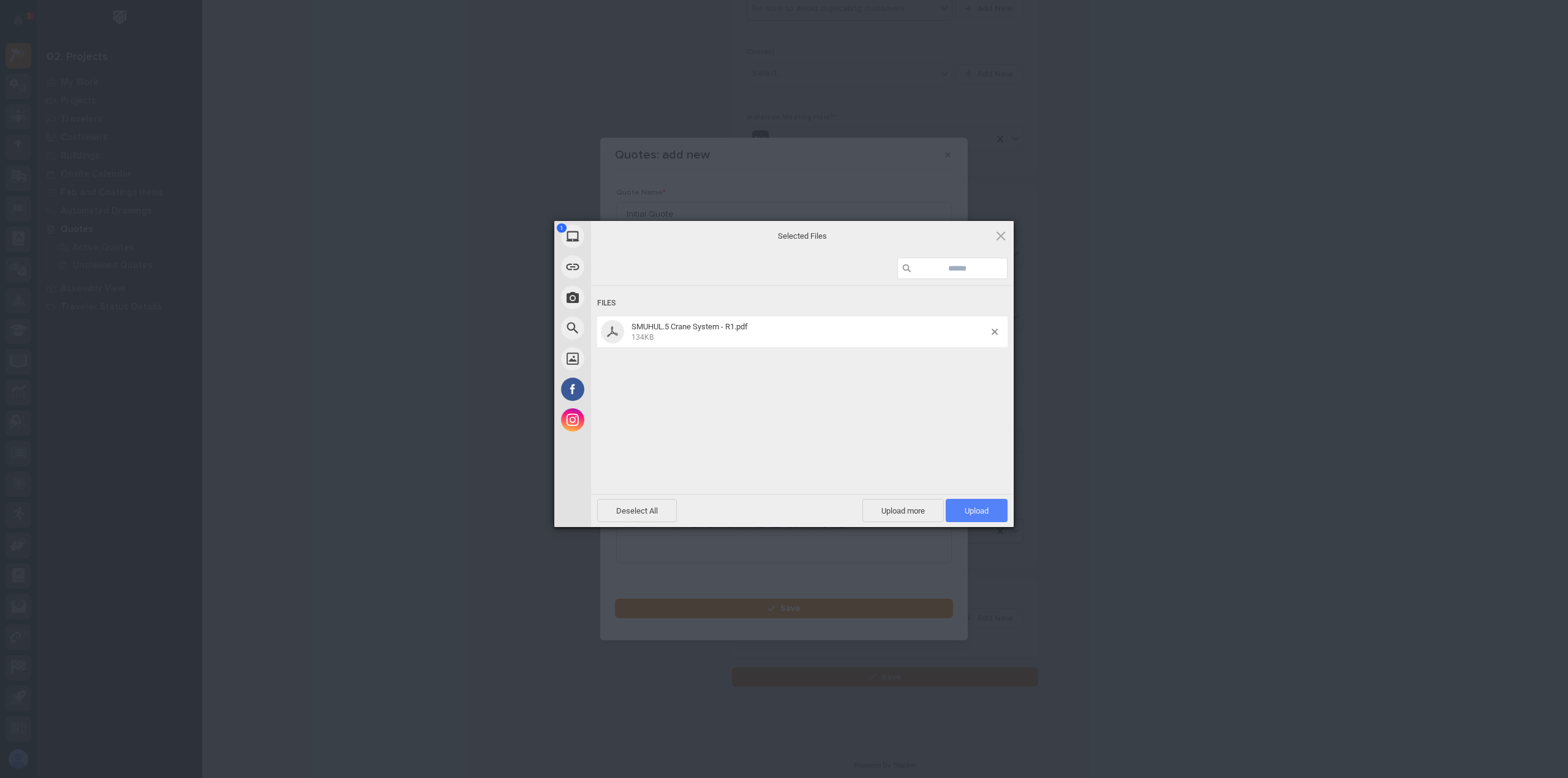
click at [966, 502] on span "Upload 1" at bounding box center [977, 510] width 62 height 23
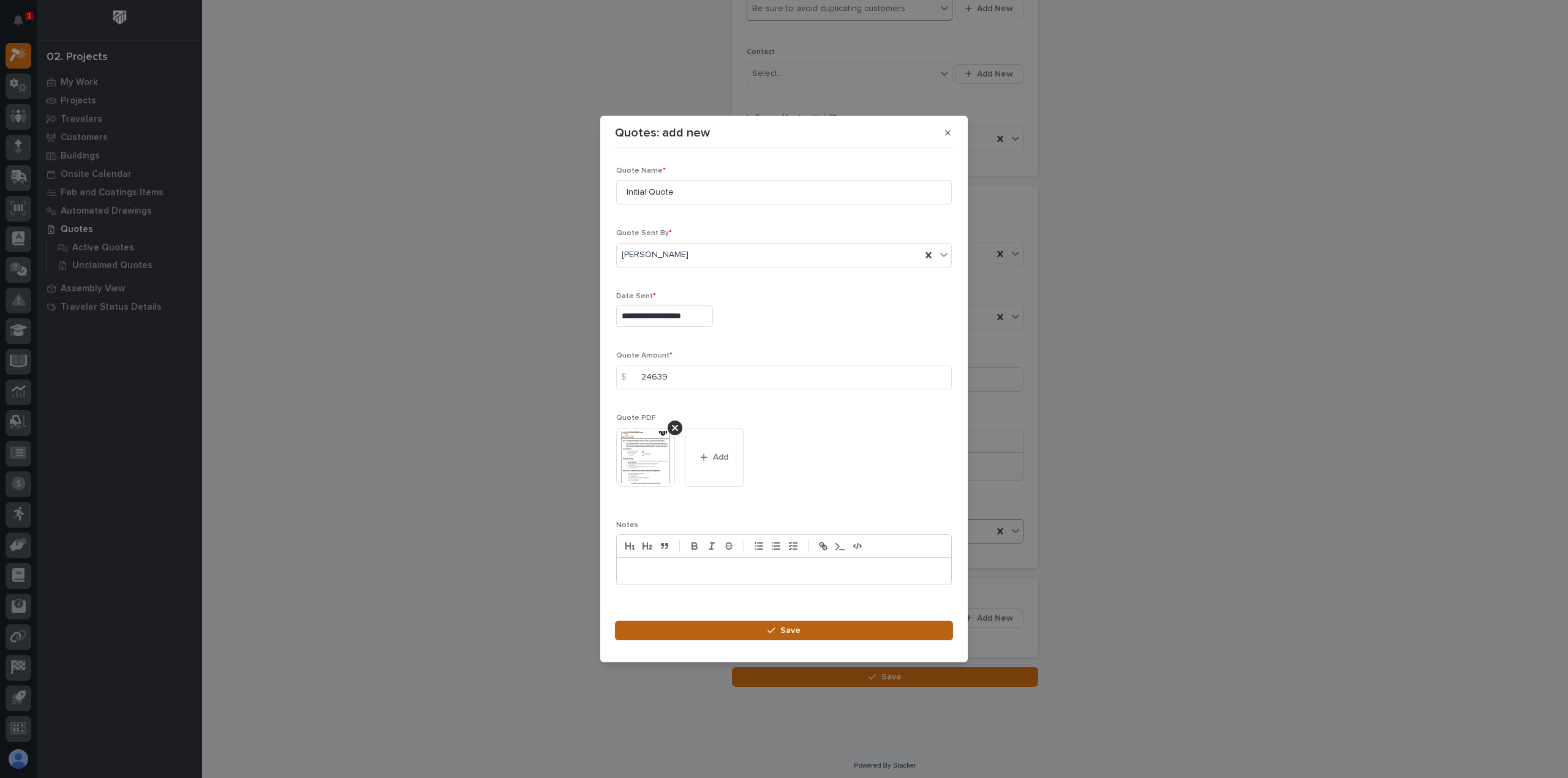
click at [811, 631] on button "Save" at bounding box center [784, 631] width 338 height 19
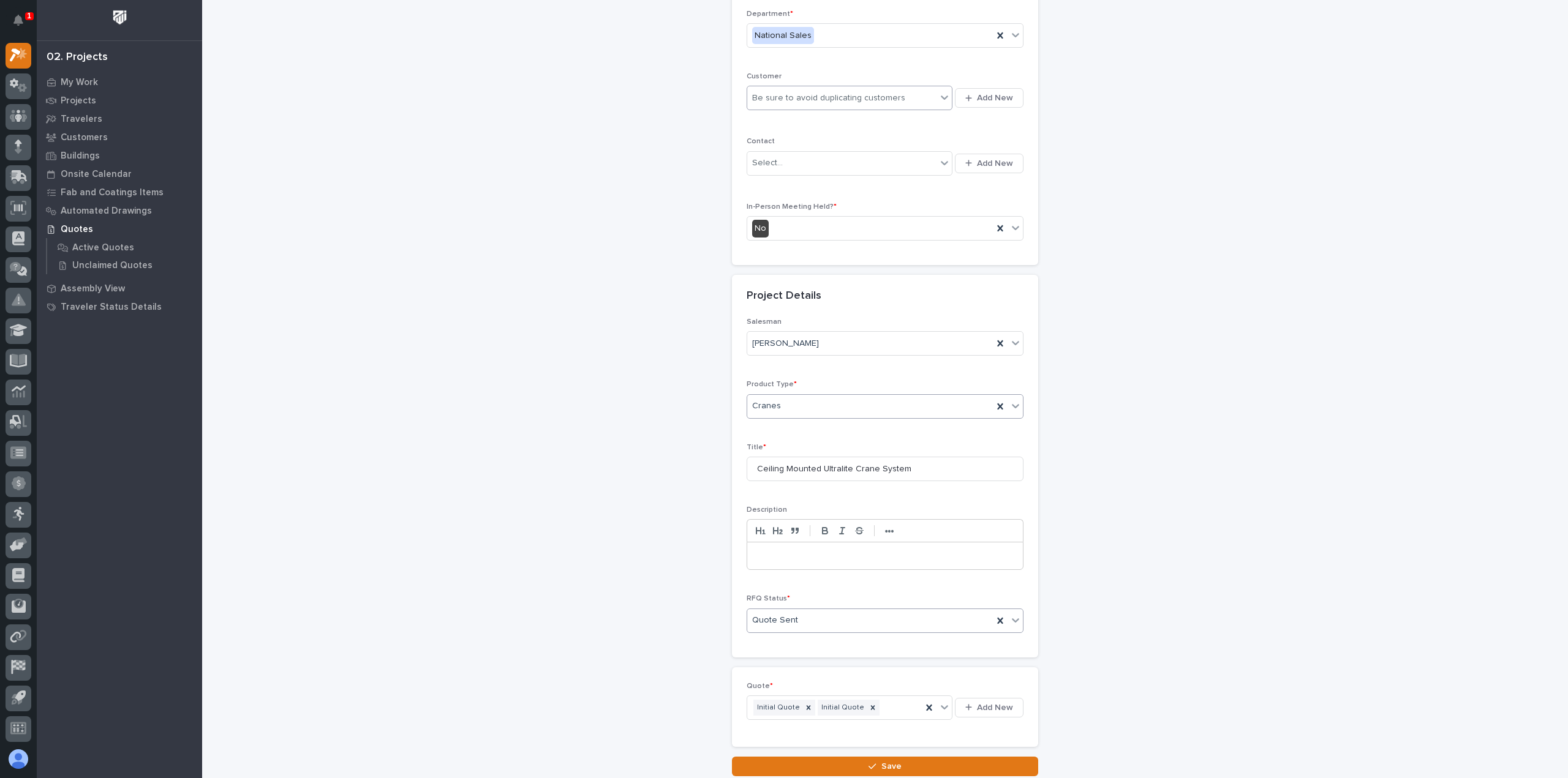
scroll to position [255, 0]
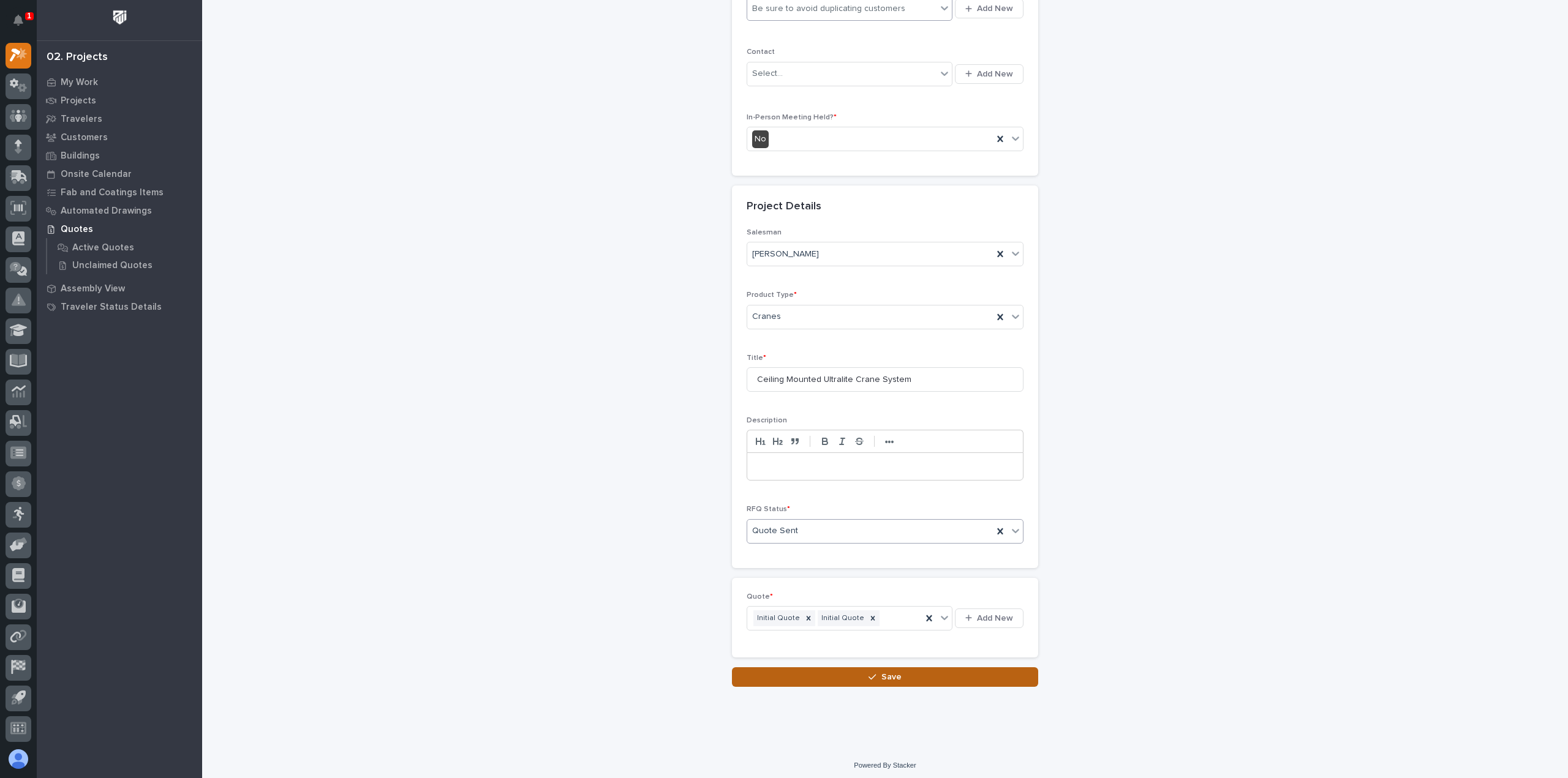
click at [875, 680] on button "Save" at bounding box center [885, 677] width 307 height 19
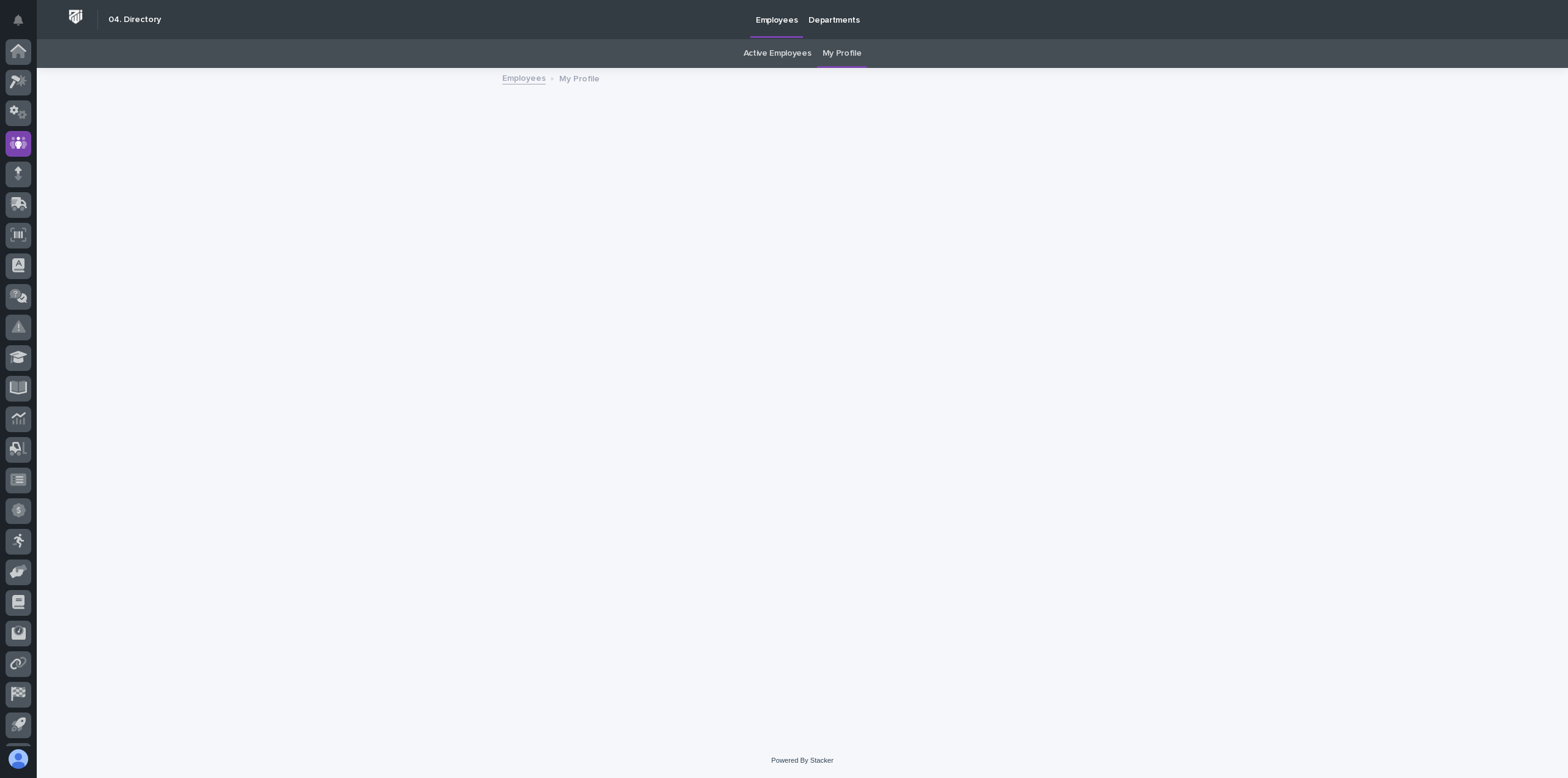
scroll to position [27, 0]
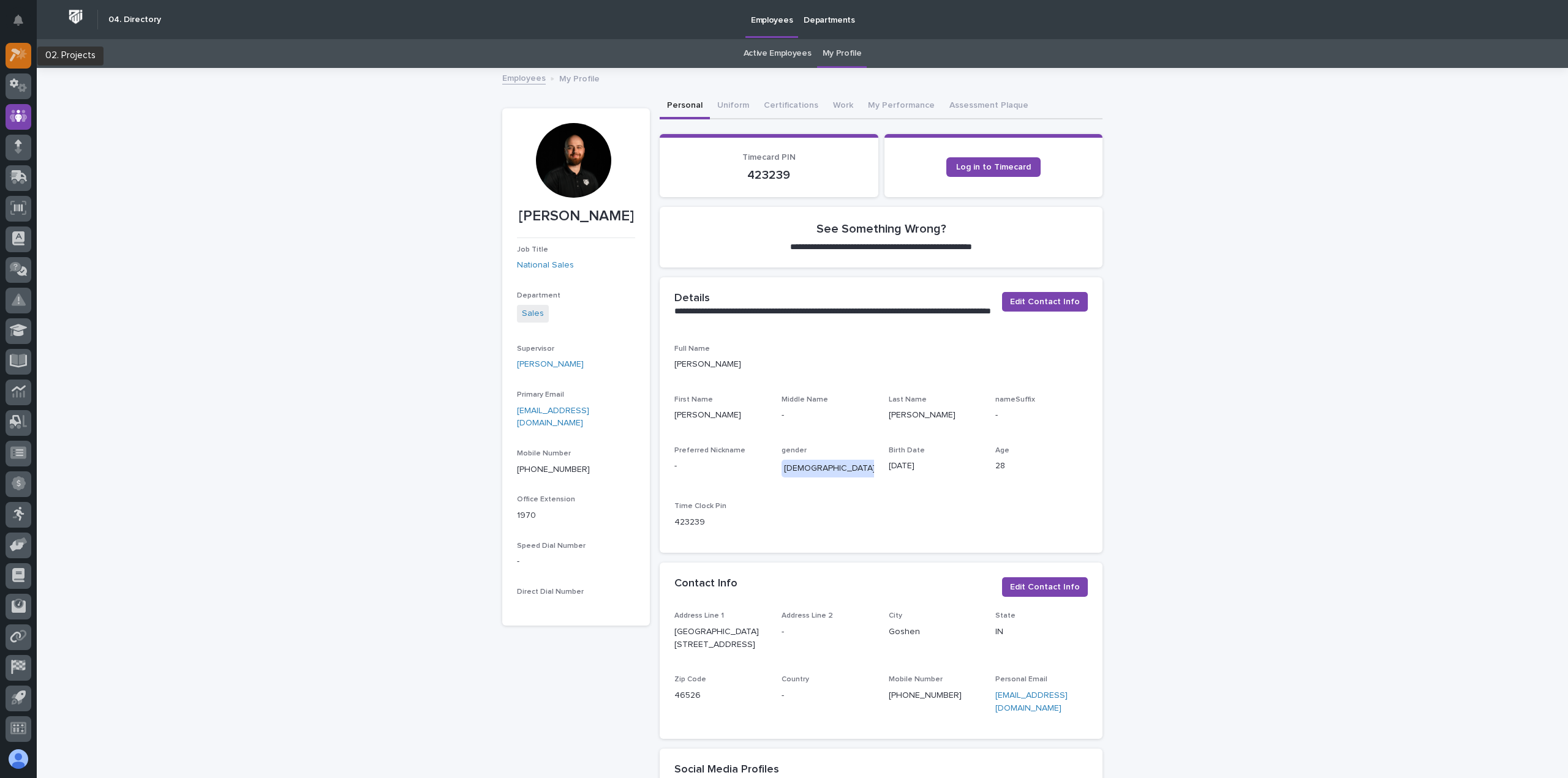
click at [16, 62] on div at bounding box center [18, 56] width 26 height 26
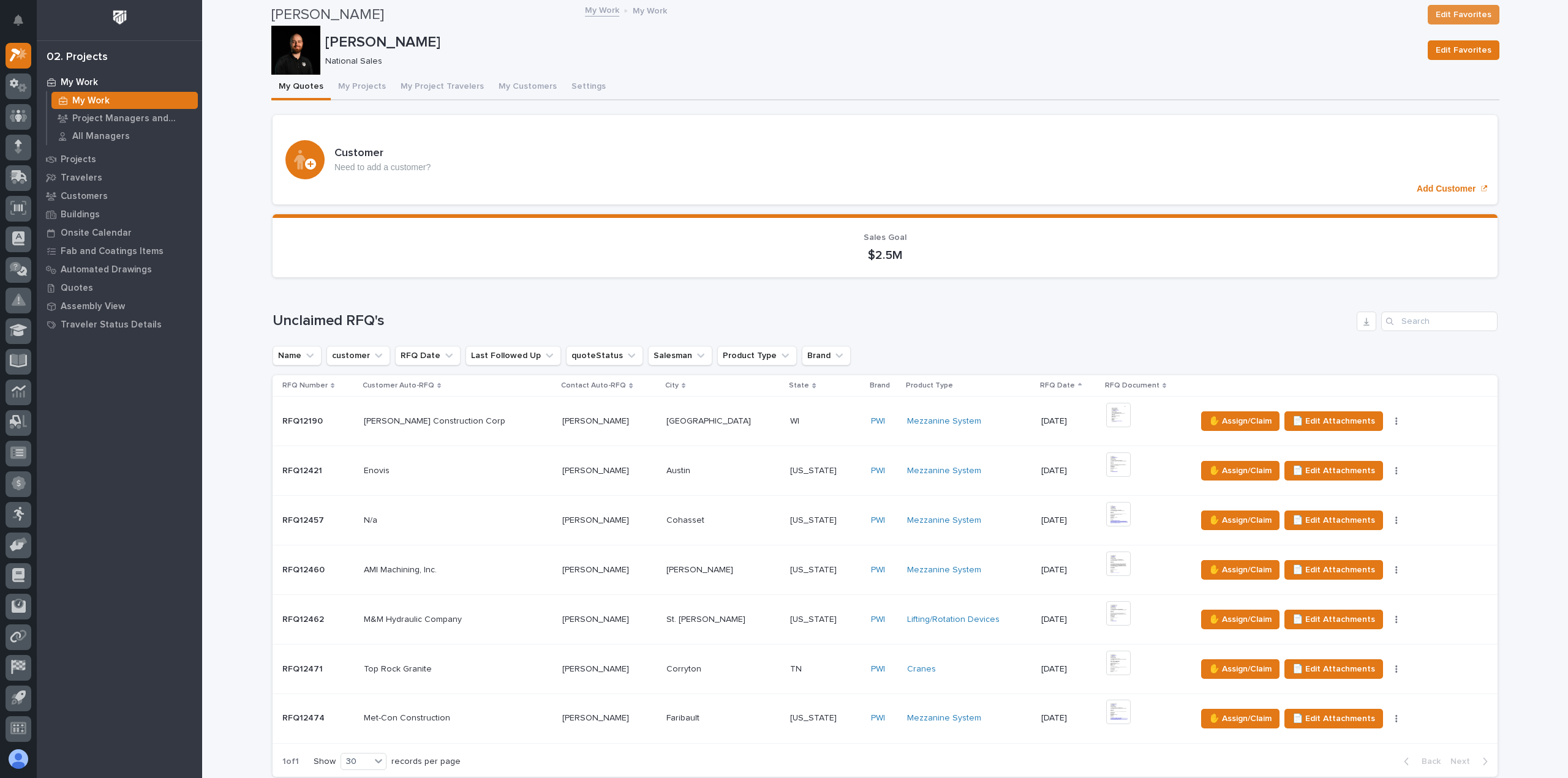
scroll to position [367, 0]
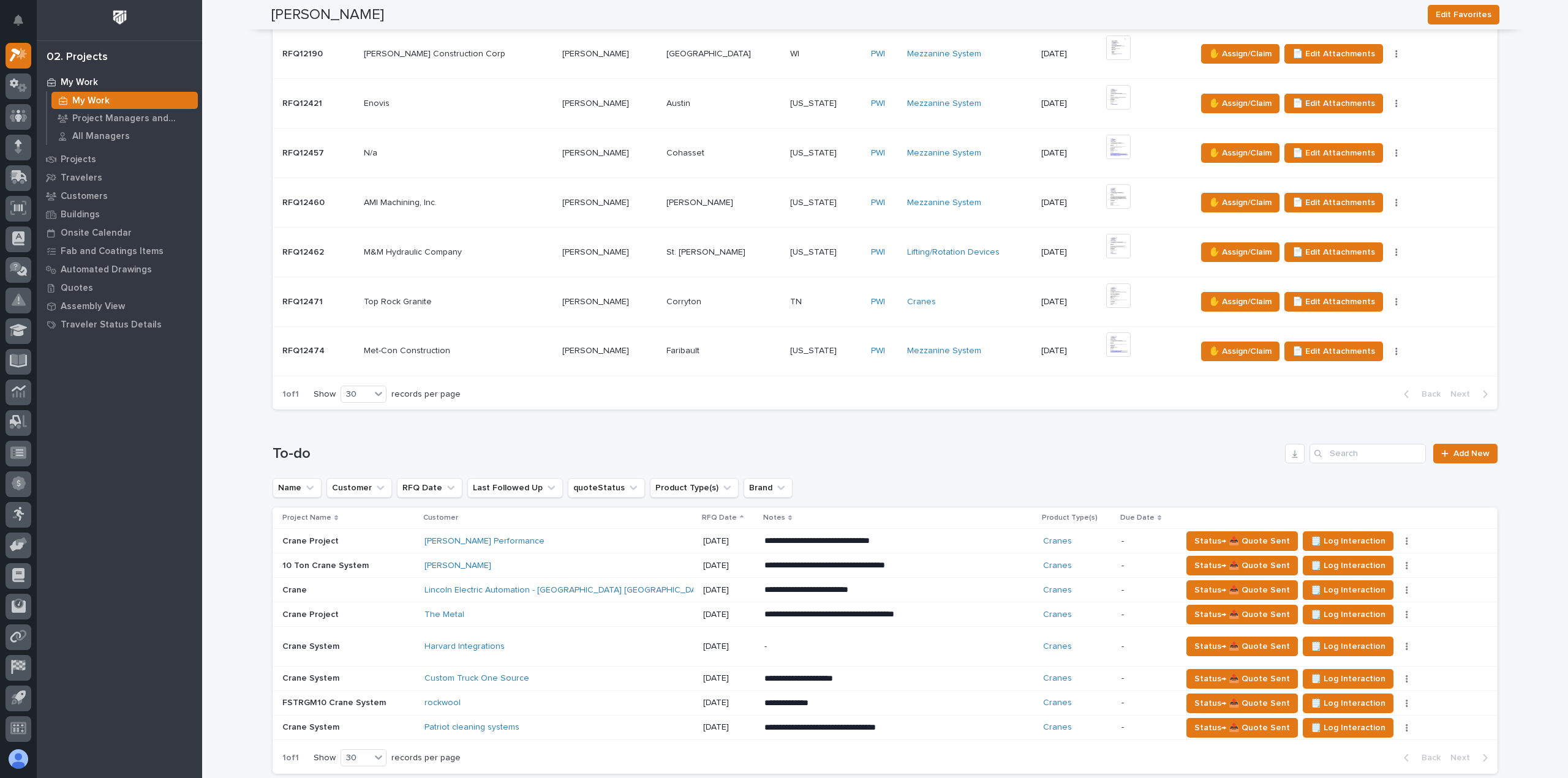
click at [662, 591] on div "Lincoln Electric Automation - [GEOGRAPHIC_DATA] [GEOGRAPHIC_DATA]" at bounding box center [559, 590] width 269 height 20
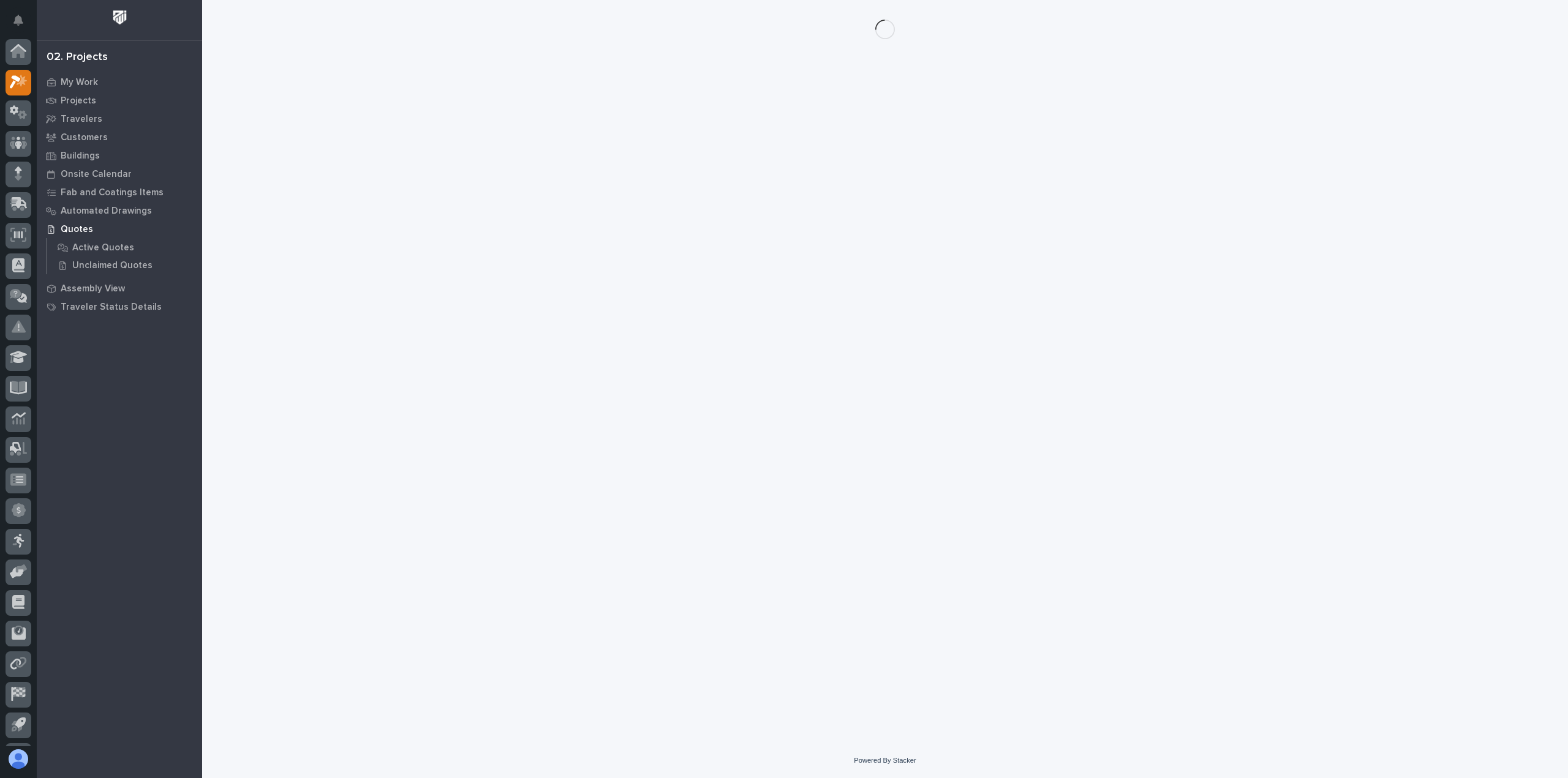
scroll to position [27, 0]
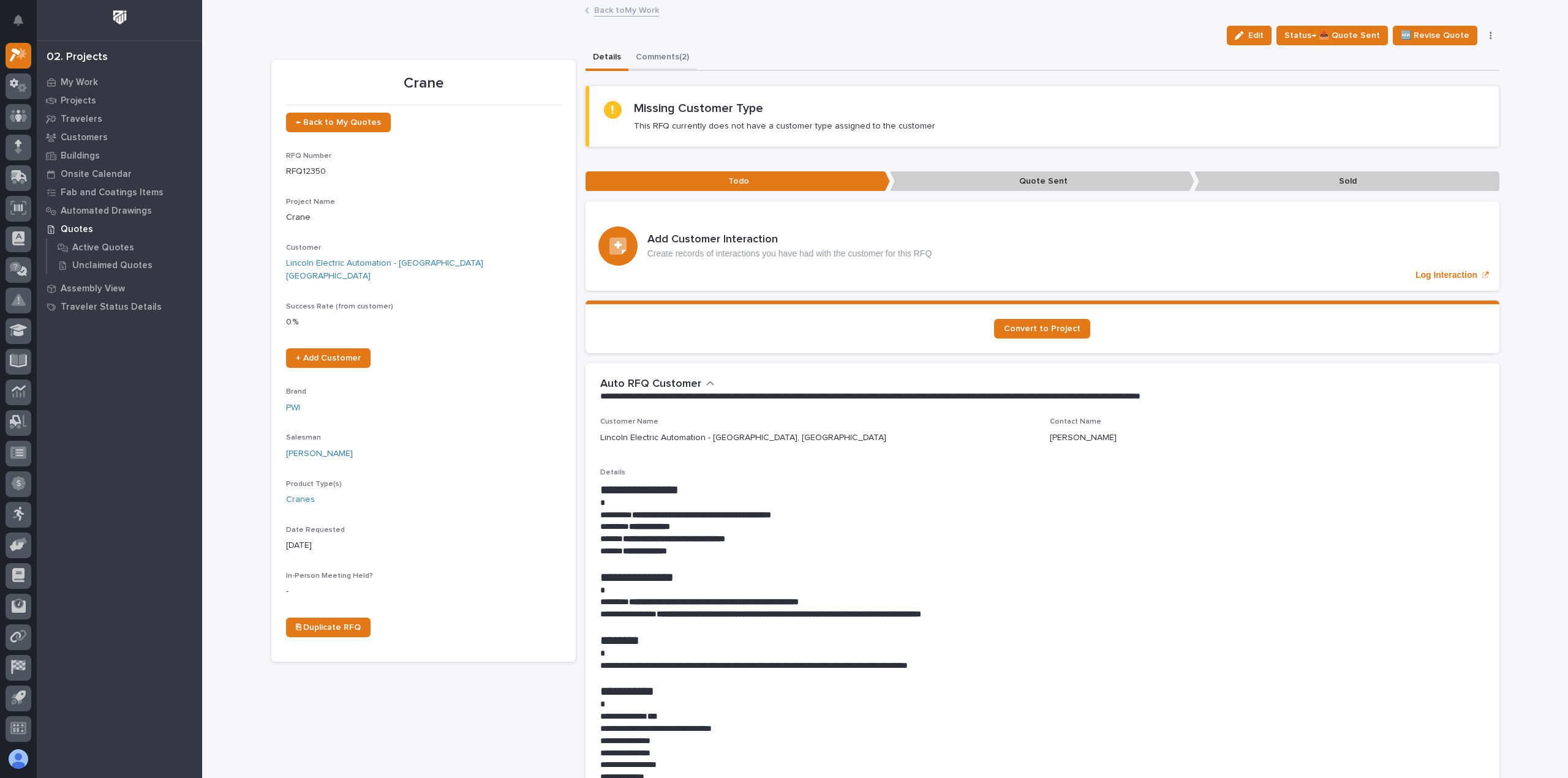
click at [671, 53] on button "Comments (2)" at bounding box center [663, 57] width 68 height 26
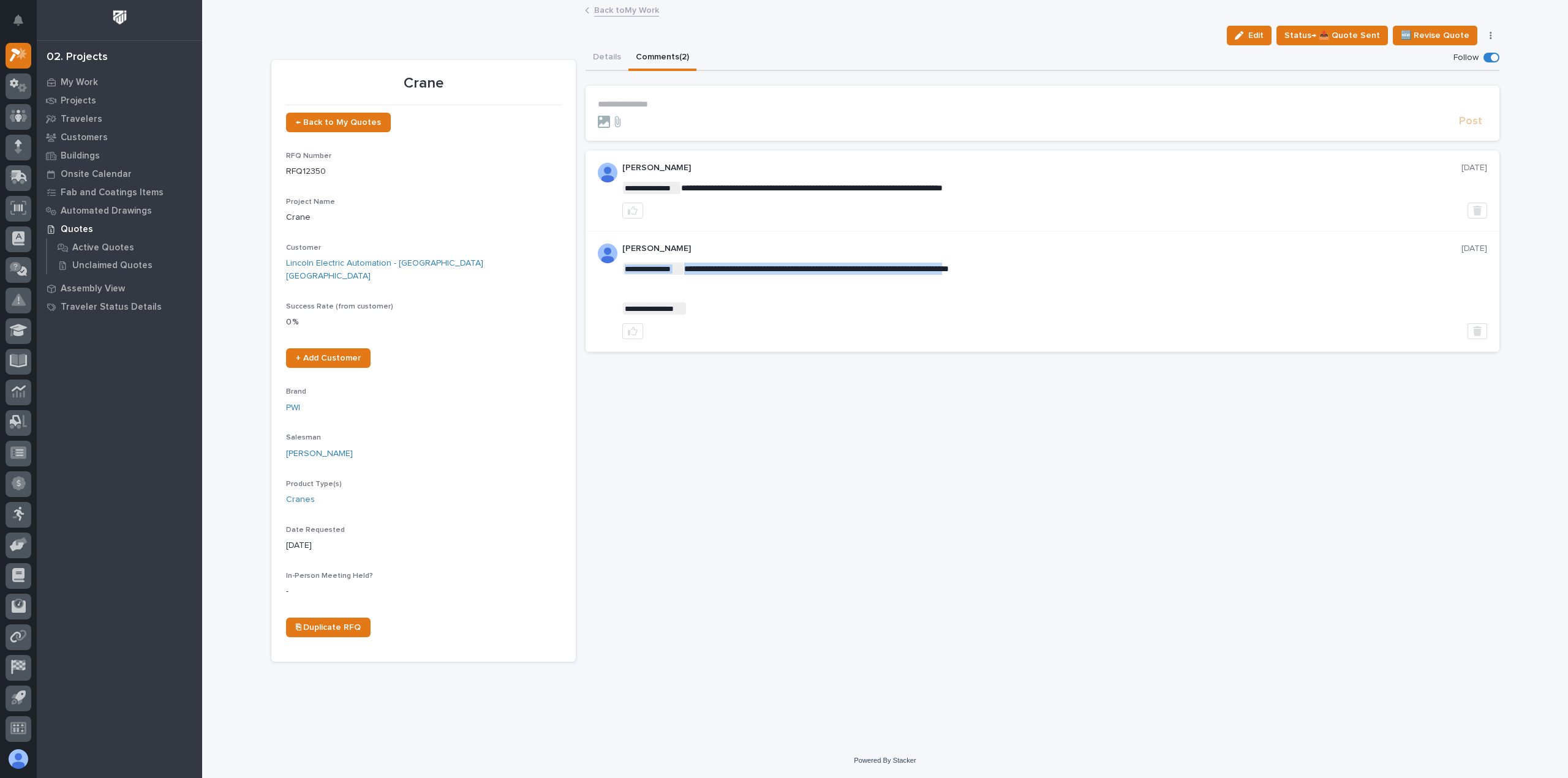
drag, startPoint x: 685, startPoint y: 270, endPoint x: 1013, endPoint y: 259, distance: 328.2
click at [1019, 255] on div "**********" at bounding box center [1055, 291] width 865 height 95
drag, startPoint x: 1026, startPoint y: 265, endPoint x: 959, endPoint y: 268, distance: 67.1
click at [959, 268] on p "**********" at bounding box center [1055, 269] width 865 height 12
click at [824, 403] on div "**********" at bounding box center [1042, 353] width 914 height 616
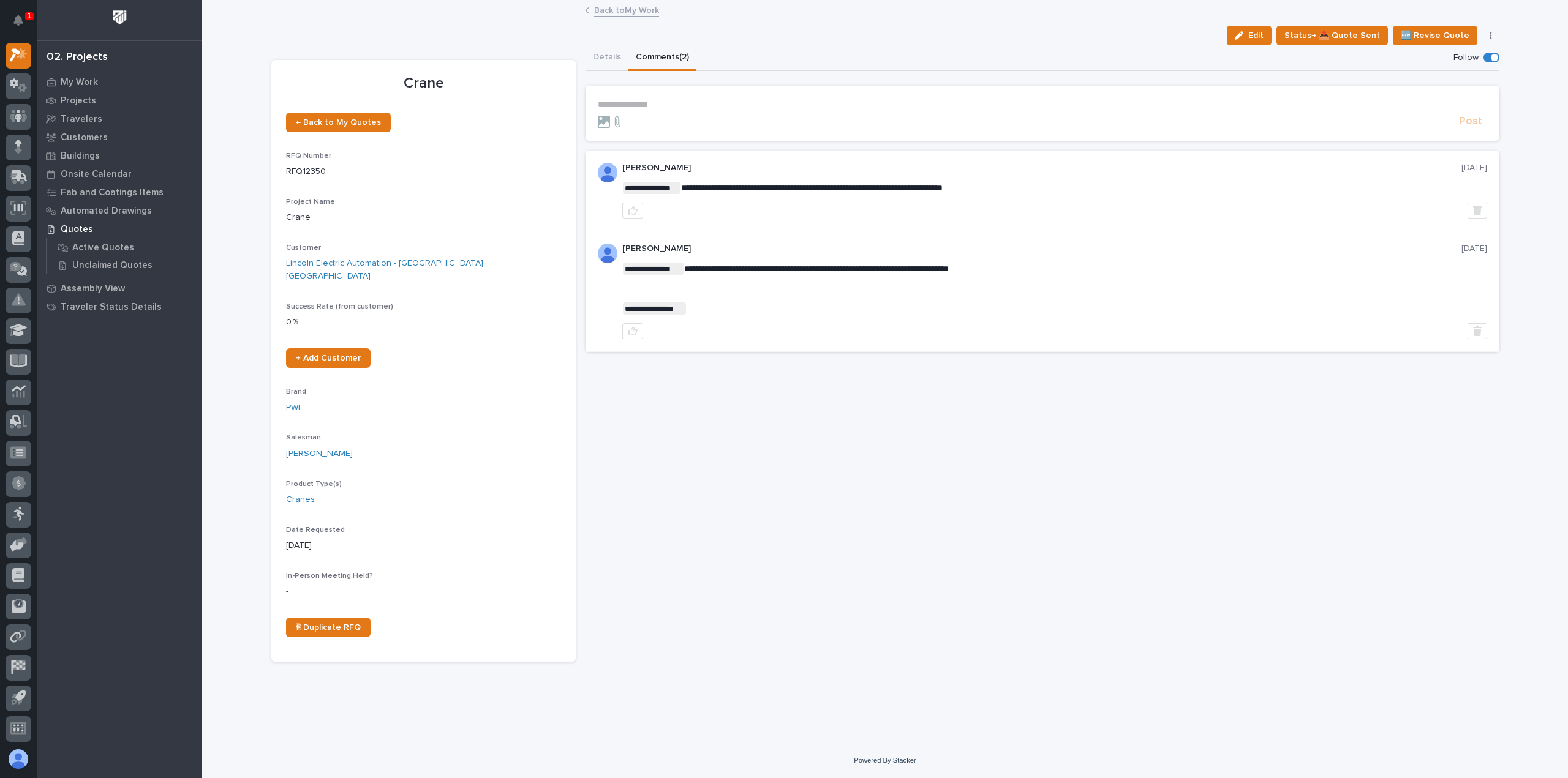
click at [610, 7] on link "Back to My Work" at bounding box center [627, 10] width 65 height 14
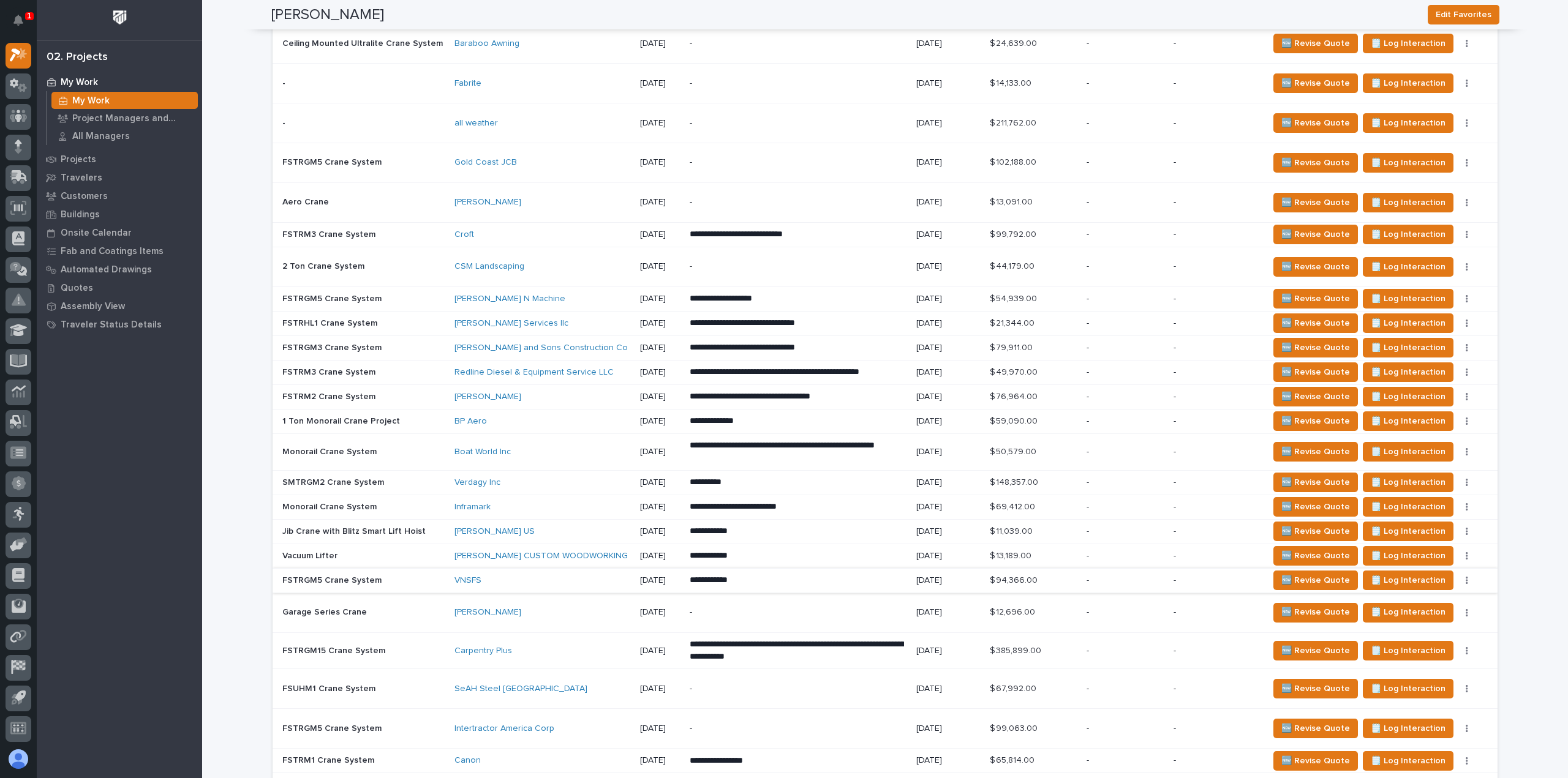
scroll to position [1102, 0]
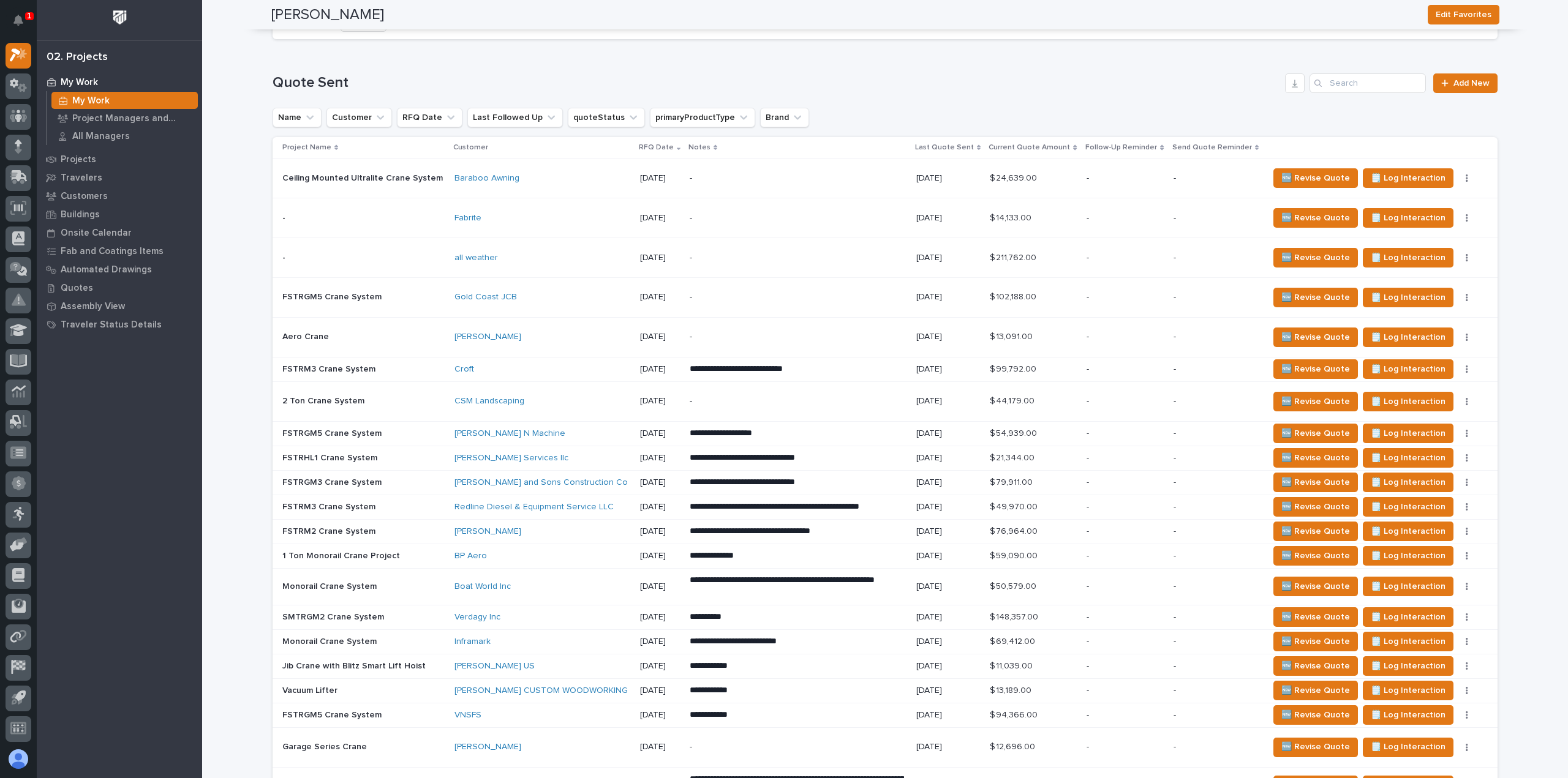
click at [827, 173] on p "-" at bounding box center [797, 178] width 215 height 11
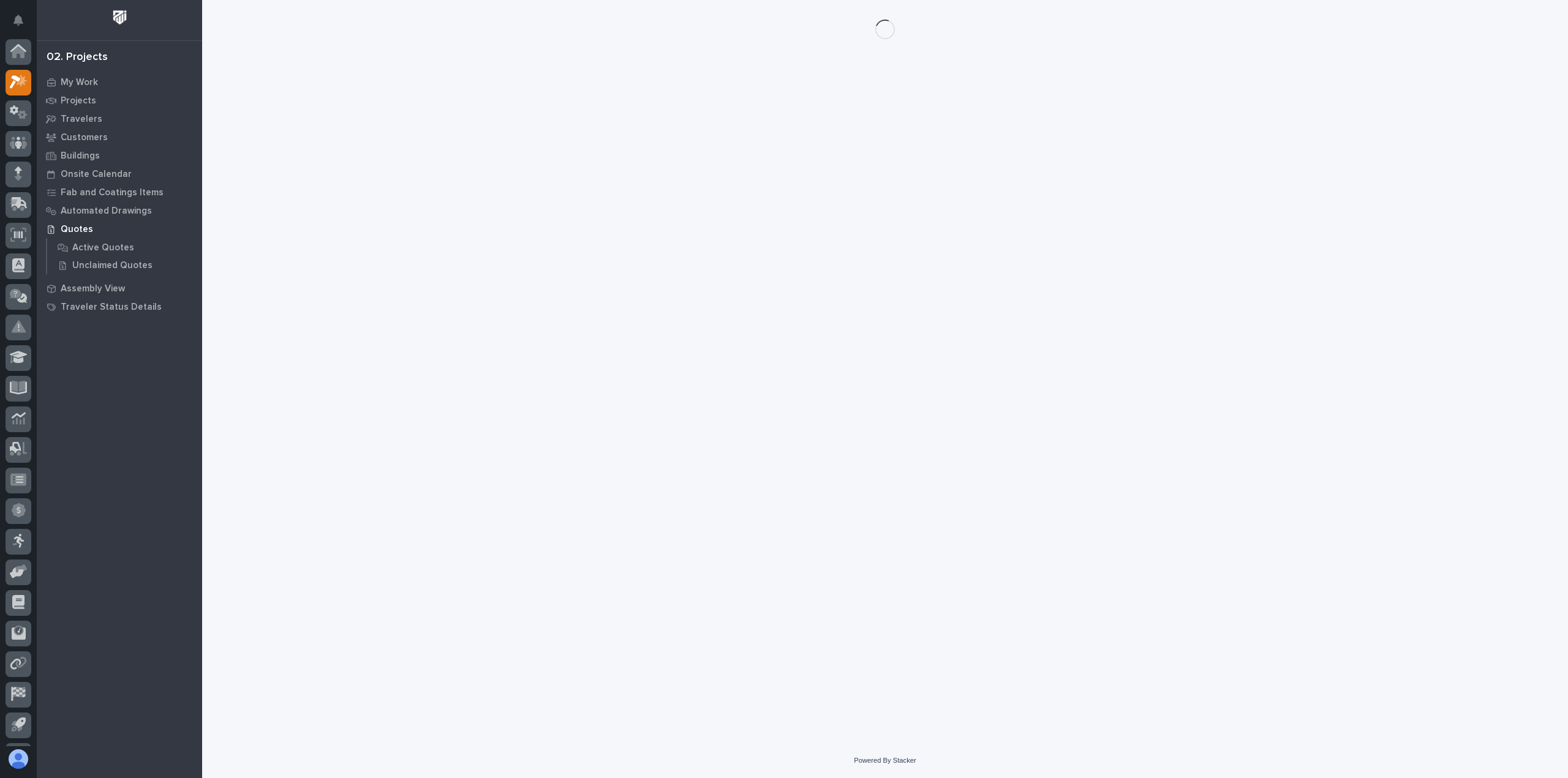
scroll to position [27, 0]
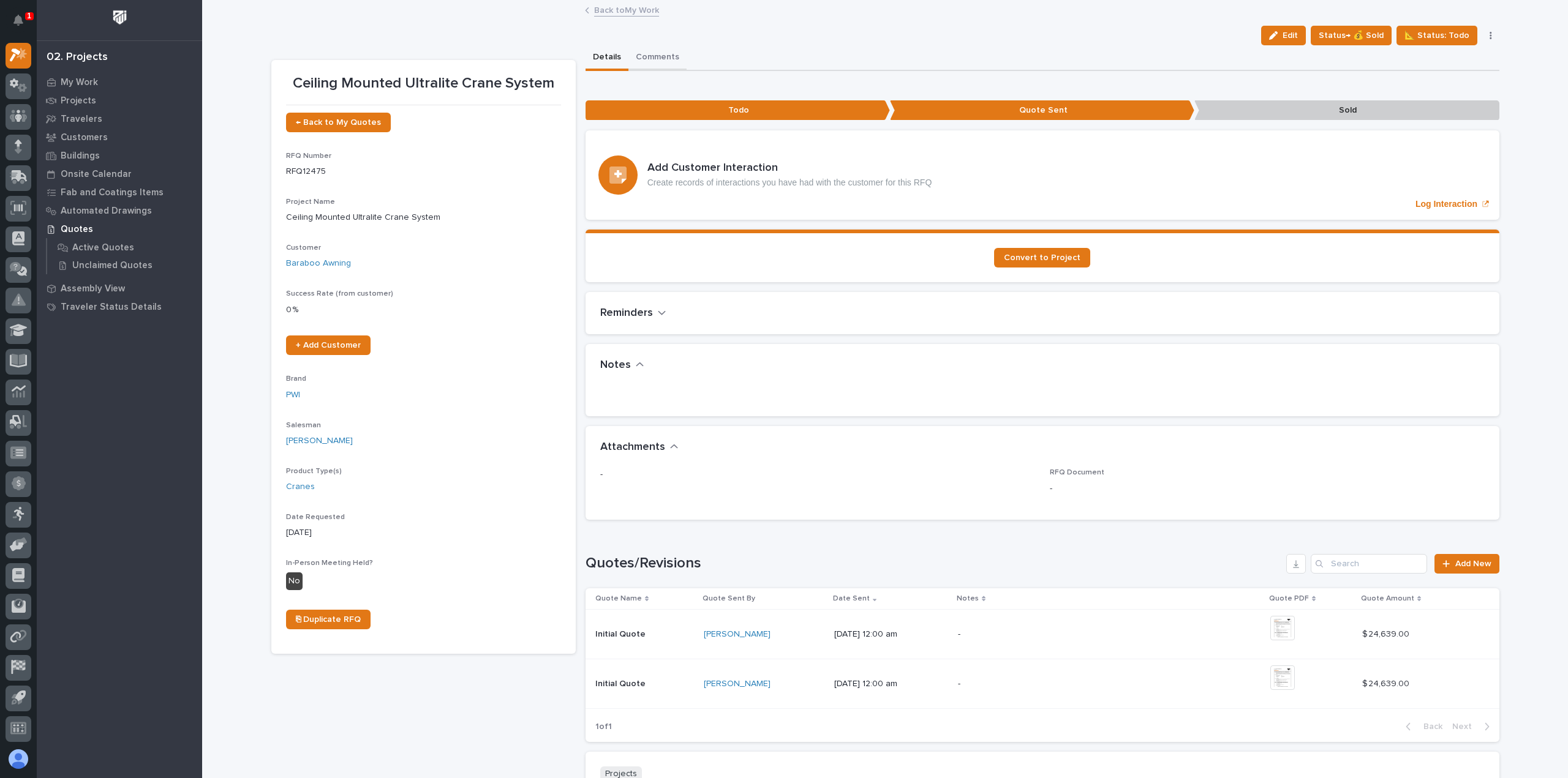
click at [642, 61] on button "Comments" at bounding box center [658, 57] width 58 height 26
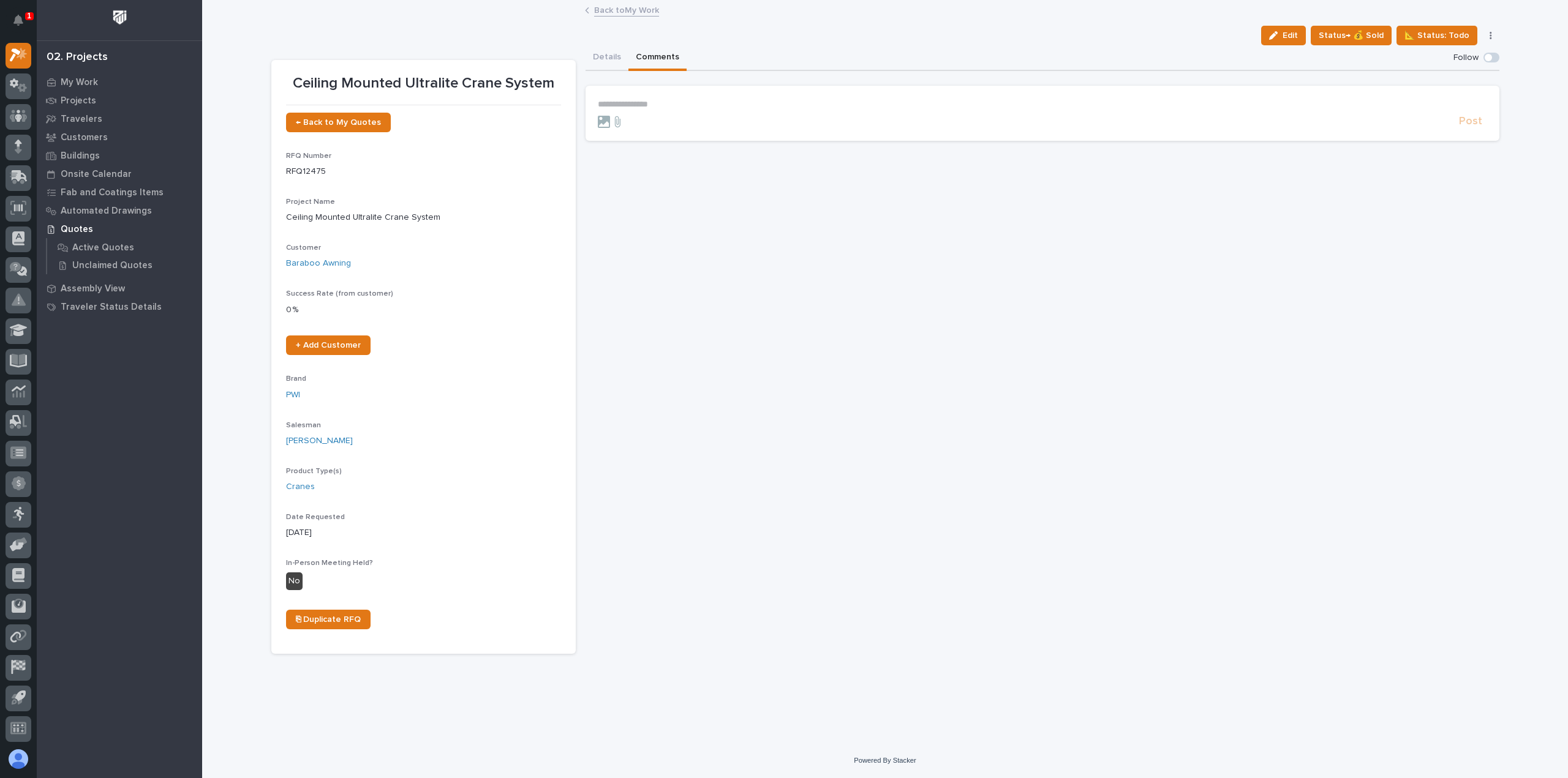
click at [659, 102] on p "**********" at bounding box center [1042, 104] width 890 height 11
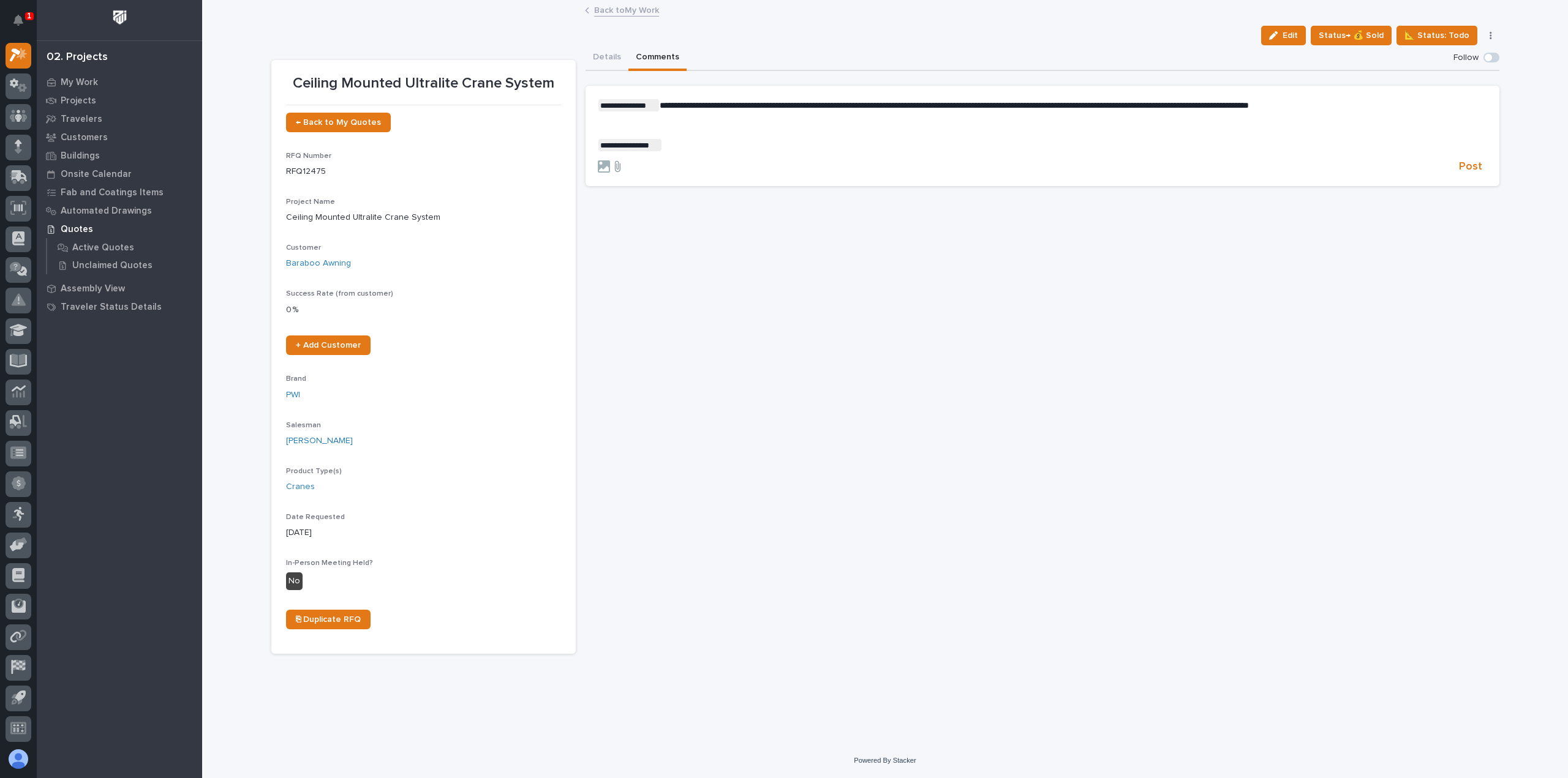
click at [617, 167] on icon at bounding box center [617, 167] width 15 height 12
click at [610, 161] on input "file" at bounding box center [610, 161] width 0 height 0
click at [710, 347] on div "**********" at bounding box center [1042, 349] width 914 height 608
click at [617, 168] on icon at bounding box center [617, 166] width 5 height 11
click at [610, 161] on input "file" at bounding box center [610, 161] width 0 height 0
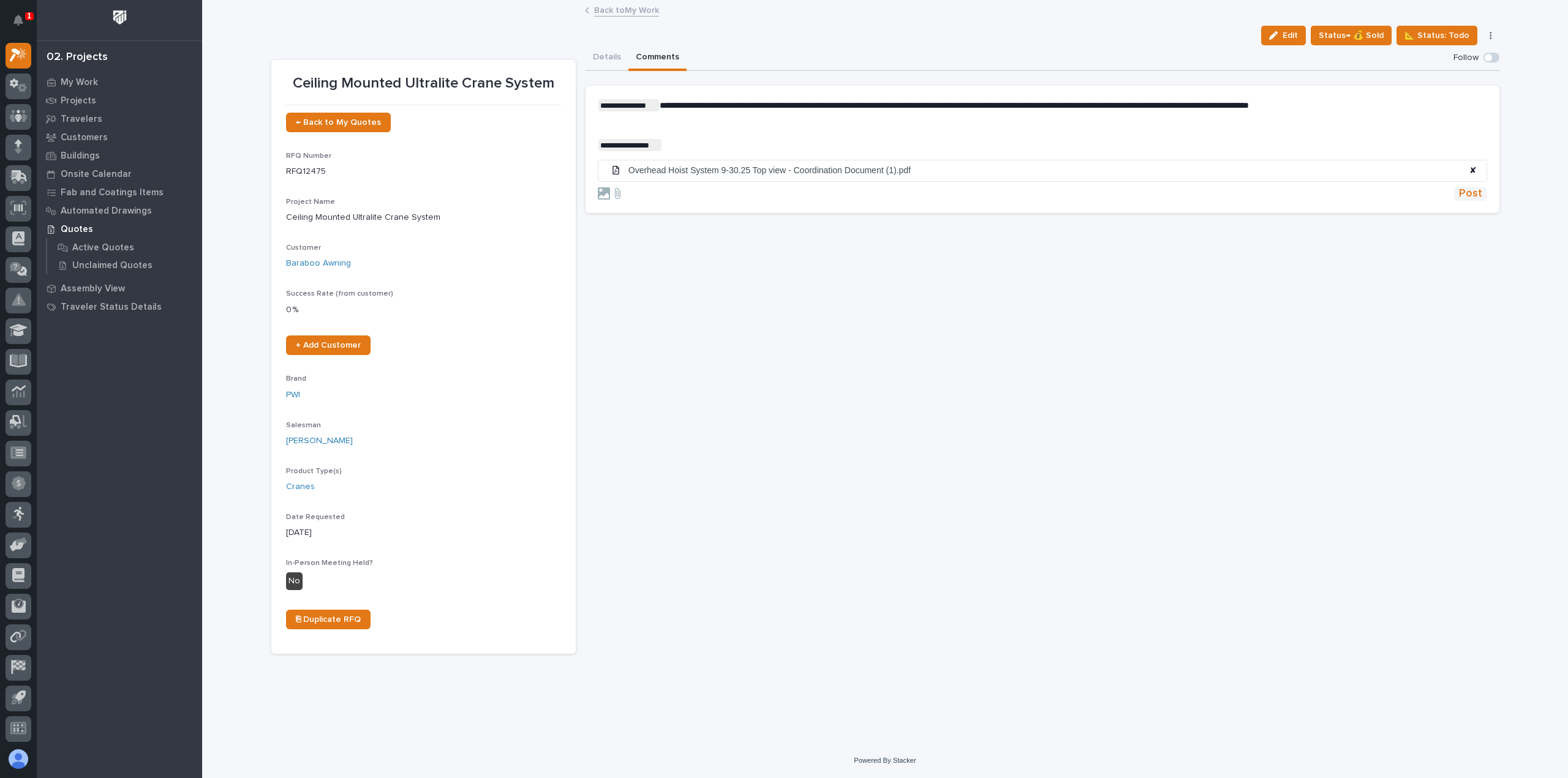
click at [1473, 193] on span "Post" at bounding box center [1471, 194] width 23 height 14
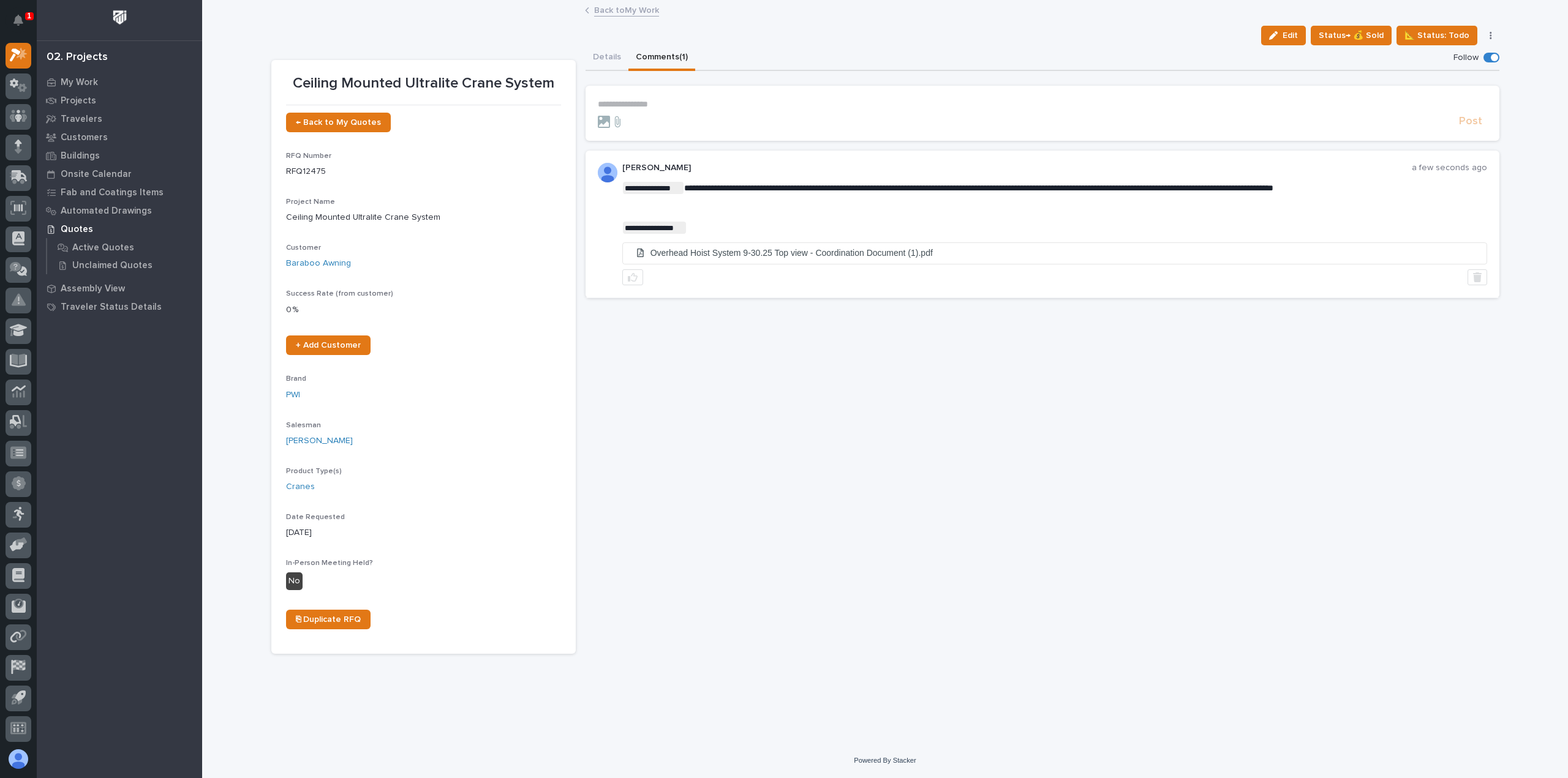
click at [617, 11] on link "Back to My Work" at bounding box center [627, 10] width 65 height 14
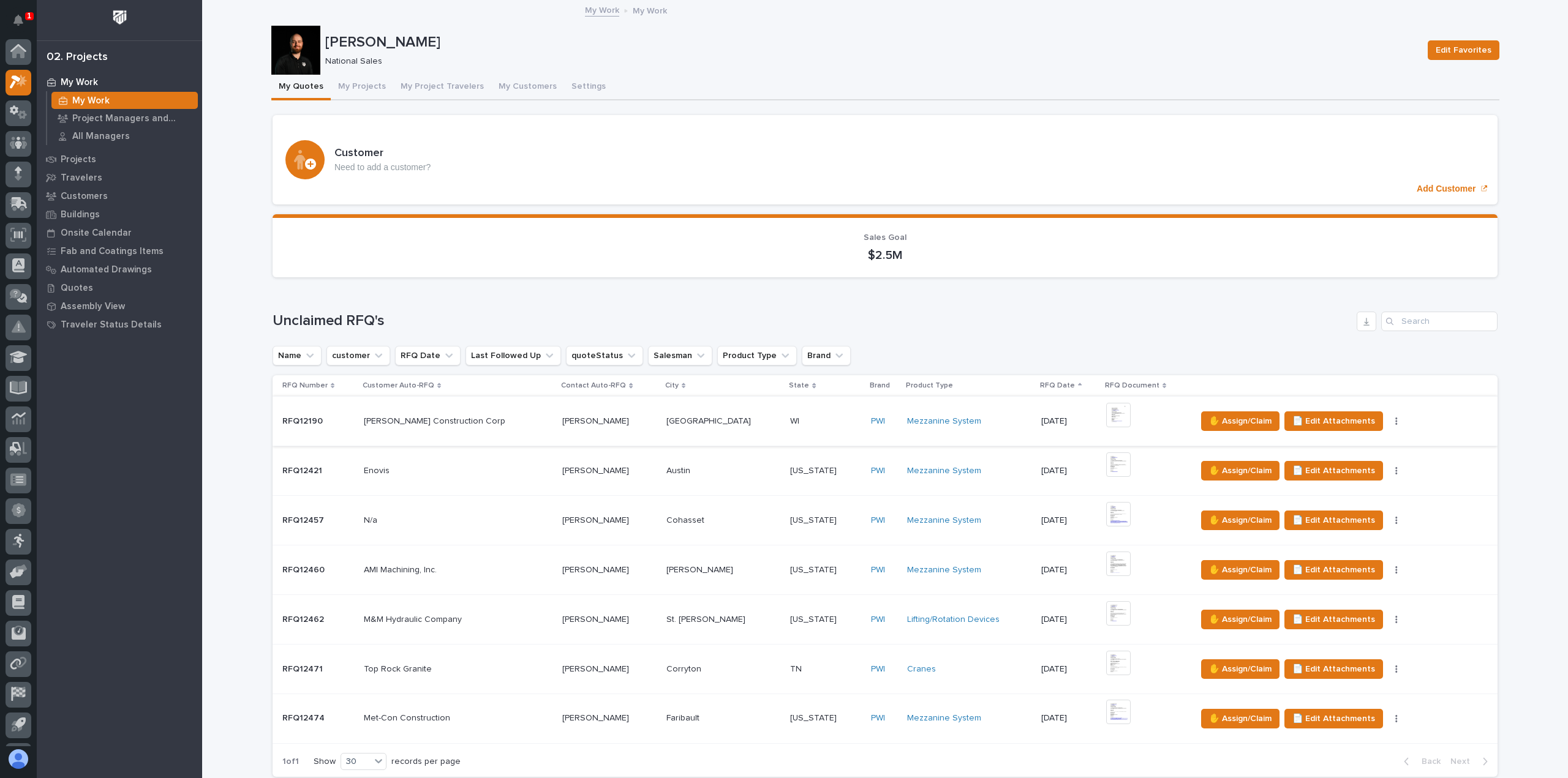
scroll to position [27, 0]
click at [483, 711] on div "Met-Con Construction Met-Con Construction" at bounding box center [458, 718] width 189 height 20
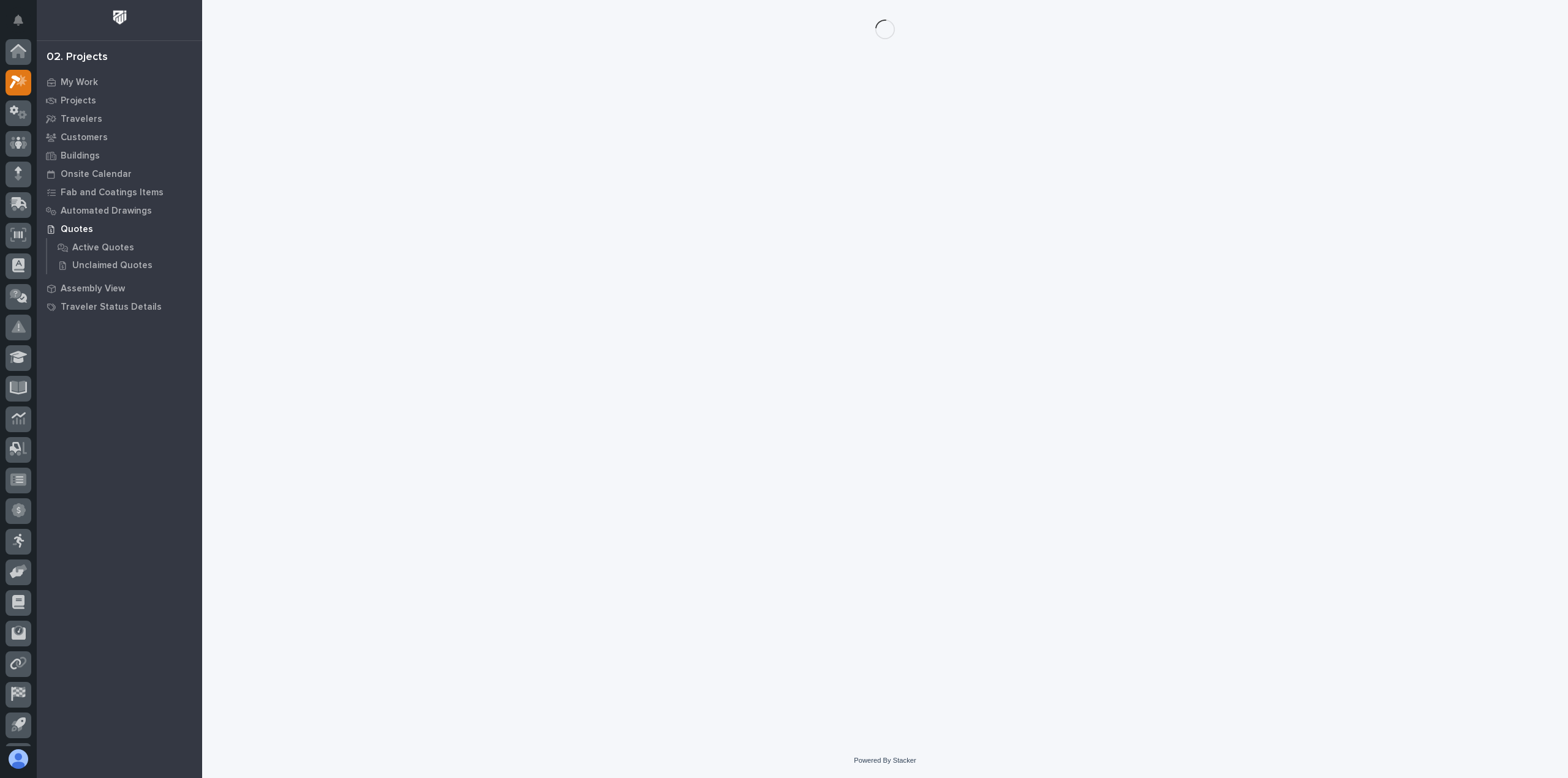
scroll to position [27, 0]
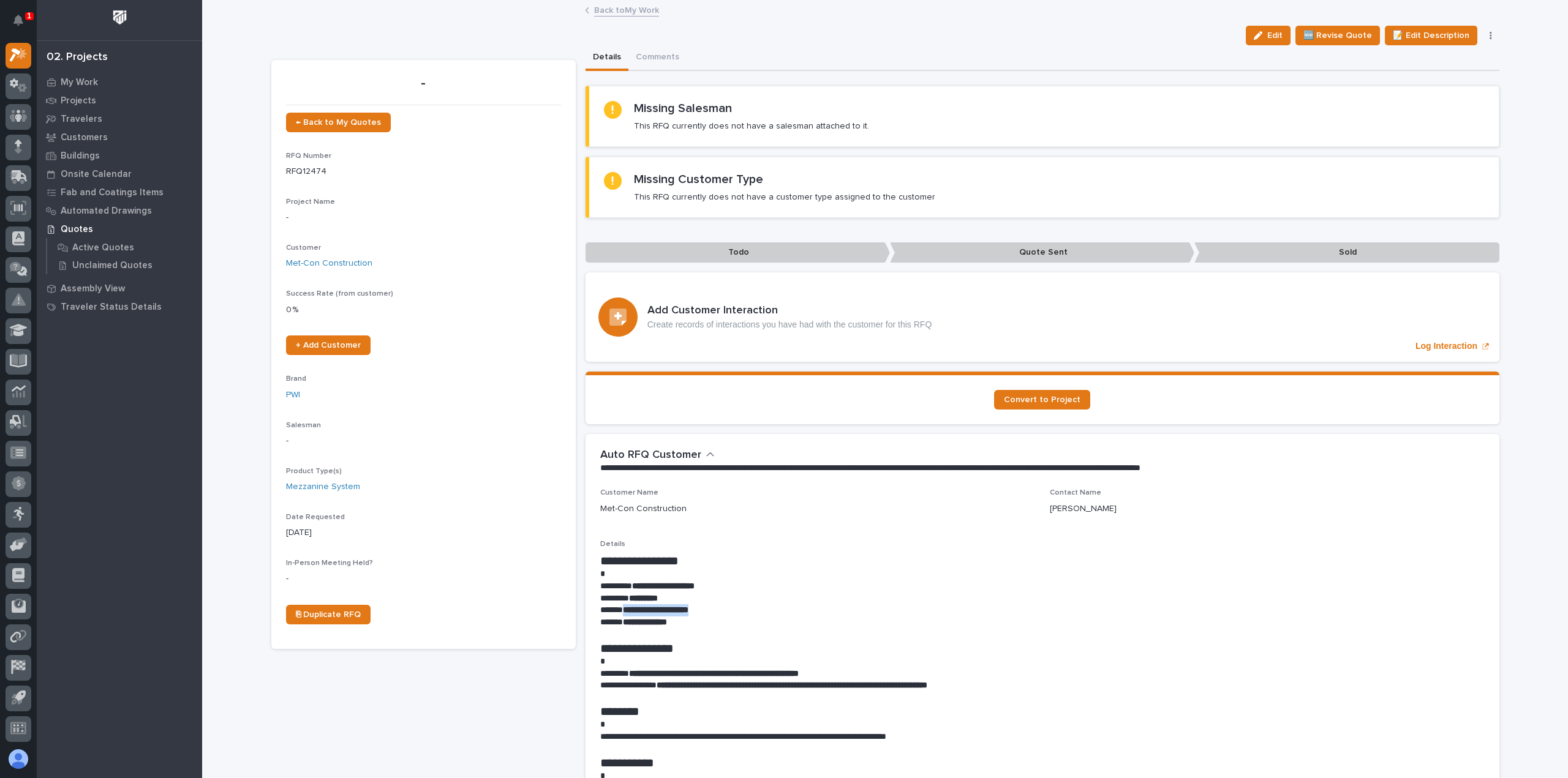
drag, startPoint x: 712, startPoint y: 608, endPoint x: 621, endPoint y: 611, distance: 91.0
click at [621, 611] on p "**********" at bounding box center [1042, 611] width 884 height 12
copy strong "**********"
